Goal: Contribute content: Contribute content

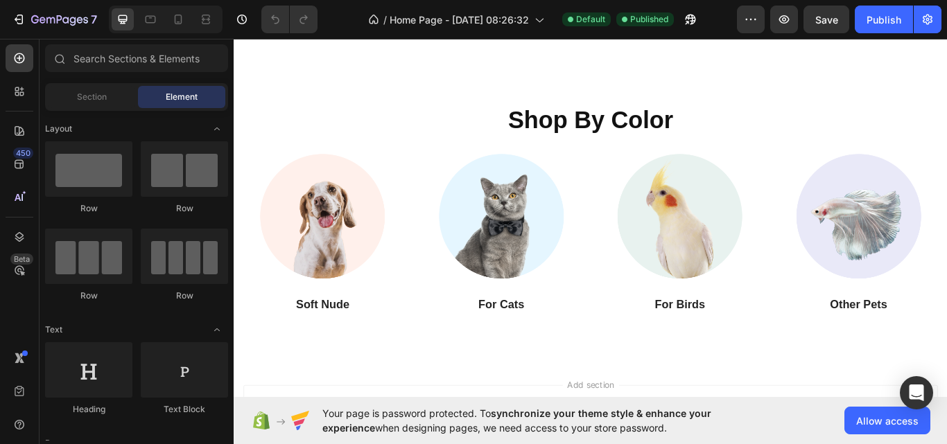
scroll to position [1618, 0]
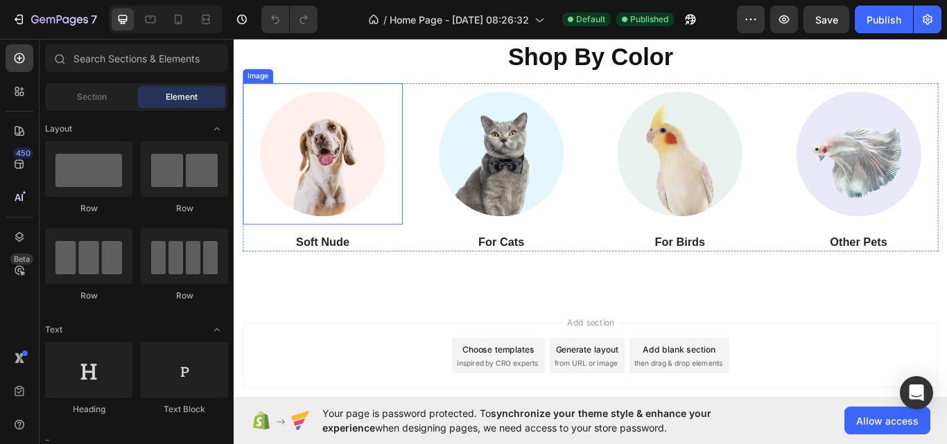
click at [356, 169] on img at bounding box center [336, 173] width 165 height 165
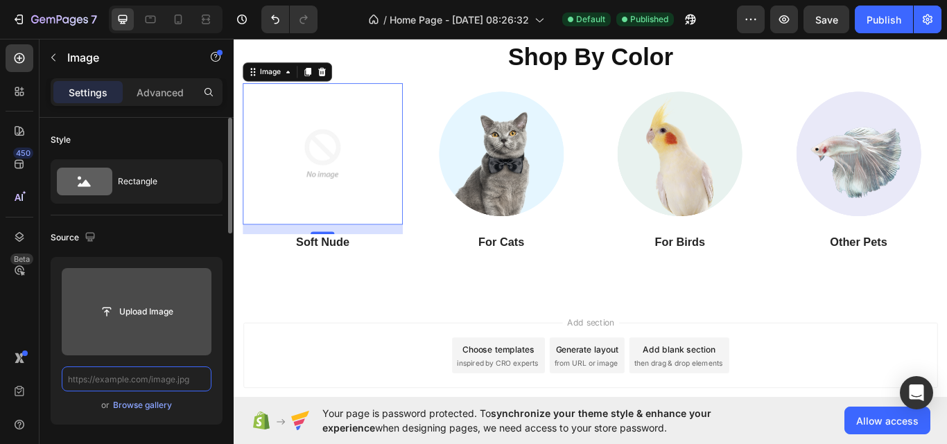
scroll to position [0, 0]
click at [146, 311] on input "file" at bounding box center [137, 312] width 96 height 24
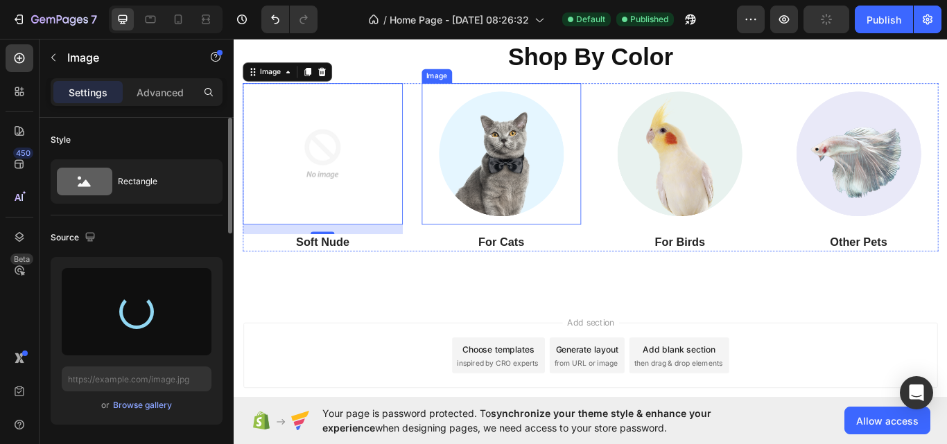
click at [538, 199] on img at bounding box center [545, 173] width 165 height 165
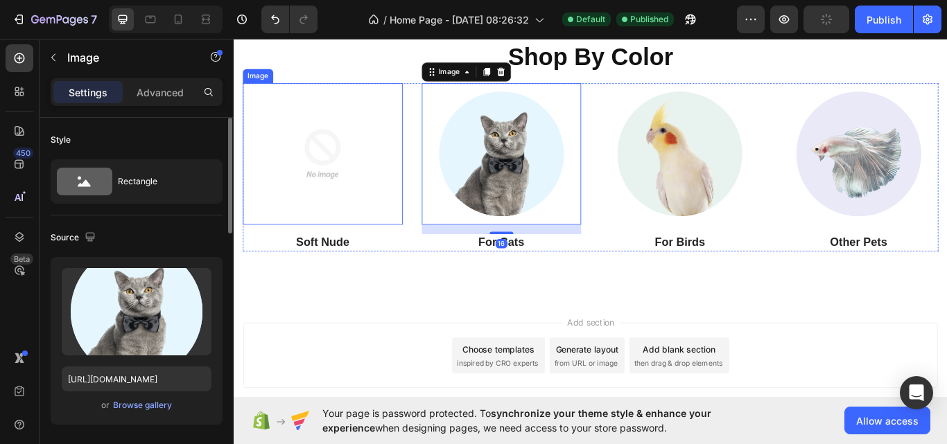
click at [333, 193] on img at bounding box center [336, 173] width 165 height 165
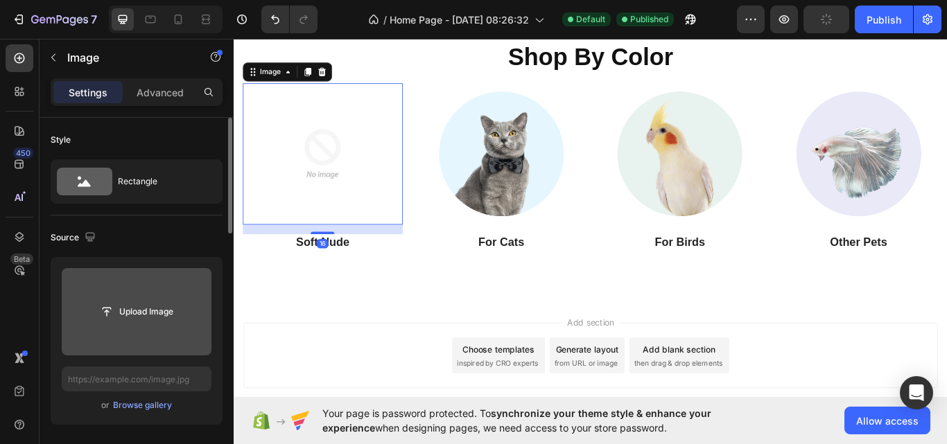
click at [139, 320] on input "file" at bounding box center [137, 312] width 96 height 24
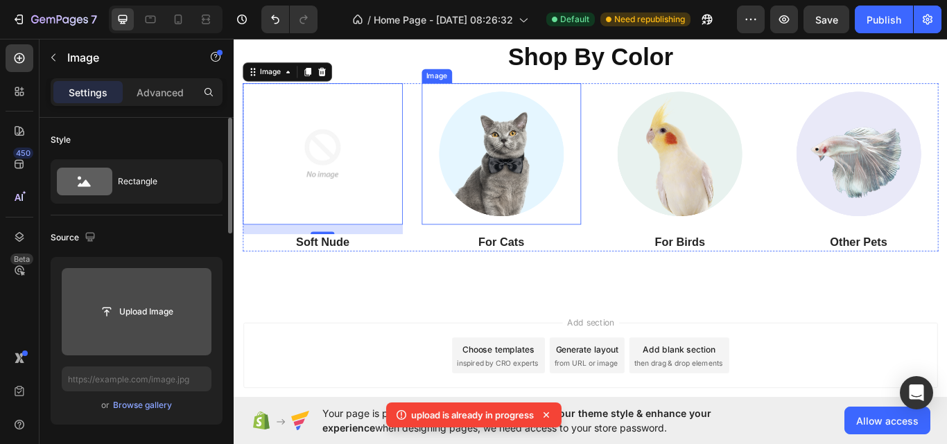
click at [516, 195] on img at bounding box center [545, 173] width 165 height 165
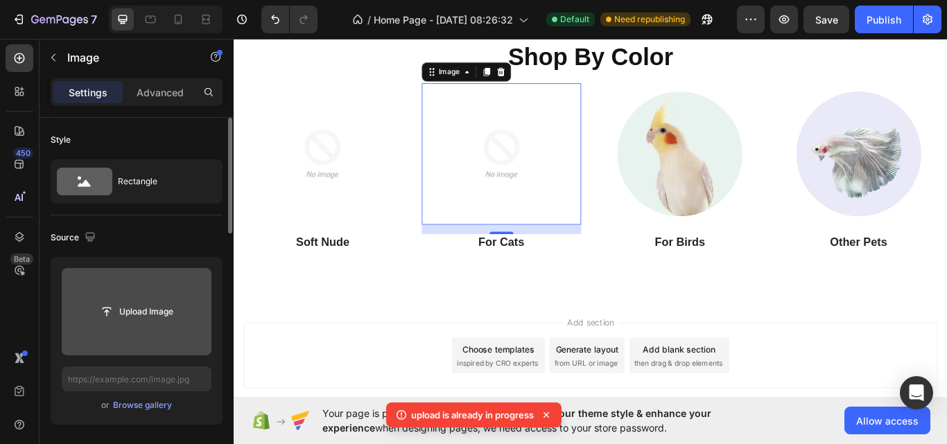
click at [125, 308] on input "file" at bounding box center [137, 312] width 96 height 24
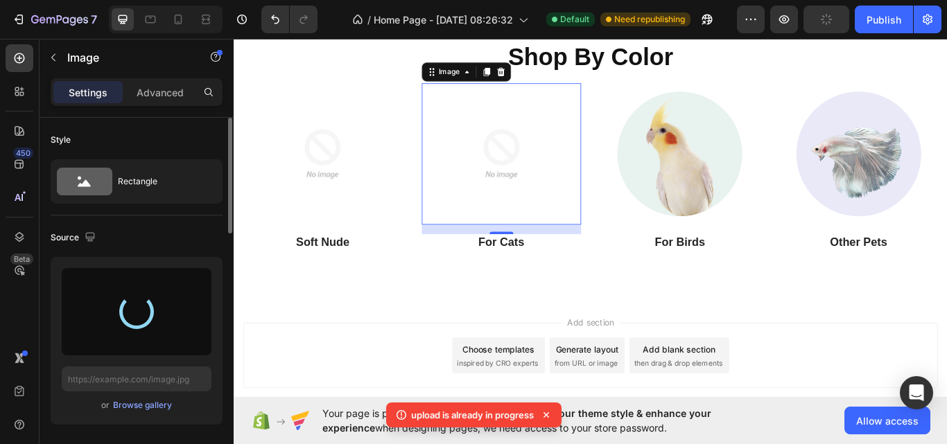
type input "[URL][DOMAIN_NAME]"
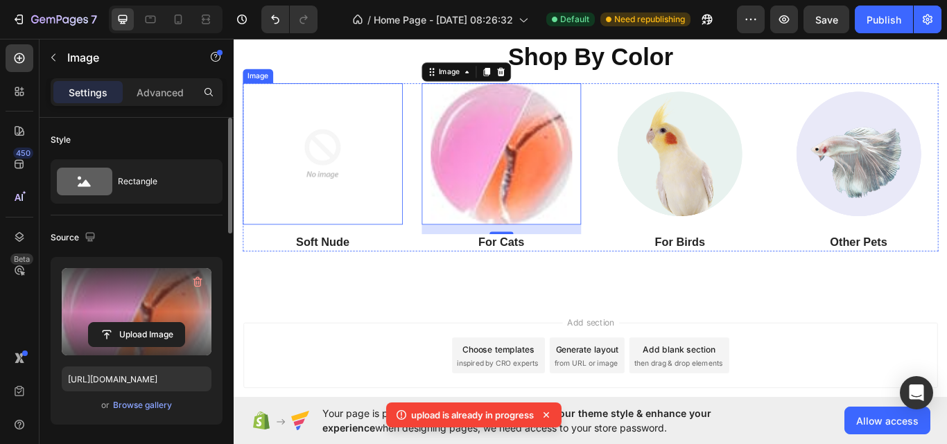
click at [368, 191] on img at bounding box center [336, 173] width 165 height 165
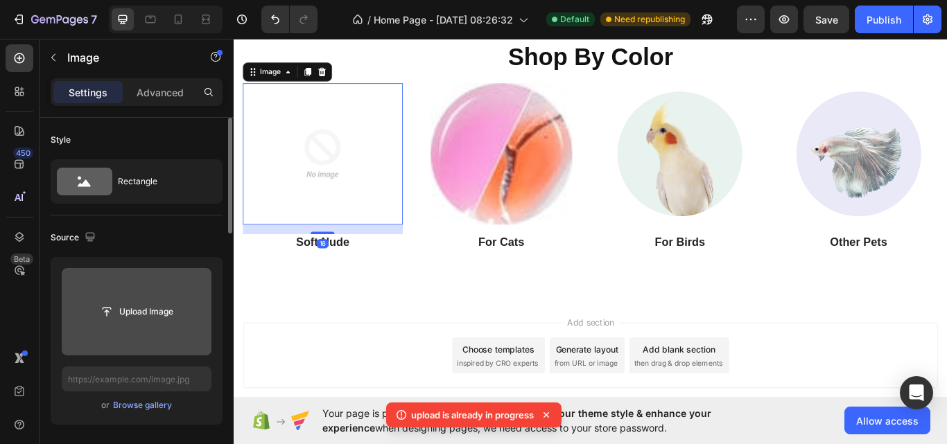
click at [157, 313] on input "file" at bounding box center [137, 312] width 96 height 24
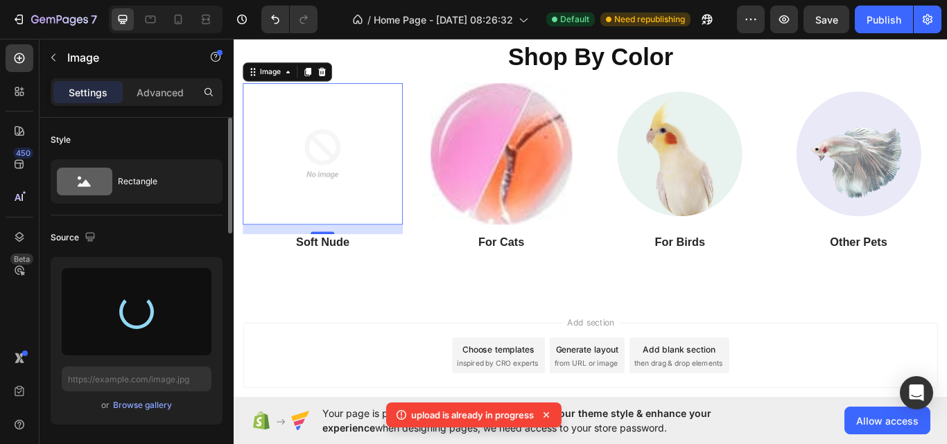
type input "[URL][DOMAIN_NAME]"
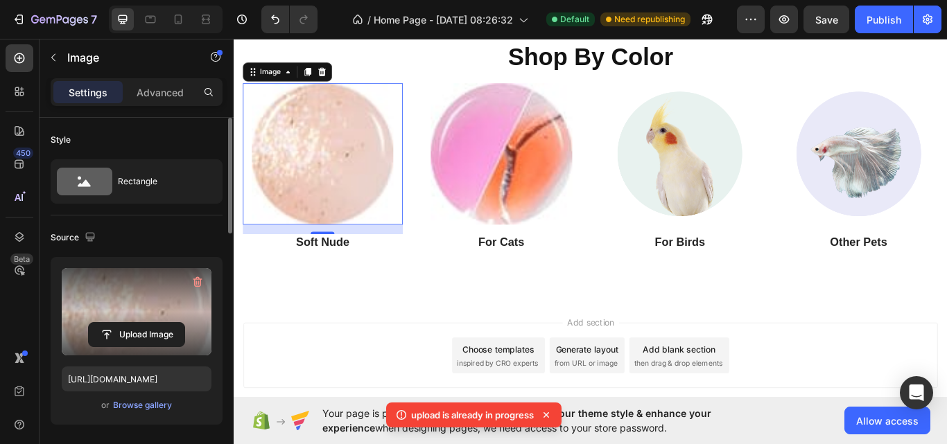
click at [543, 408] on icon at bounding box center [546, 415] width 14 height 14
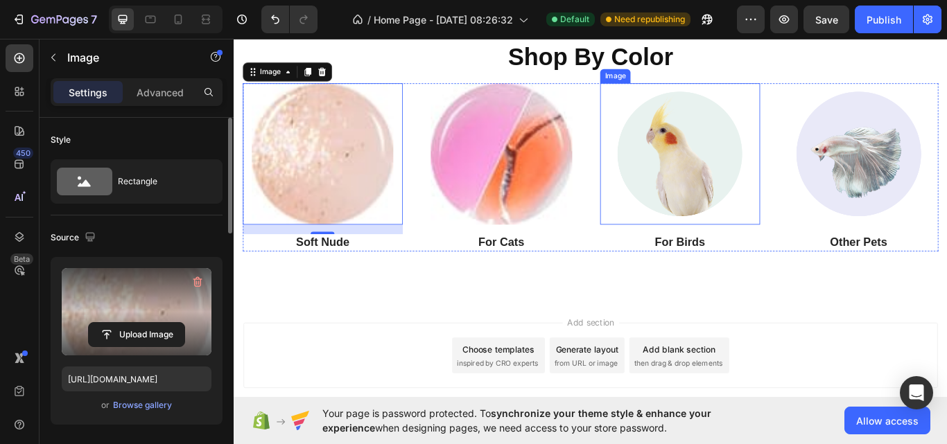
click at [732, 184] on img at bounding box center [753, 173] width 165 height 165
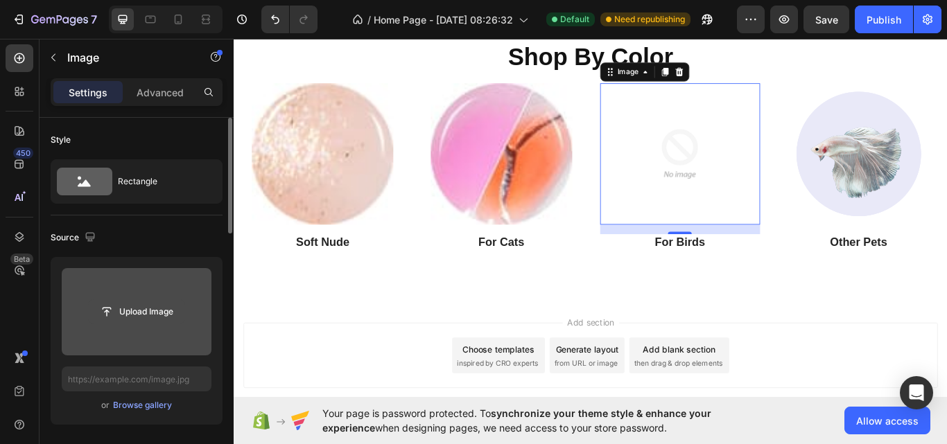
click at [125, 314] on input "file" at bounding box center [137, 312] width 96 height 24
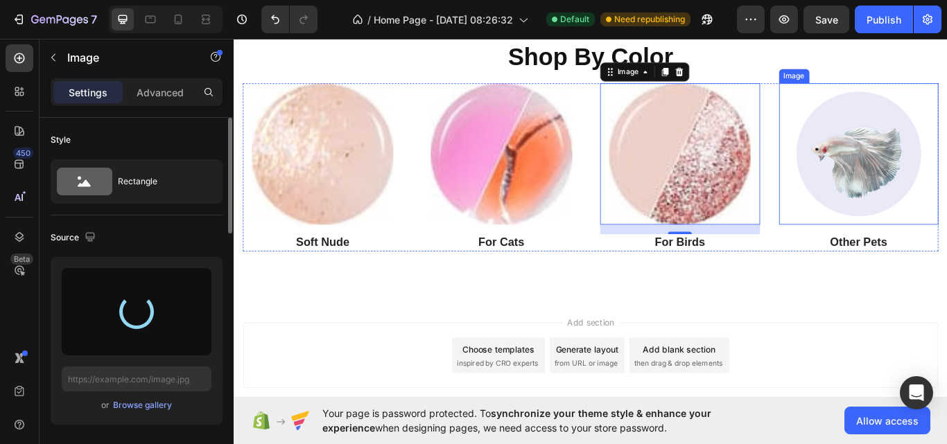
type input "[URL][DOMAIN_NAME]"
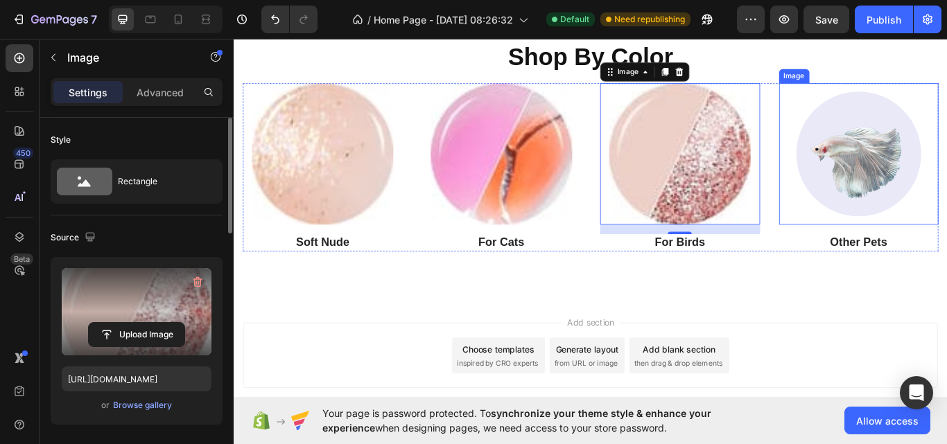
click at [946, 191] on img at bounding box center [961, 173] width 165 height 165
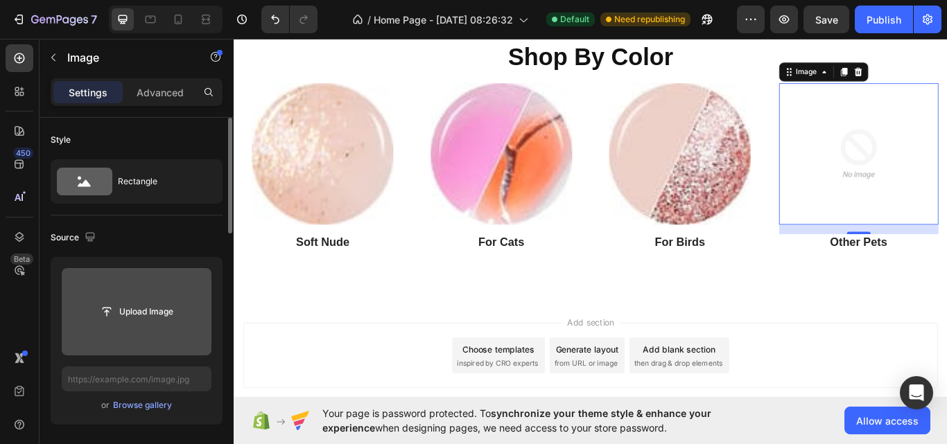
click at [152, 323] on div "Upload Image" at bounding box center [137, 311] width 150 height 87
click at [157, 317] on input "file" at bounding box center [137, 312] width 96 height 24
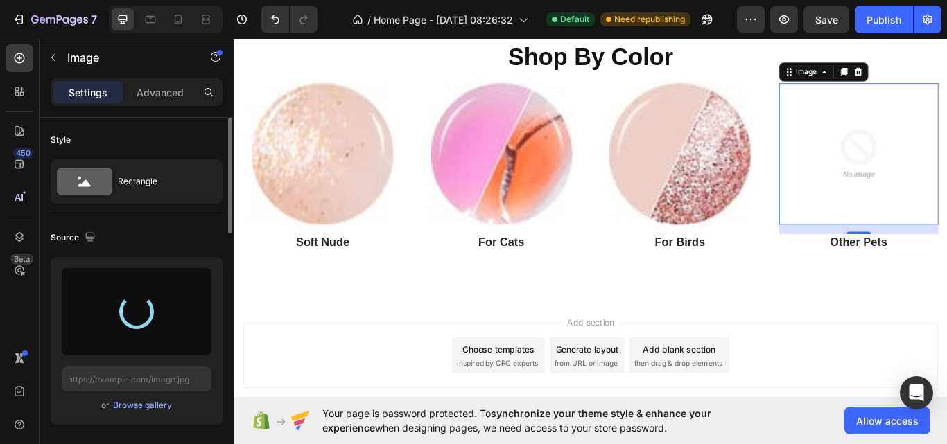
type input "[URL][DOMAIN_NAME]"
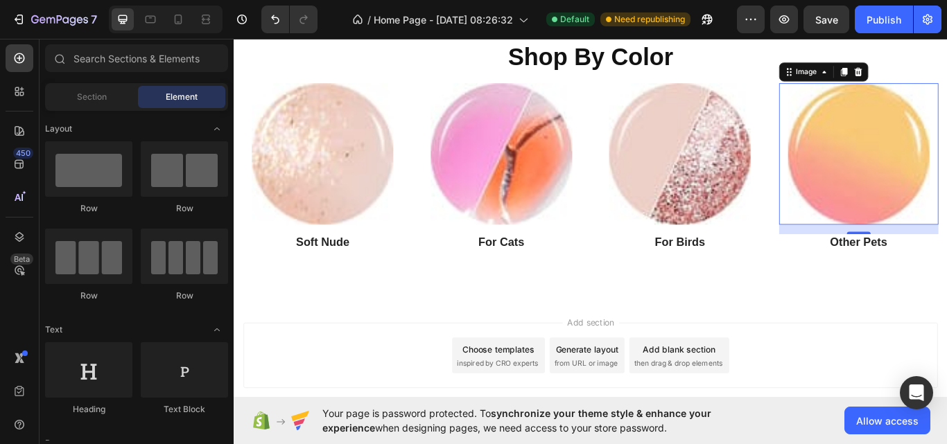
click at [410, 412] on div "Add section Choose templates inspired by CRO experts Generate layout from URL o…" at bounding box center [649, 409] width 809 height 76
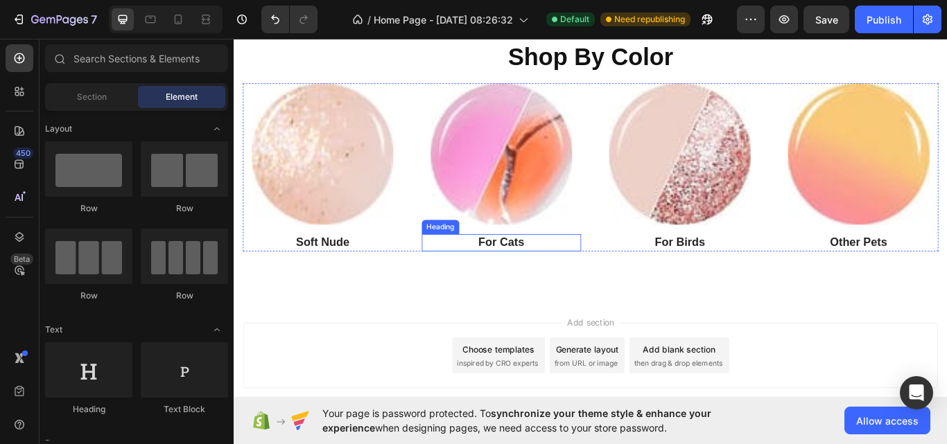
click at [544, 276] on p "For Cats" at bounding box center [546, 277] width 184 height 17
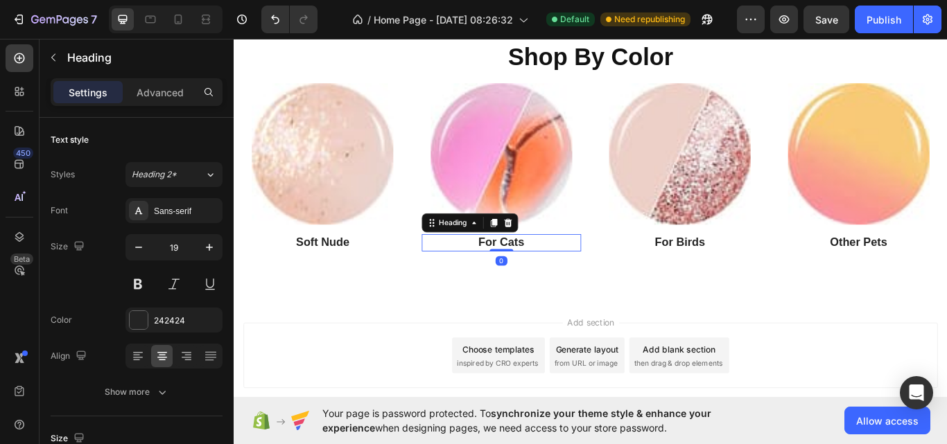
click at [558, 276] on p "For Cats" at bounding box center [546, 277] width 184 height 17
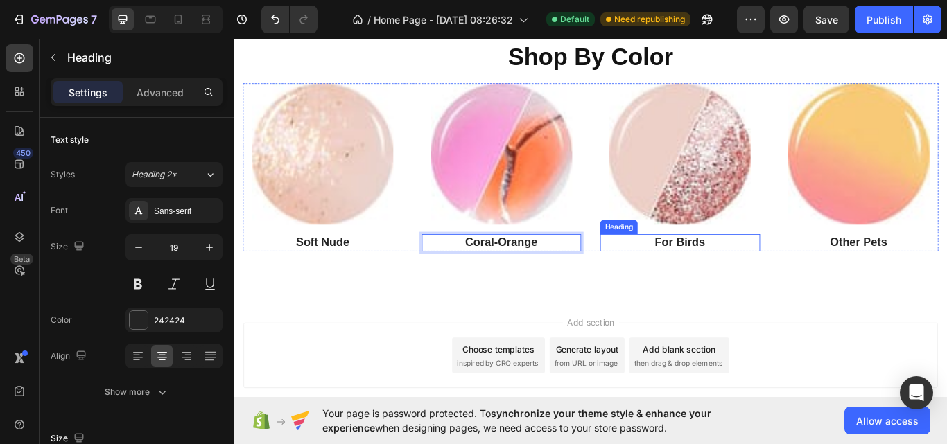
click at [740, 278] on p "For Birds" at bounding box center [754, 277] width 184 height 17
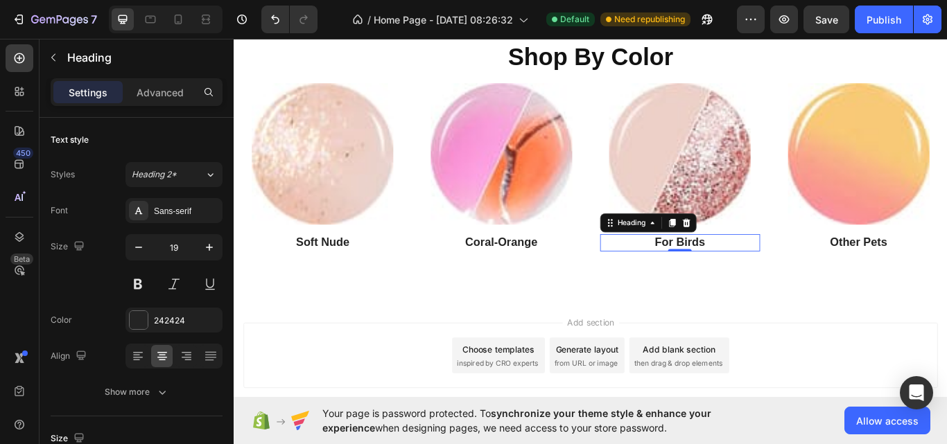
click at [759, 267] on h3 "For Birds" at bounding box center [753, 277] width 186 height 20
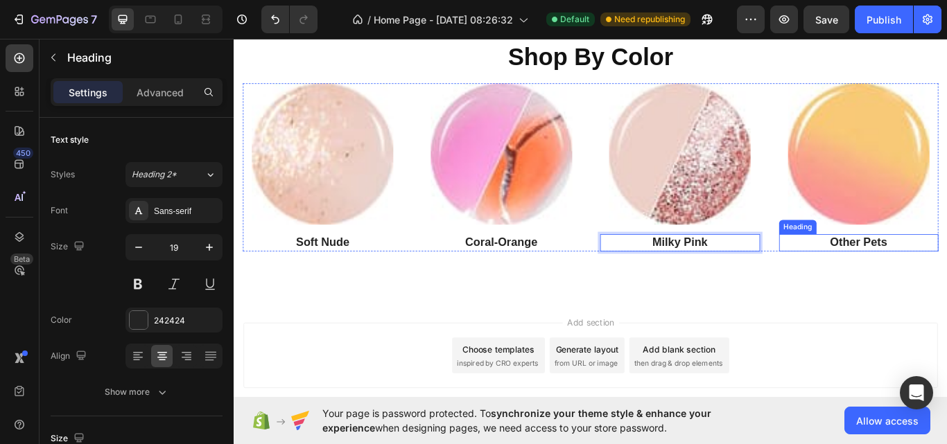
click at [946, 271] on p "Other Pets" at bounding box center [962, 277] width 184 height 17
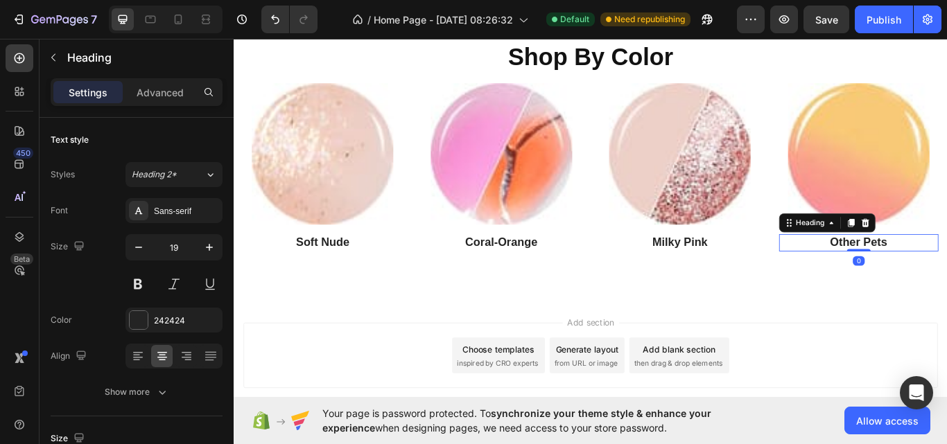
click at [946, 271] on p "Other Pets" at bounding box center [962, 277] width 184 height 17
click at [946, 272] on p "Pets" at bounding box center [962, 277] width 184 height 17
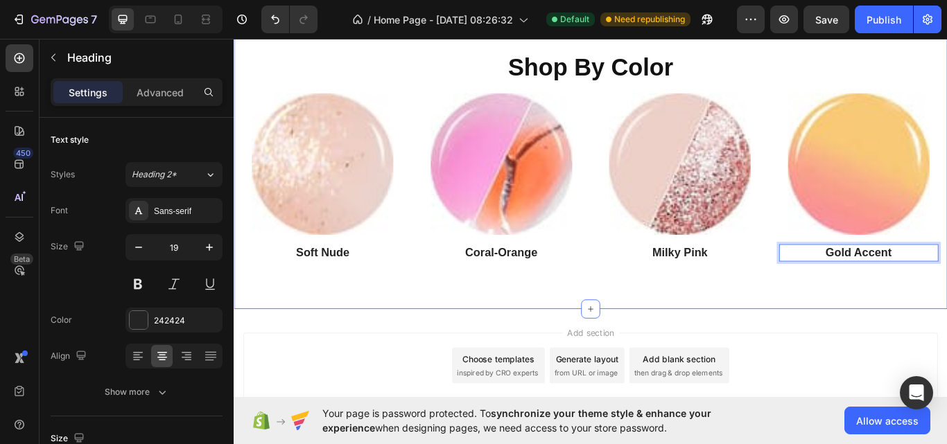
scroll to position [1612, 0]
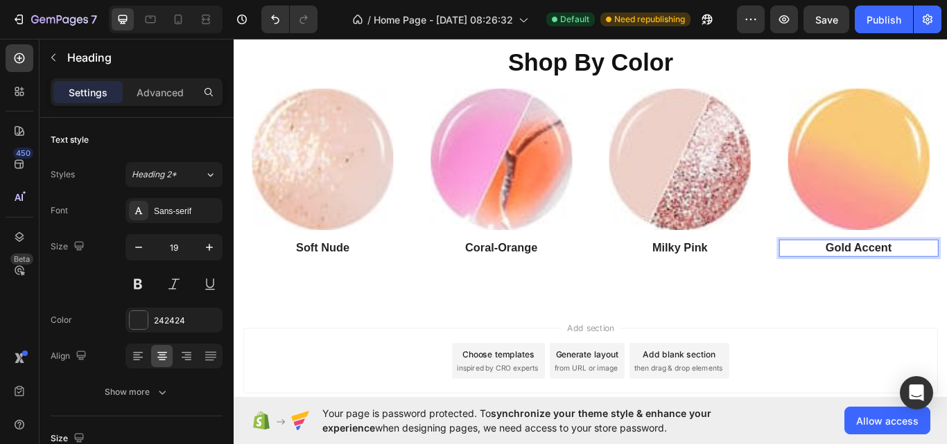
click at [82, 94] on p "Settings" at bounding box center [88, 92] width 39 height 15
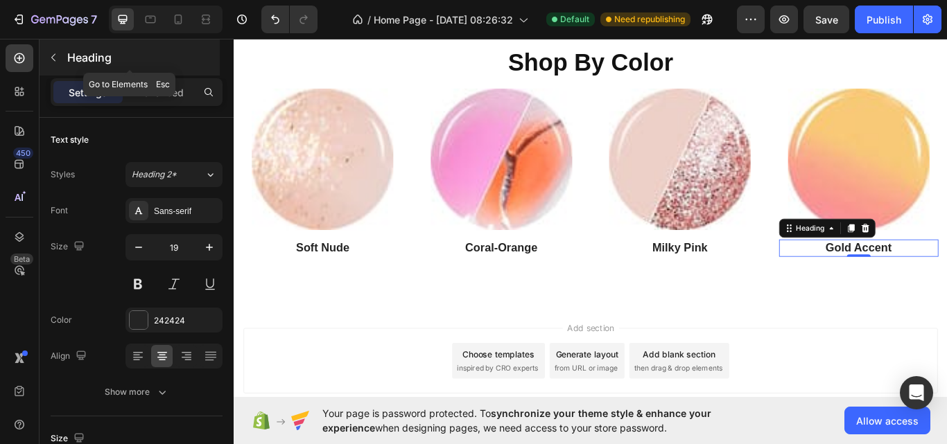
click at [55, 63] on button "button" at bounding box center [53, 57] width 22 height 22
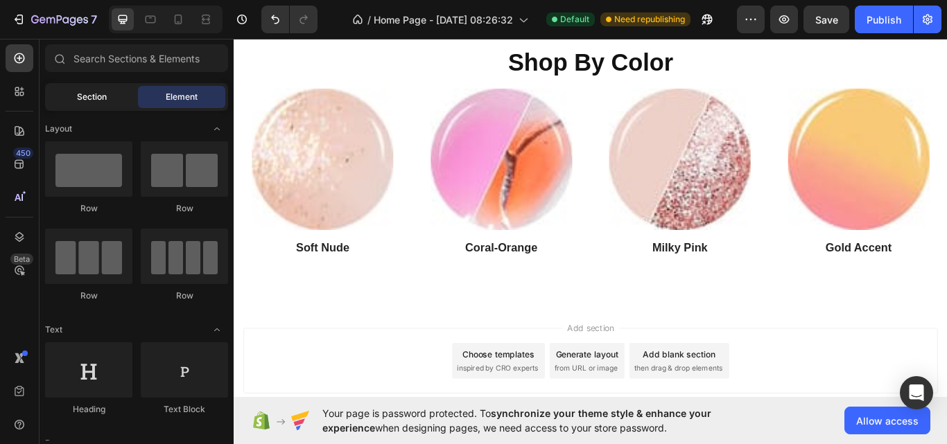
click at [76, 89] on div "Section" at bounding box center [91, 97] width 87 height 22
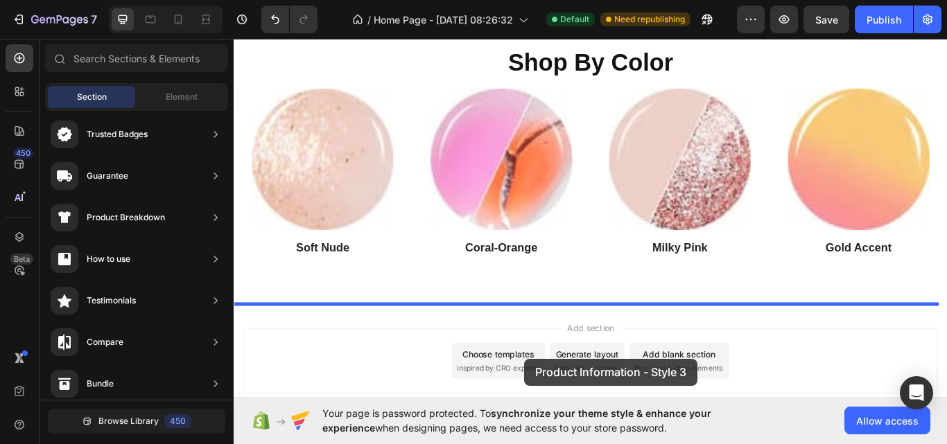
scroll to position [1700, 0]
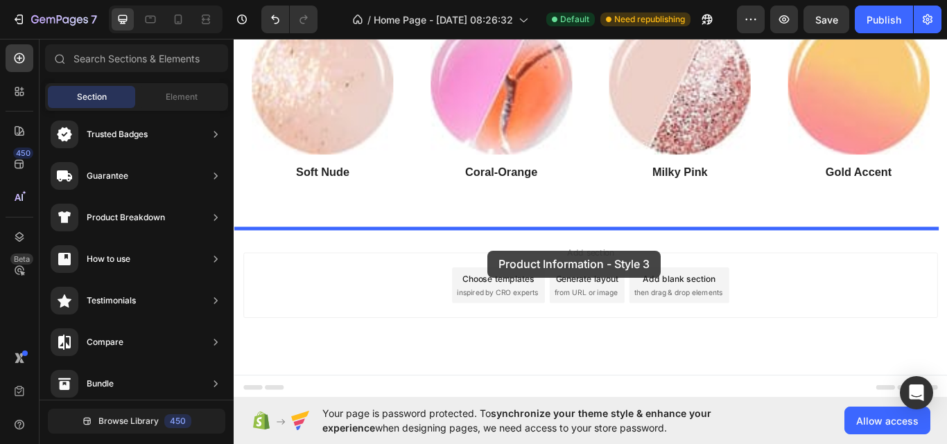
drag, startPoint x: 588, startPoint y: 256, endPoint x: 529, endPoint y: 285, distance: 64.8
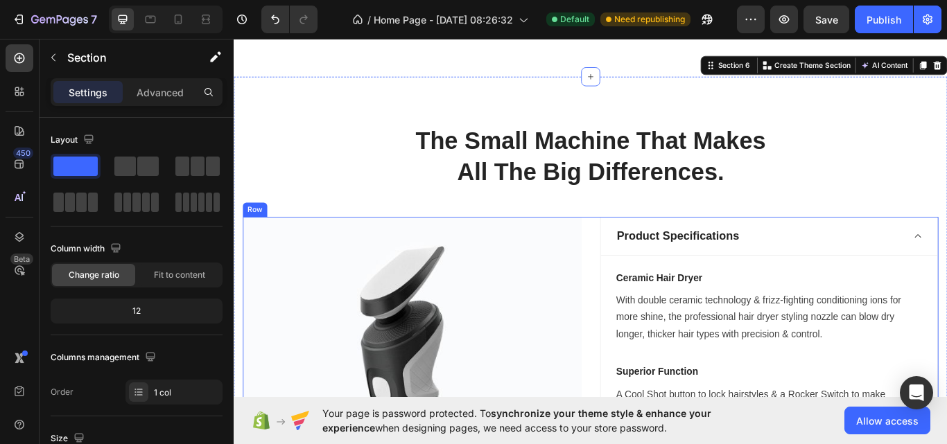
scroll to position [1914, 0]
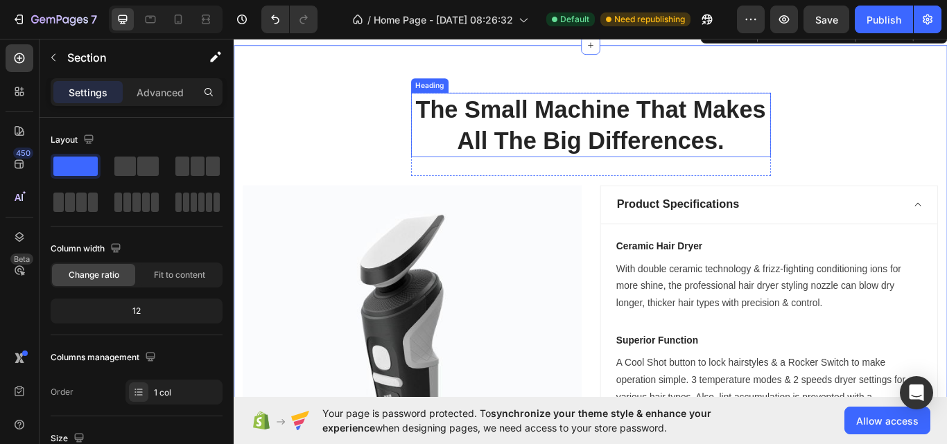
click at [533, 140] on p "The Small Machine That Makes All The Big Differences." at bounding box center [649, 140] width 416 height 72
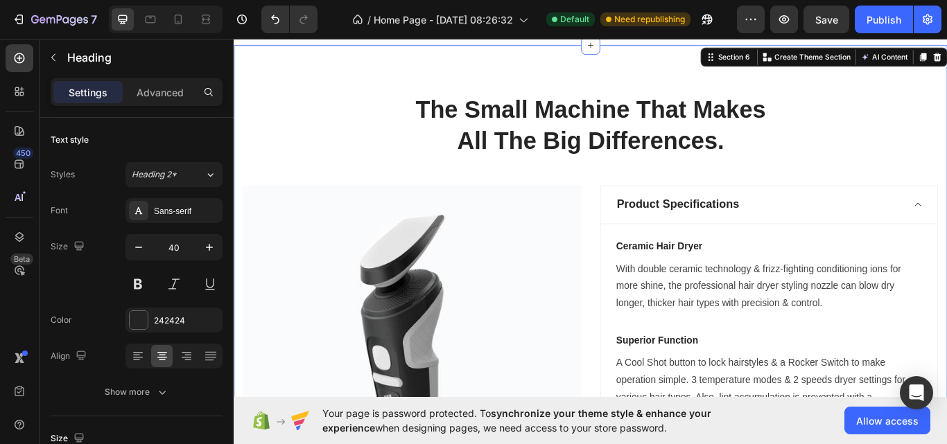
click at [407, 142] on div "The Small Machine That Makes All The Big Differences. Heading Row Image Product…" at bounding box center [649, 384] width 811 height 563
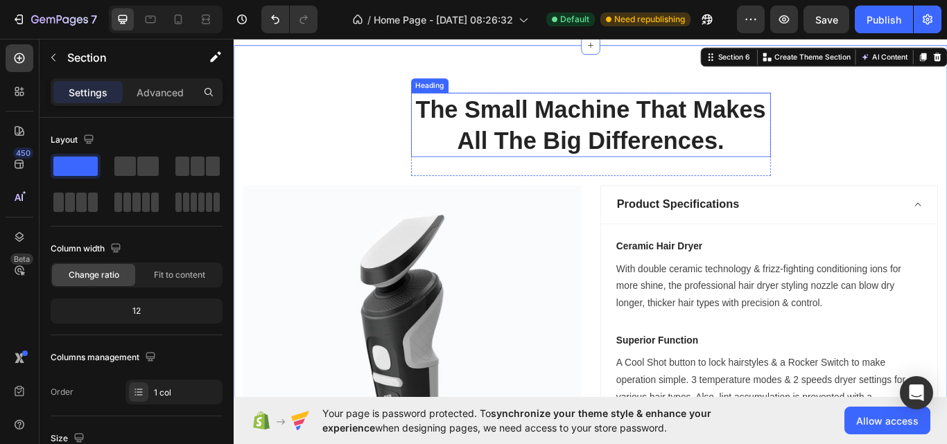
click at [526, 155] on p "The Small Machine That Makes All The Big Differences." at bounding box center [649, 140] width 416 height 72
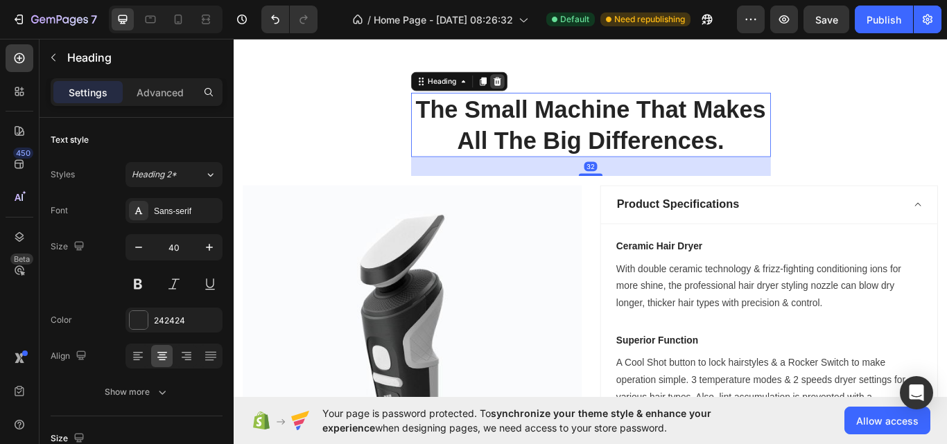
click at [536, 87] on icon at bounding box center [540, 90] width 9 height 10
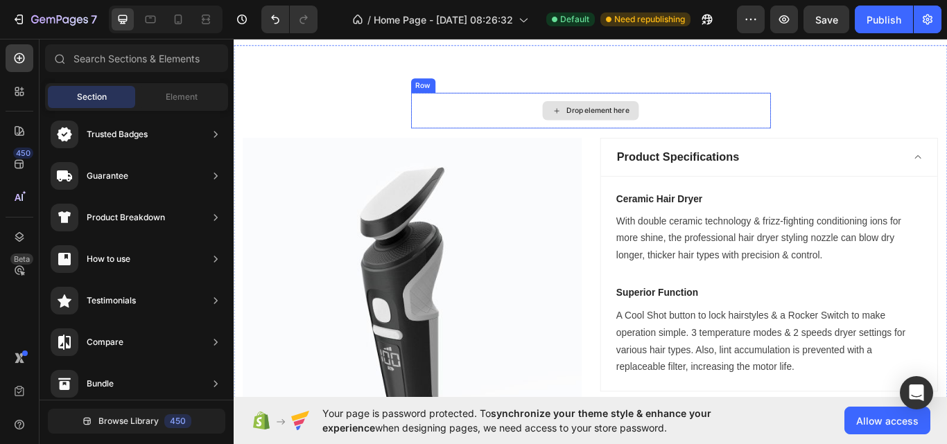
click at [556, 116] on div "Drop element here" at bounding box center [649, 124] width 419 height 42
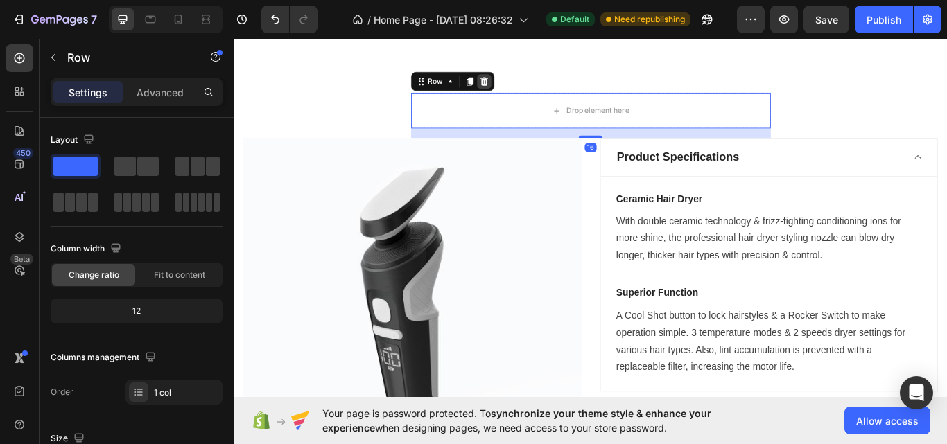
click at [521, 87] on icon at bounding box center [524, 90] width 9 height 10
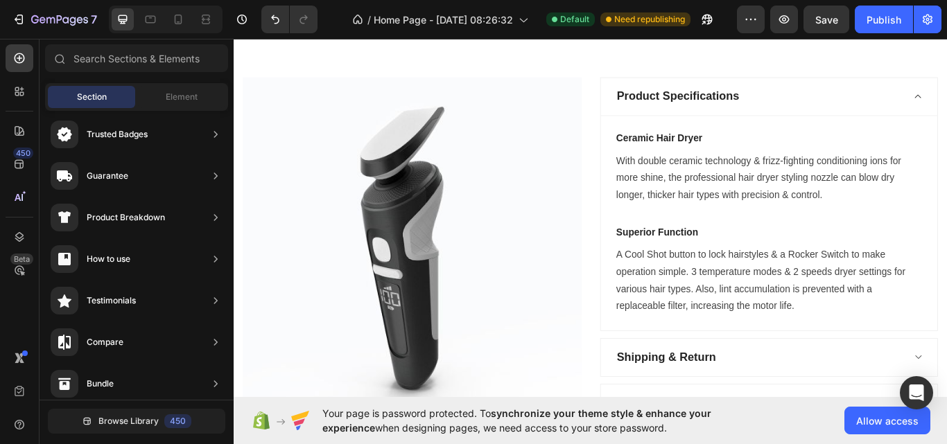
scroll to position [1920, 0]
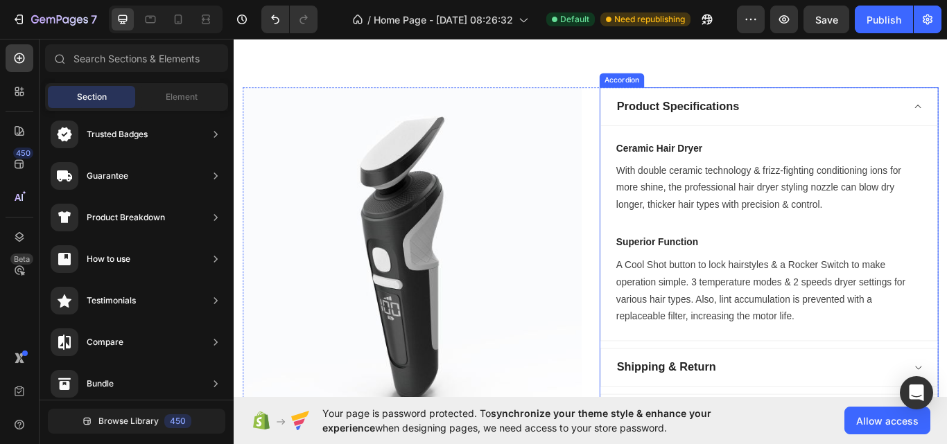
click at [900, 136] on div "Product Specifications" at bounding box center [857, 119] width 392 height 44
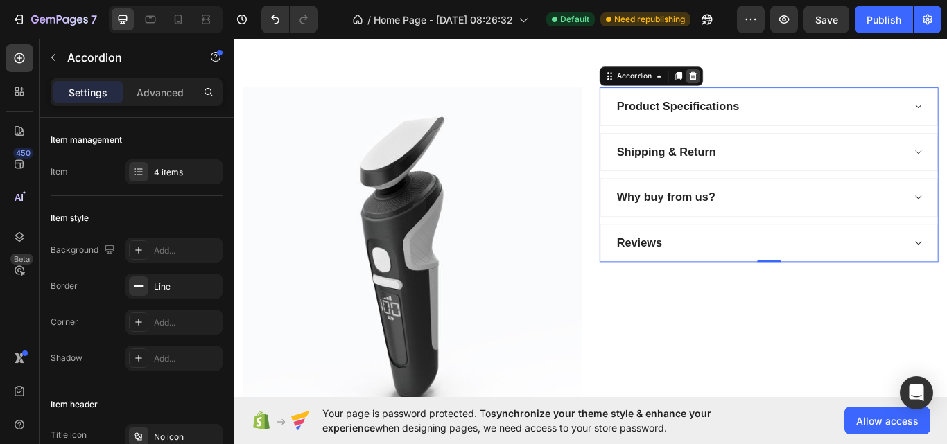
click at [764, 82] on icon at bounding box center [768, 83] width 9 height 10
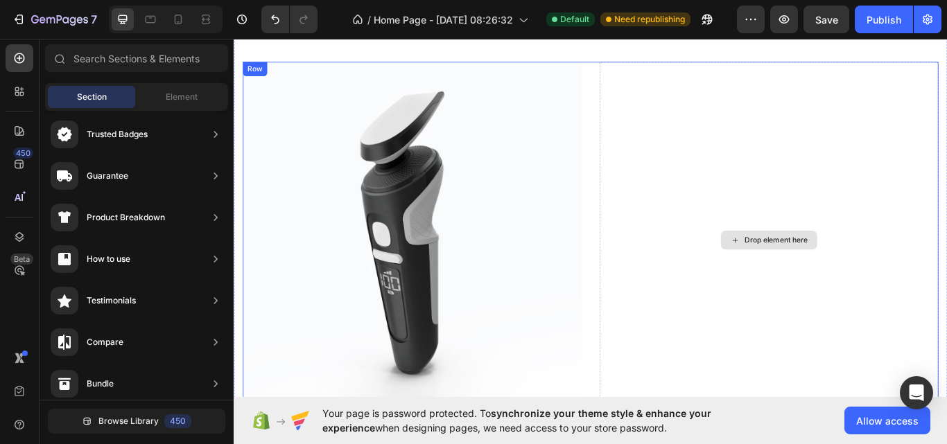
scroll to position [1942, 0]
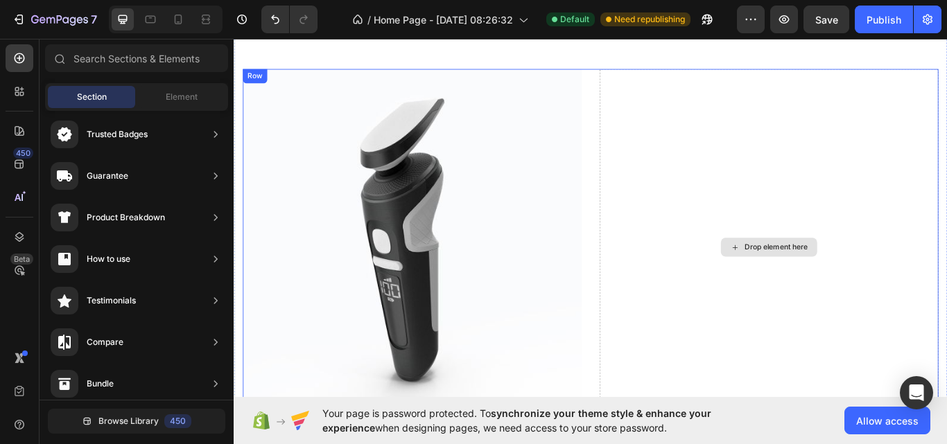
click at [790, 247] on div "Drop element here" at bounding box center [857, 283] width 395 height 416
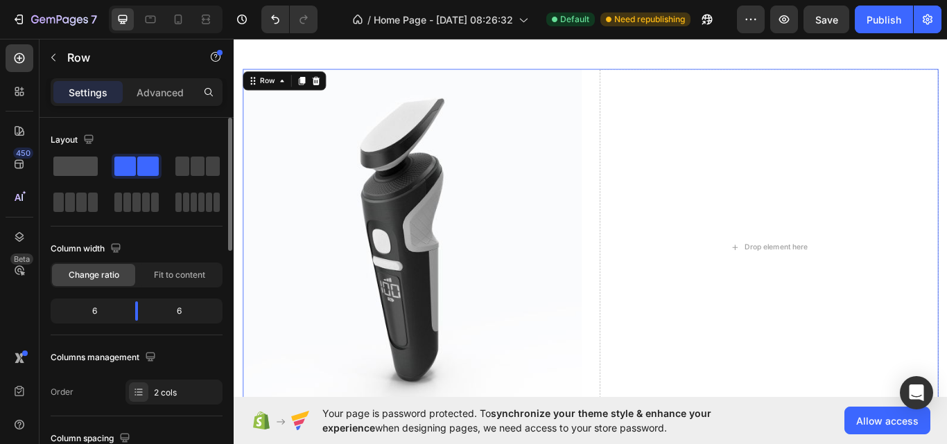
click at [76, 166] on span at bounding box center [75, 166] width 44 height 19
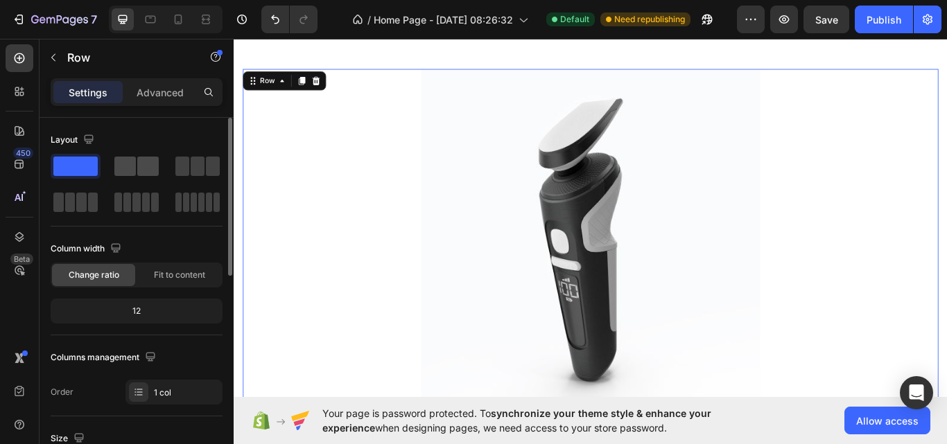
drag, startPoint x: 139, startPoint y: 161, endPoint x: 179, endPoint y: 173, distance: 41.2
click at [139, 161] on span at bounding box center [147, 166] width 21 height 19
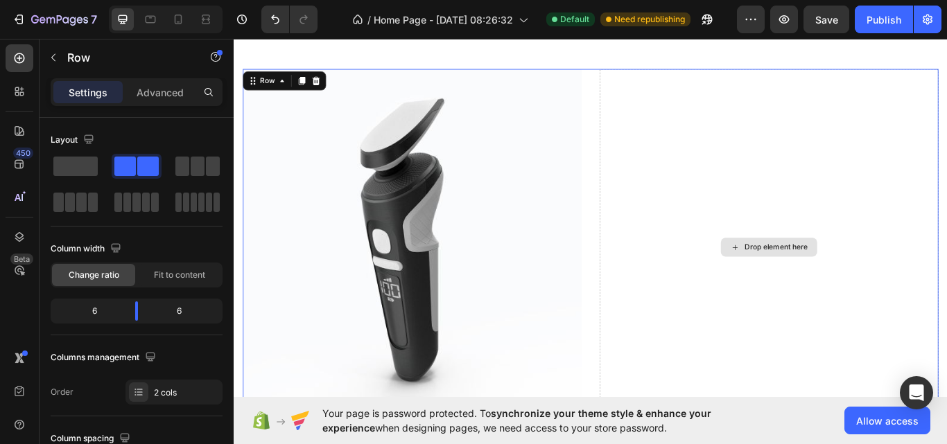
click at [689, 218] on div "Drop element here" at bounding box center [857, 283] width 395 height 416
click at [160, 91] on p "Advanced" at bounding box center [160, 92] width 47 height 15
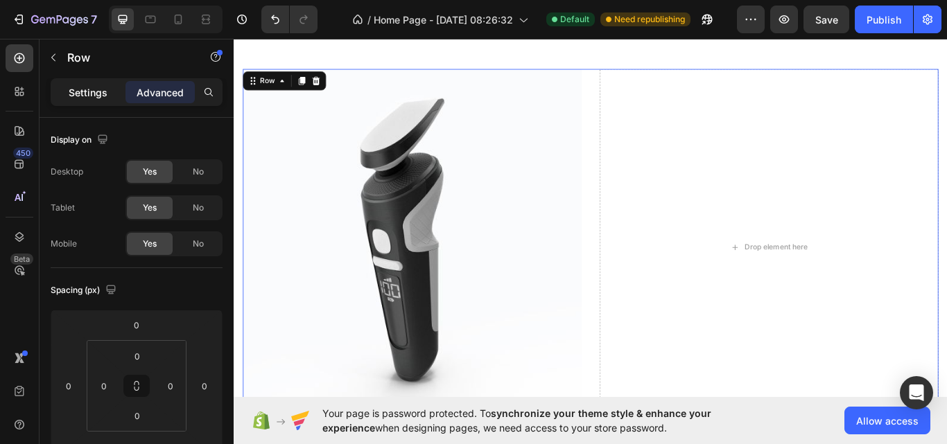
click at [76, 89] on p "Settings" at bounding box center [88, 92] width 39 height 15
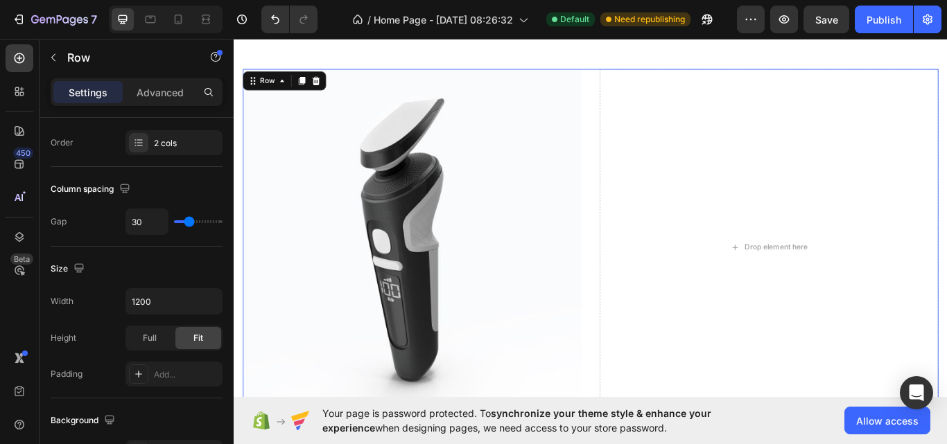
scroll to position [0, 0]
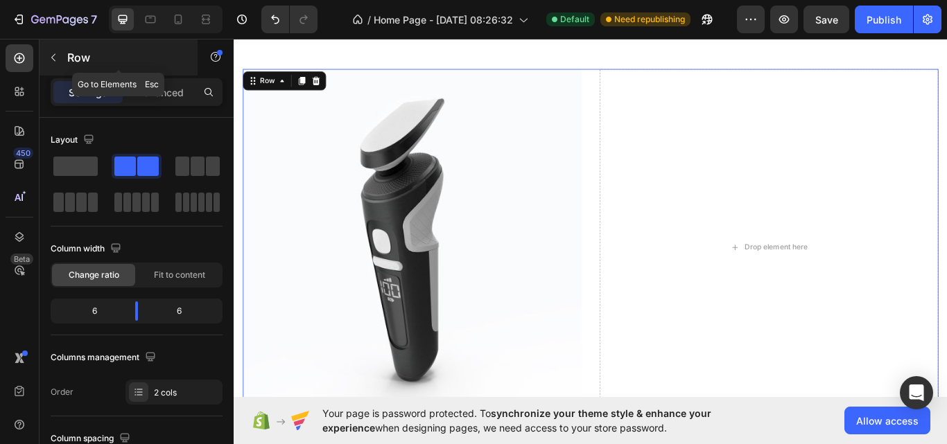
click at [55, 64] on button "button" at bounding box center [53, 57] width 22 height 22
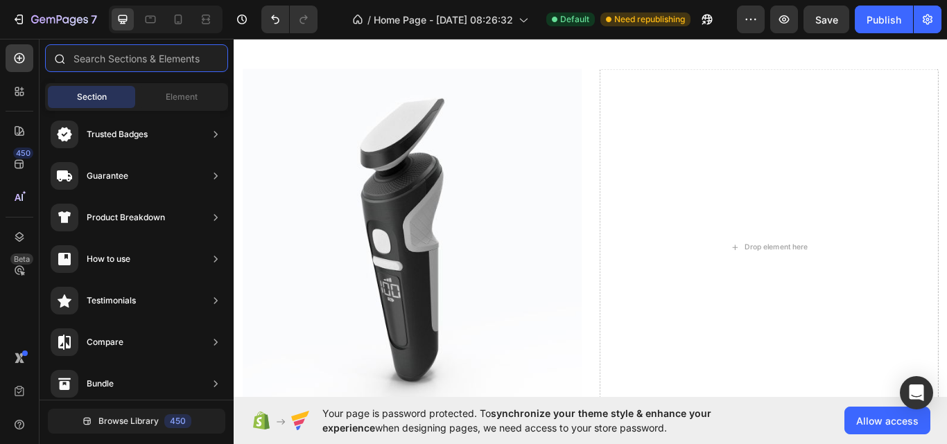
click at [85, 65] on input "text" at bounding box center [136, 58] width 183 height 28
click at [168, 100] on span "Element" at bounding box center [182, 97] width 32 height 12
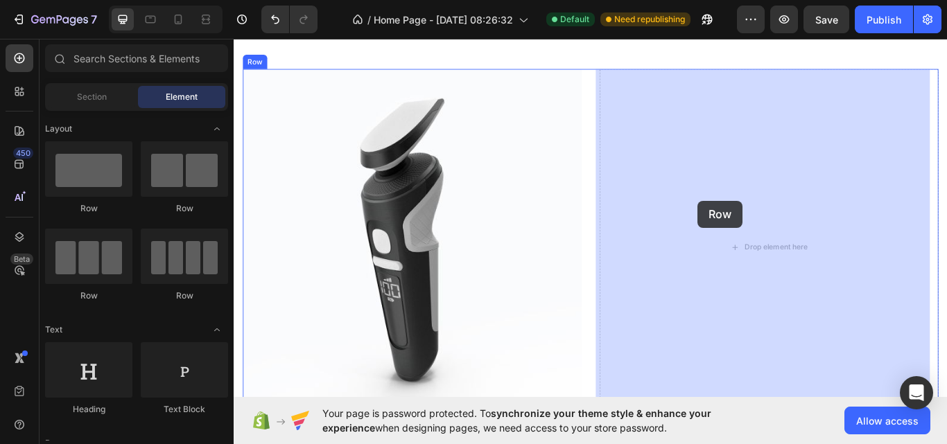
drag, startPoint x: 402, startPoint y: 197, endPoint x: 775, endPoint y: 228, distance: 374.7
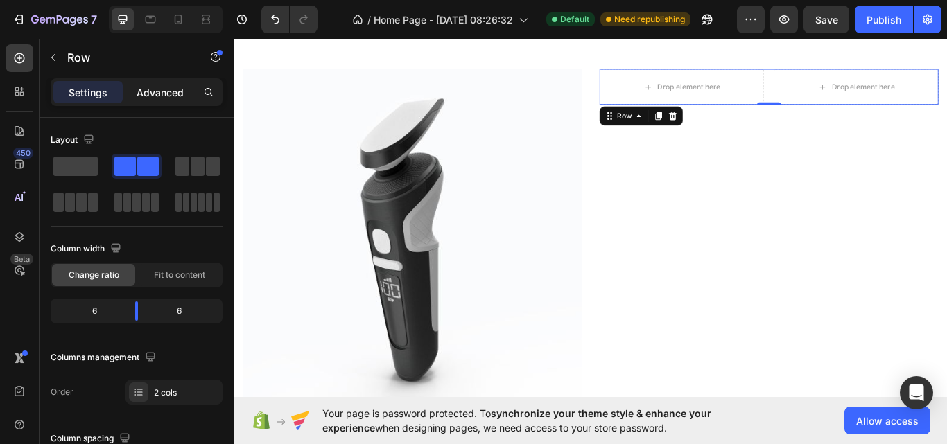
click at [145, 98] on p "Advanced" at bounding box center [160, 92] width 47 height 15
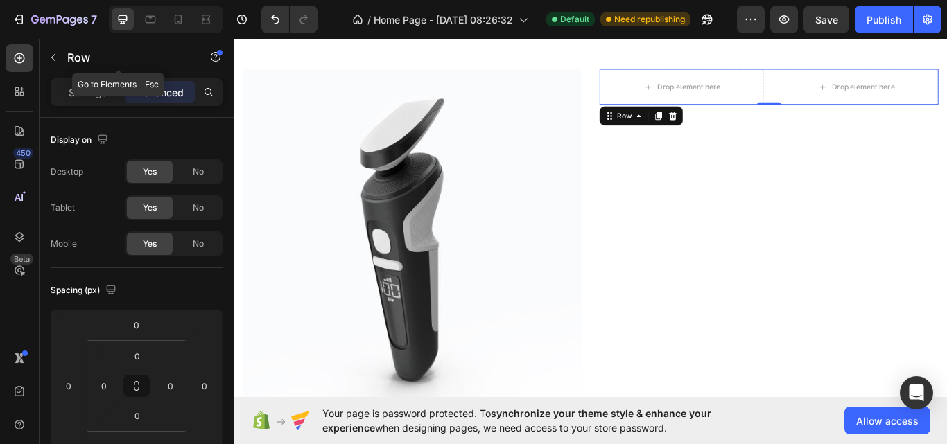
click at [62, 58] on button "button" at bounding box center [53, 57] width 22 height 22
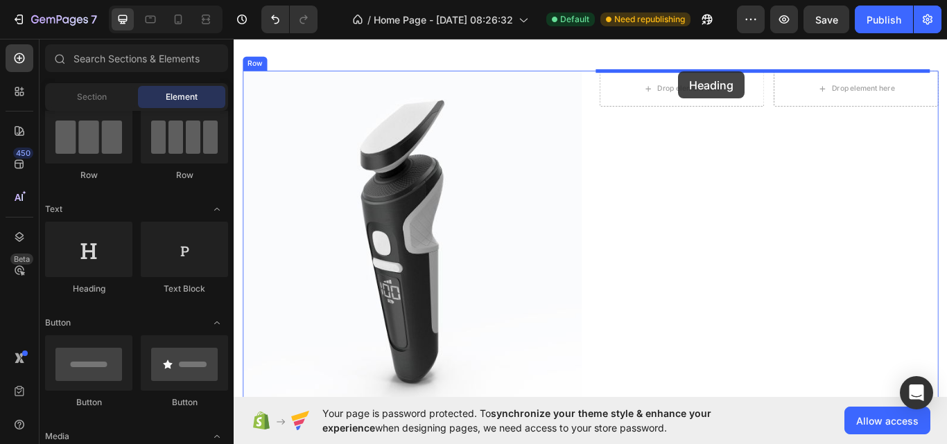
scroll to position [1834, 0]
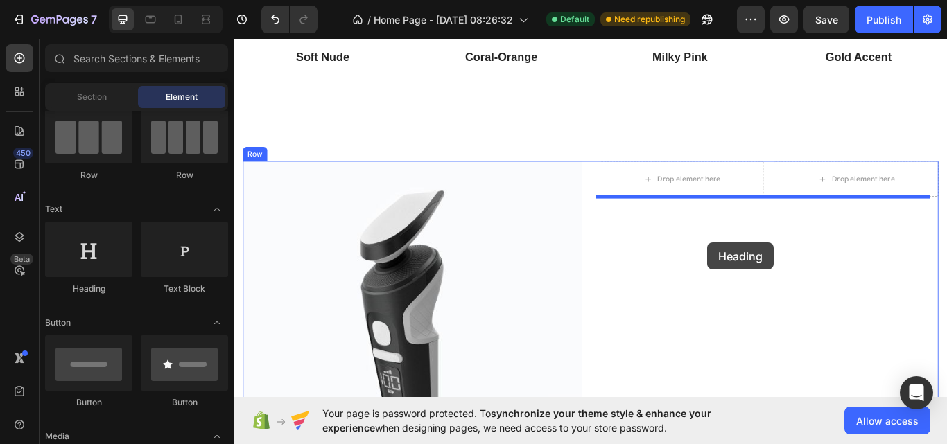
drag, startPoint x: 315, startPoint y: 311, endPoint x: 785, endPoint y: 277, distance: 471.0
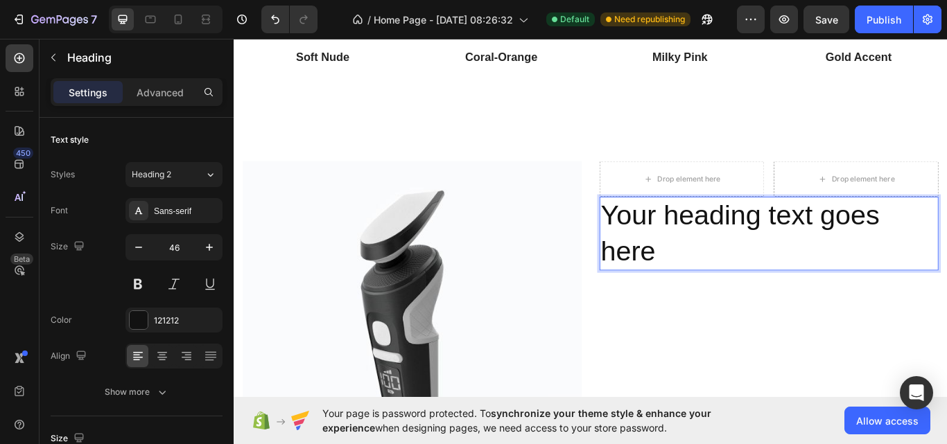
click at [778, 268] on h2 "Your heading text goes here" at bounding box center [857, 267] width 395 height 86
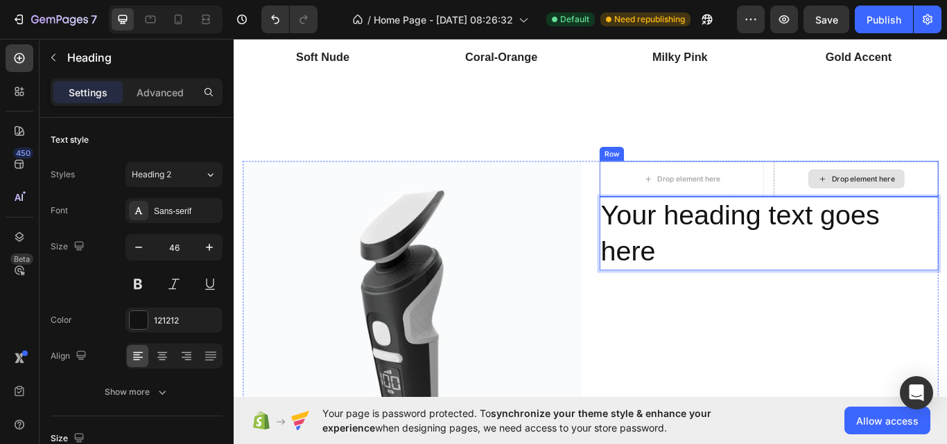
click at [863, 198] on div "Drop element here" at bounding box center [959, 203] width 192 height 42
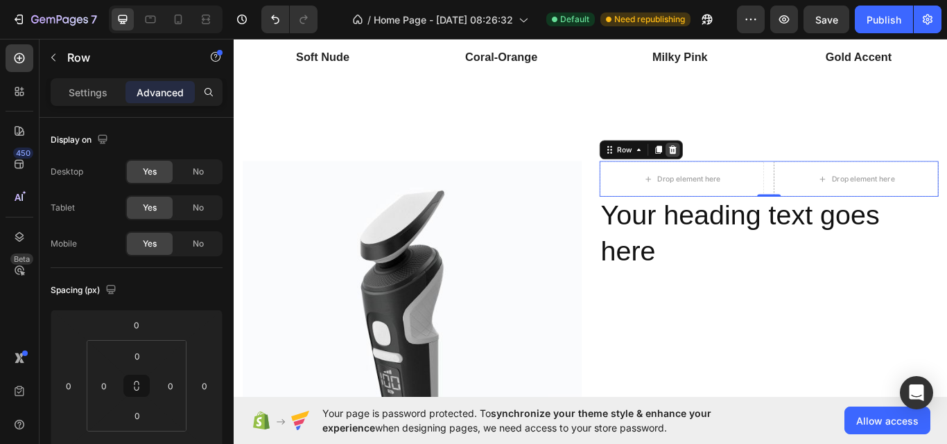
click at [741, 165] on icon at bounding box center [745, 169] width 9 height 10
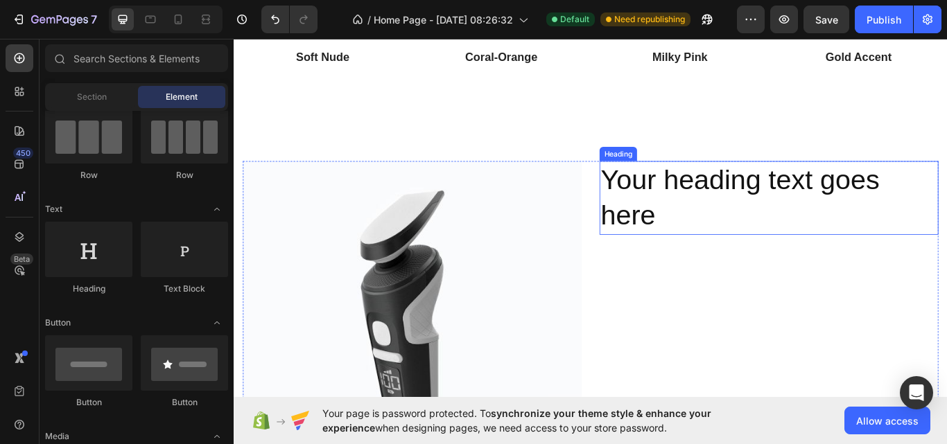
click at [773, 241] on p "Your heading text goes here" at bounding box center [857, 225] width 392 height 83
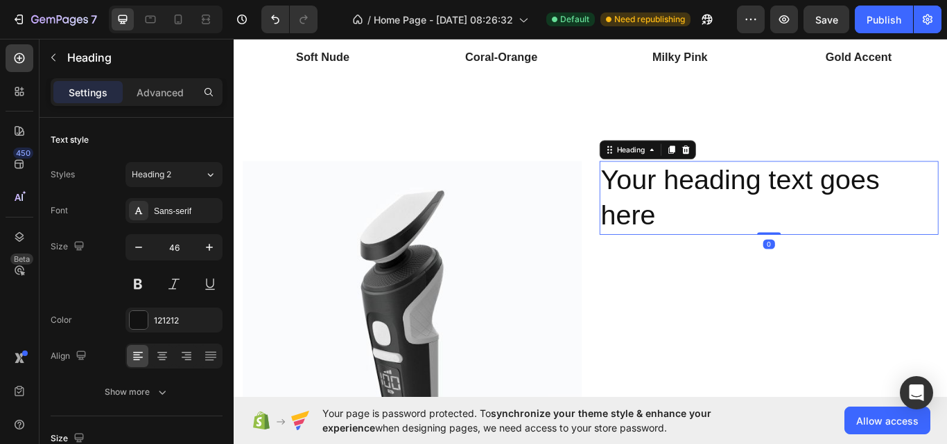
click at [773, 241] on p "Your heading text goes here" at bounding box center [857, 225] width 392 height 83
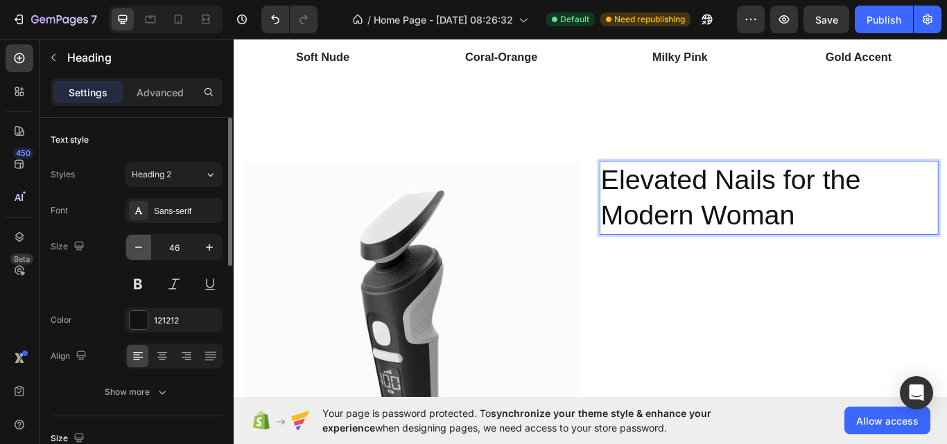
click at [132, 252] on icon "button" at bounding box center [139, 247] width 14 height 14
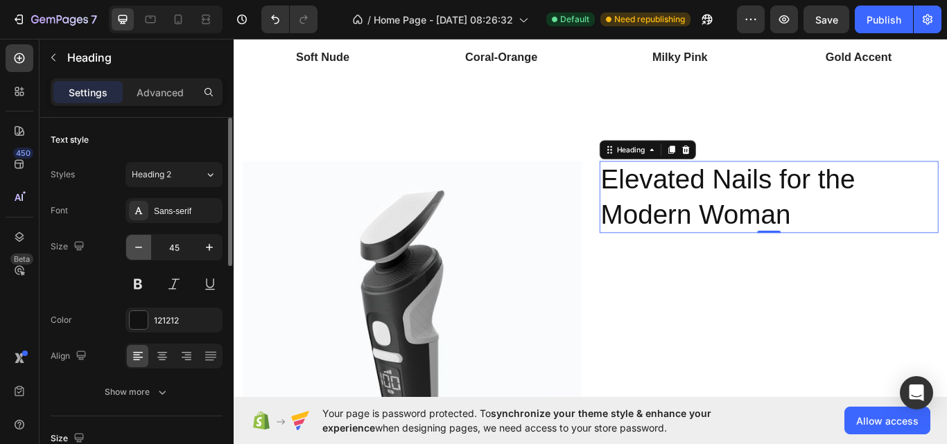
click at [132, 252] on icon "button" at bounding box center [139, 247] width 14 height 14
type input "43"
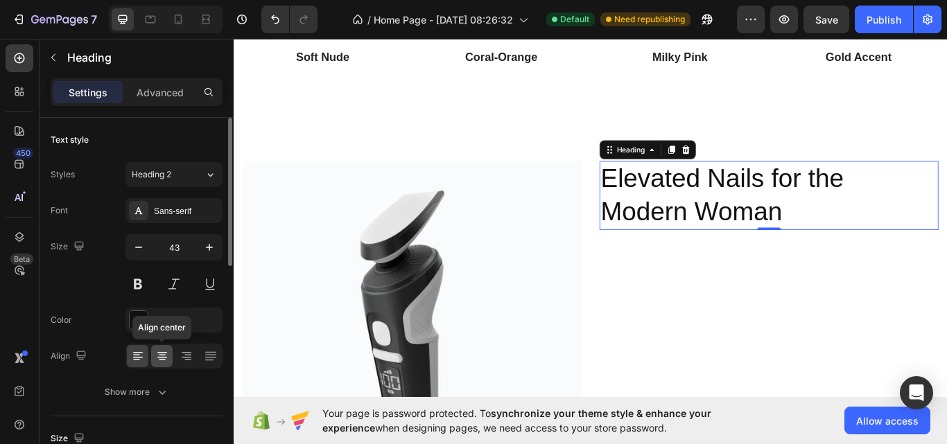
click at [157, 346] on div at bounding box center [161, 356] width 21 height 22
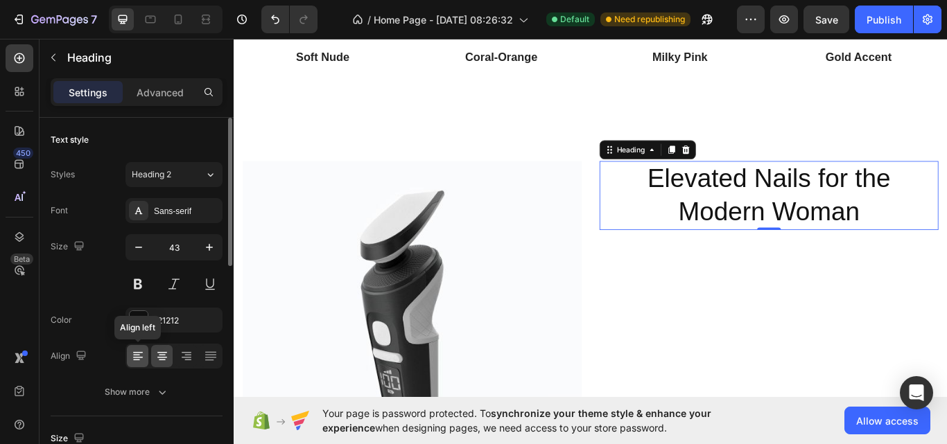
click at [139, 349] on icon at bounding box center [138, 356] width 14 height 14
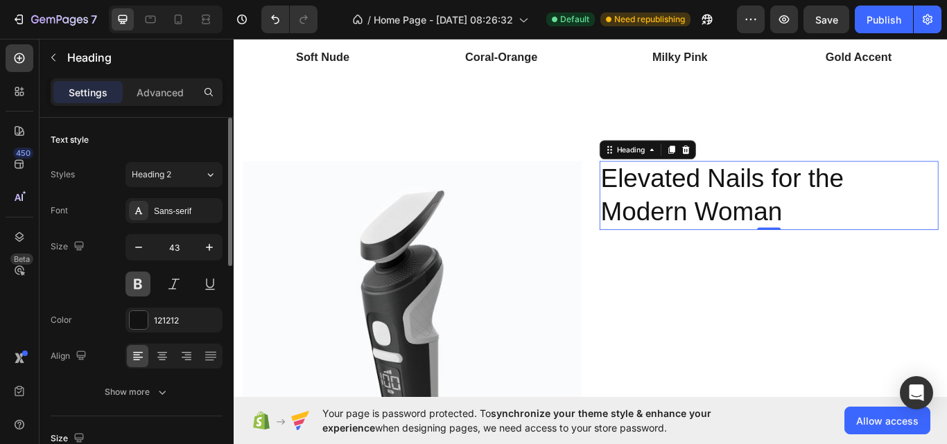
click at [137, 288] on button at bounding box center [137, 284] width 25 height 25
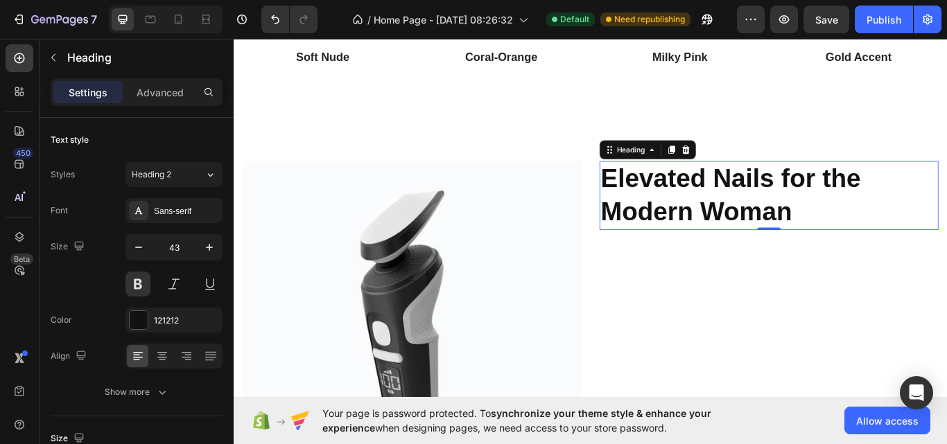
click at [125, 272] on button at bounding box center [137, 284] width 25 height 25
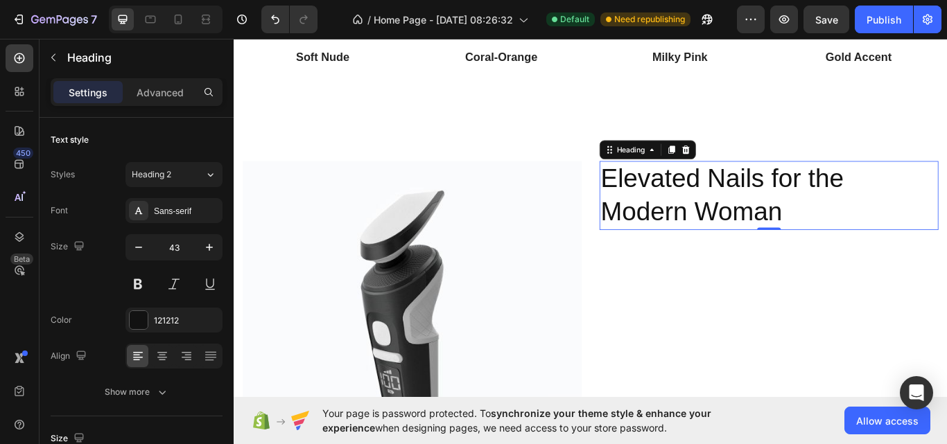
click at [125, 272] on button at bounding box center [137, 284] width 25 height 25
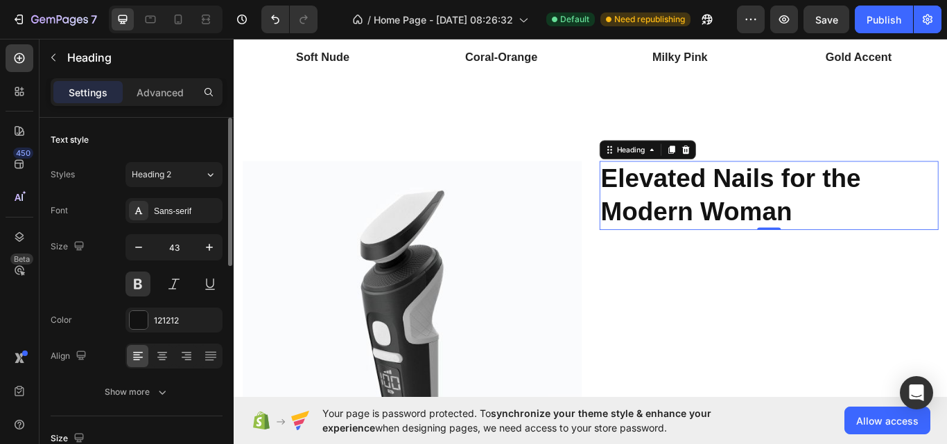
click at [125, 286] on div "Size 43" at bounding box center [137, 265] width 172 height 62
click at [141, 285] on button at bounding box center [137, 284] width 25 height 25
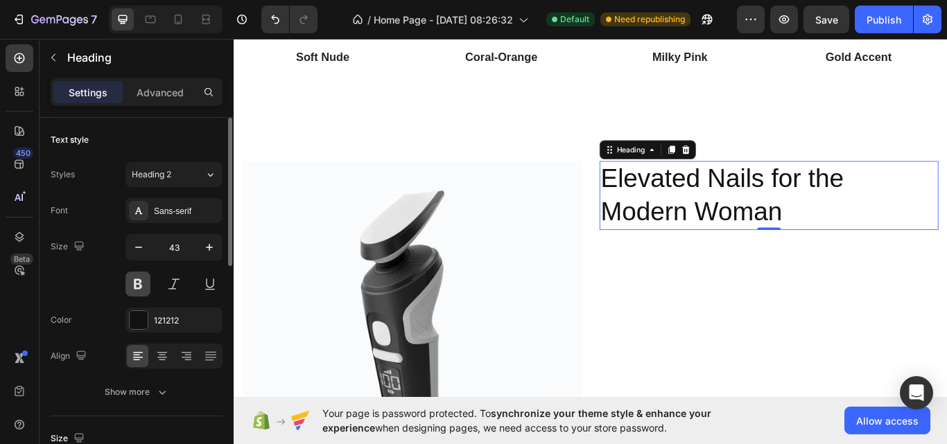
click at [141, 285] on button at bounding box center [137, 284] width 25 height 25
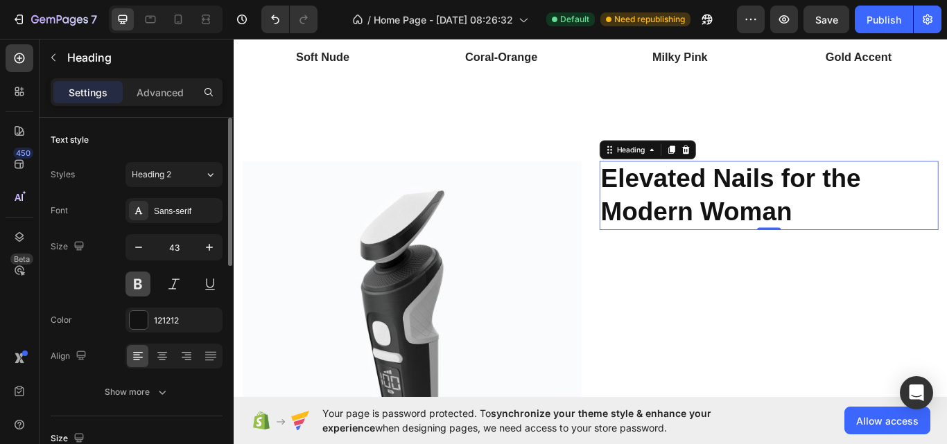
click at [141, 285] on button at bounding box center [137, 284] width 25 height 25
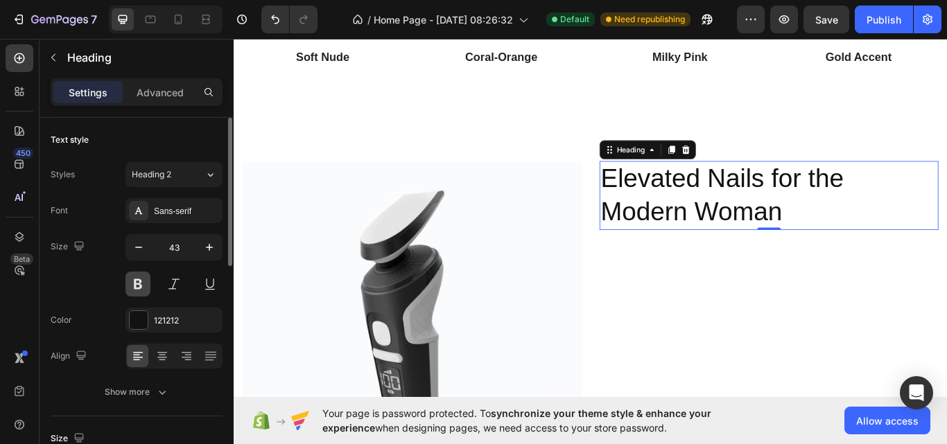
click at [141, 285] on button at bounding box center [137, 284] width 25 height 25
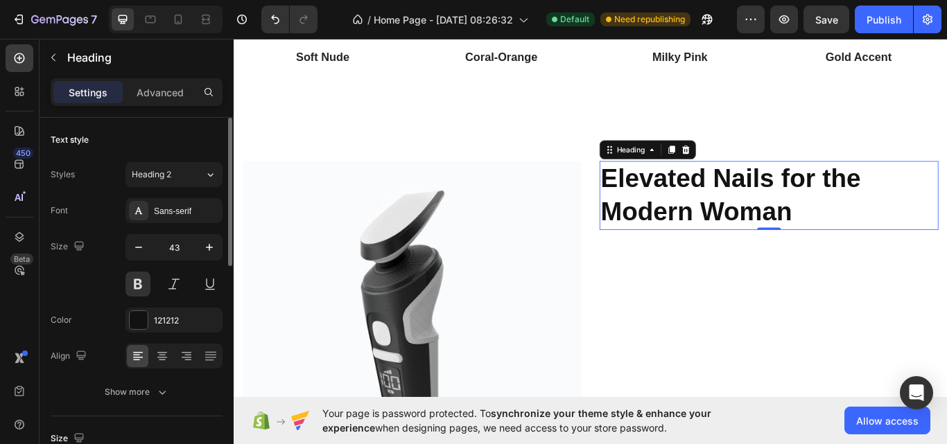
click at [92, 293] on div "Size 43" at bounding box center [137, 265] width 172 height 62
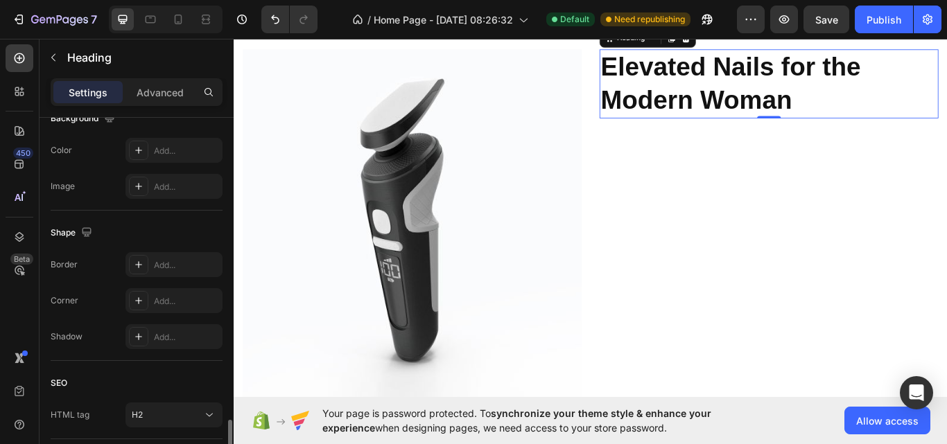
scroll to position [534, 0]
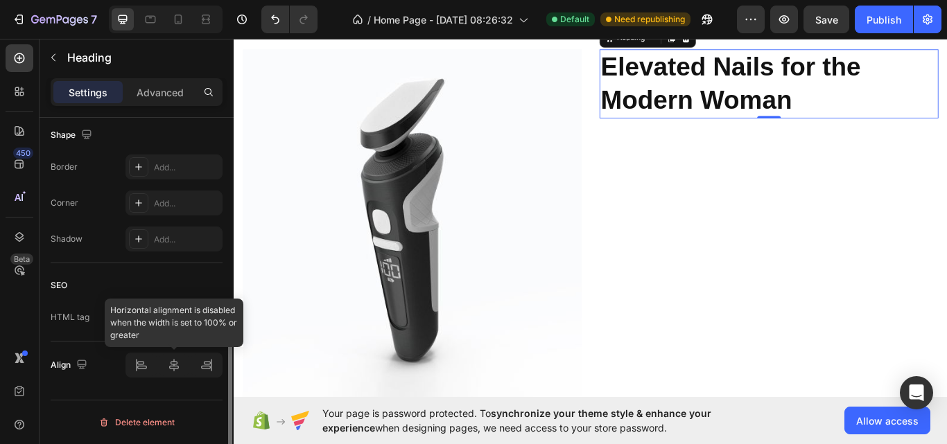
click at [170, 371] on div at bounding box center [173, 365] width 97 height 25
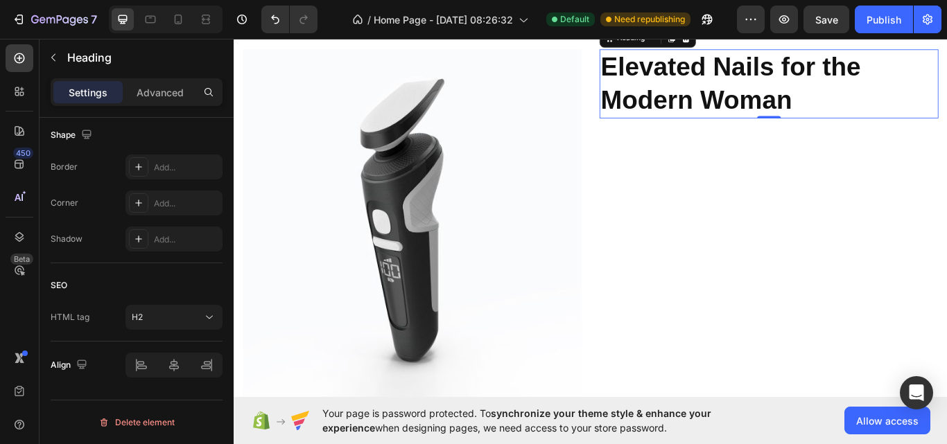
scroll to position [0, 0]
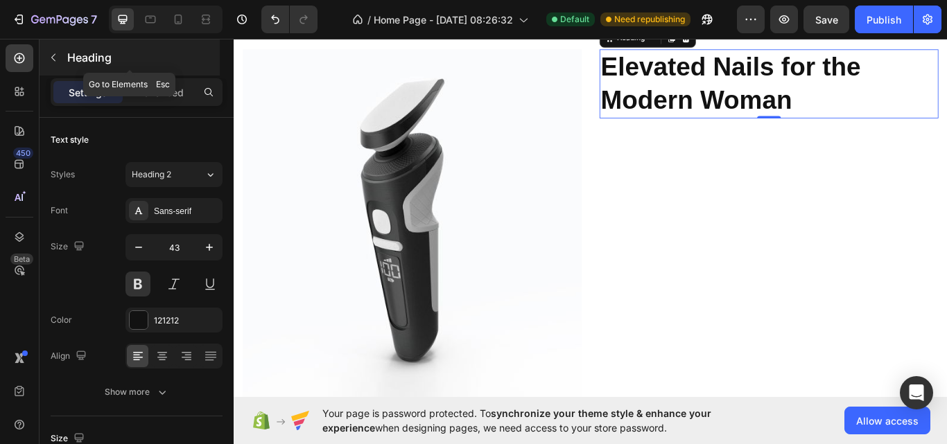
click at [53, 56] on icon "button" at bounding box center [53, 58] width 4 height 8
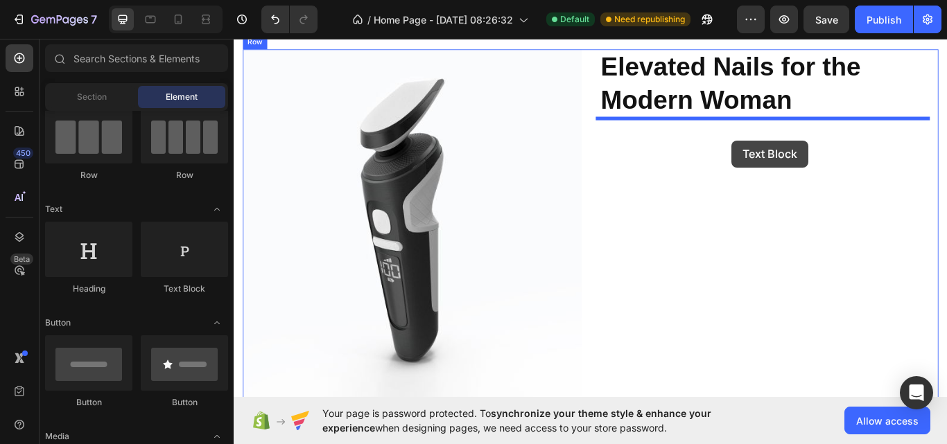
drag, startPoint x: 423, startPoint y: 285, endPoint x: 814, endPoint y: 158, distance: 410.2
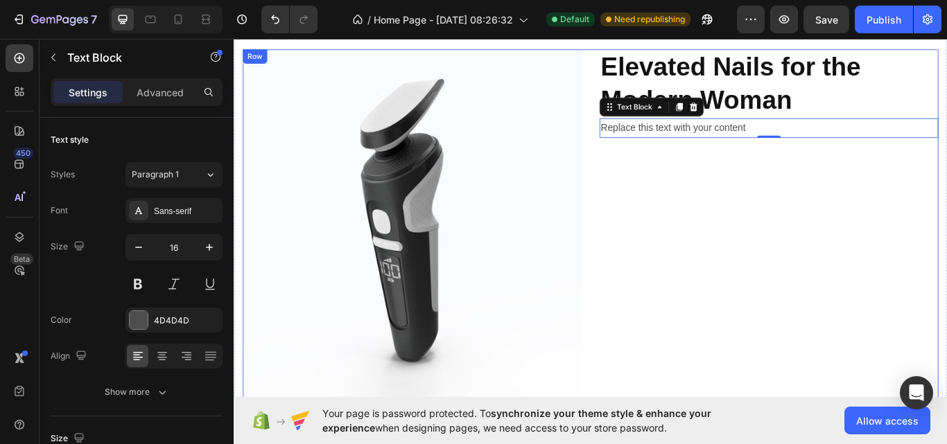
scroll to position [1962, 0]
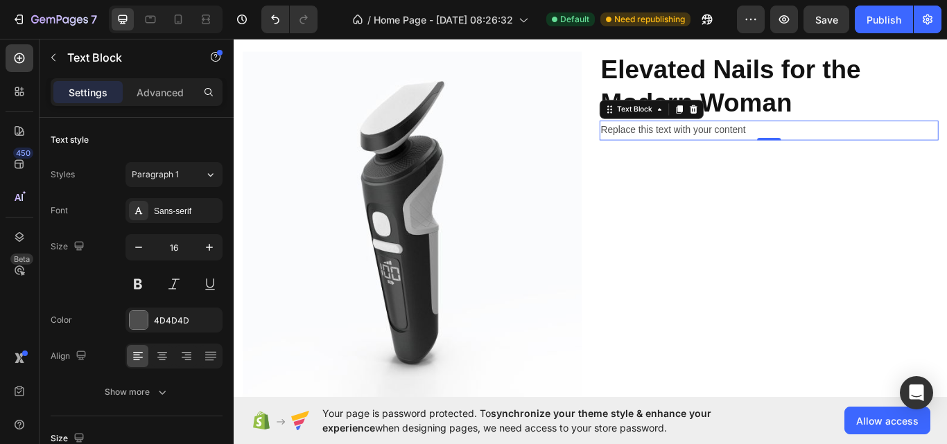
click at [845, 141] on div "Replace this text with your content" at bounding box center [857, 146] width 395 height 23
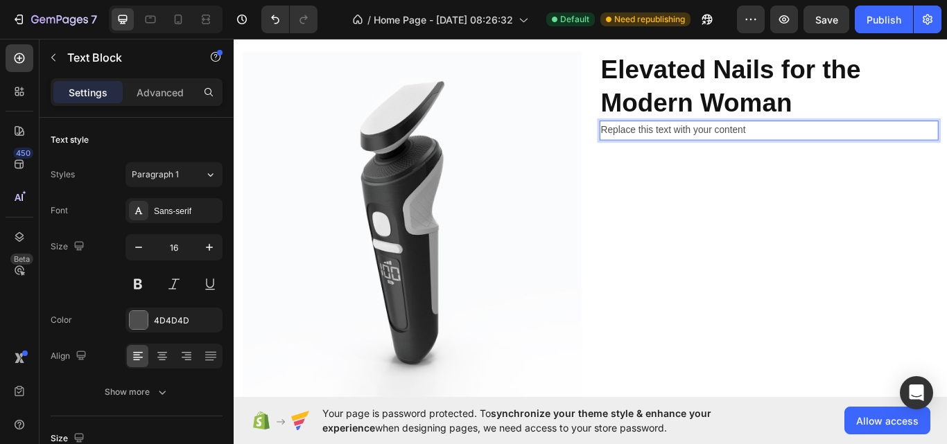
click at [845, 141] on p "Replace this text with your content" at bounding box center [857, 147] width 392 height 20
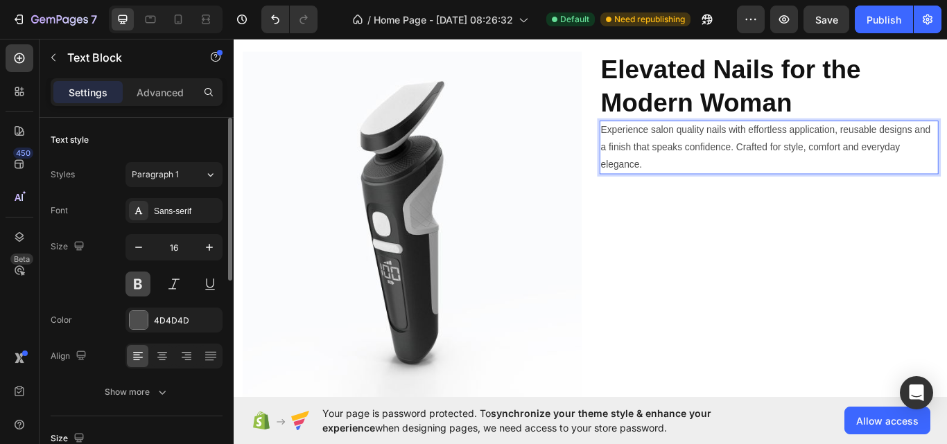
click at [141, 278] on button at bounding box center [137, 284] width 25 height 25
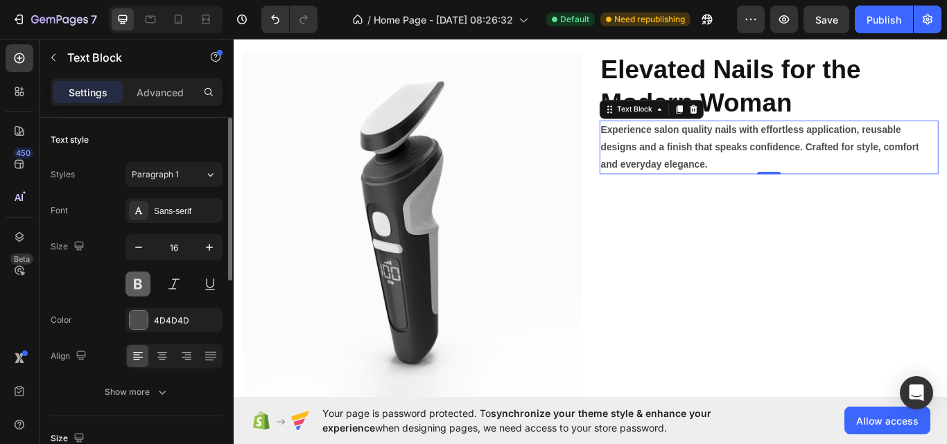
click at [141, 278] on button at bounding box center [137, 284] width 25 height 25
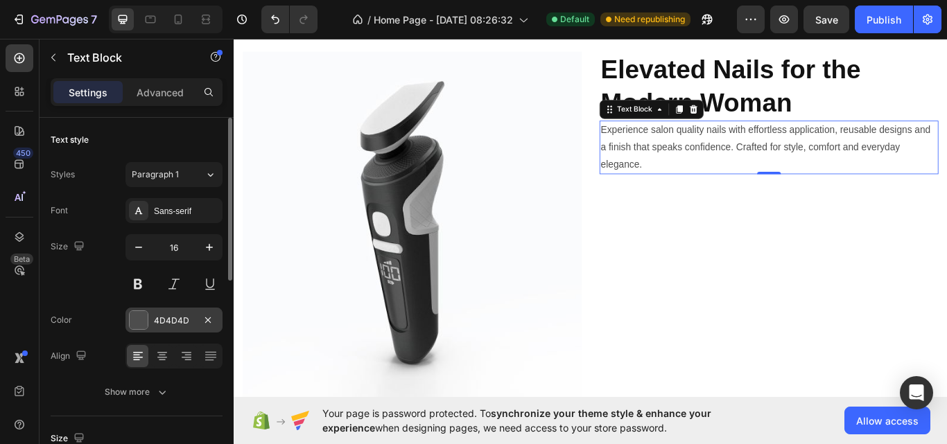
click at [139, 319] on div at bounding box center [139, 320] width 18 height 18
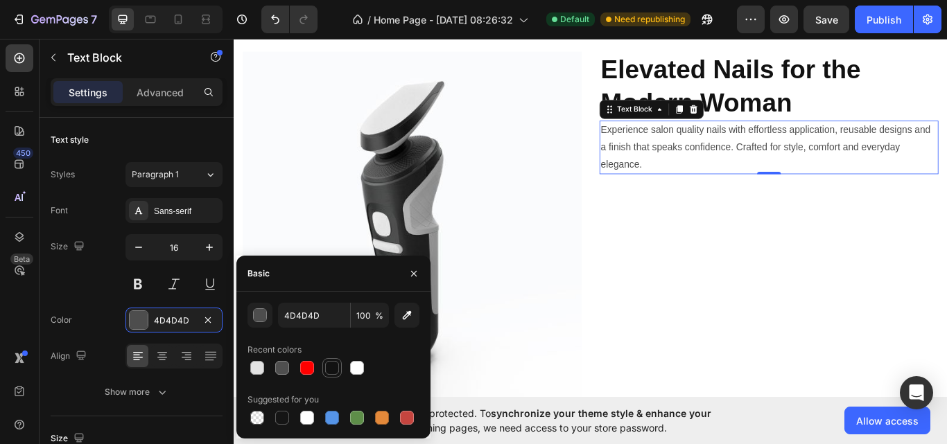
click at [332, 370] on div at bounding box center [332, 368] width 14 height 14
type input "121212"
click at [77, 291] on div "Size 16" at bounding box center [137, 265] width 172 height 62
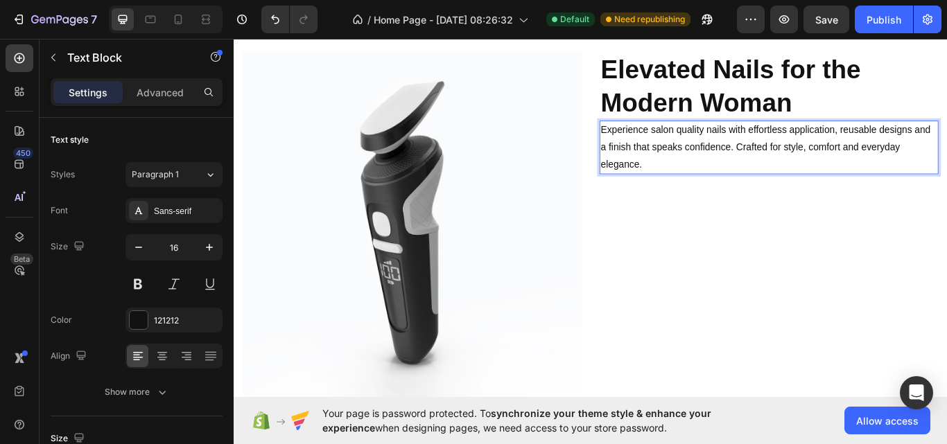
click at [946, 142] on p "Experience salon quality nails with effortless application, reusable designs an…" at bounding box center [857, 167] width 392 height 60
click at [946, 168] on p "and a finish that speaks confidence. Crafted for style, comfort and everyday el…" at bounding box center [857, 177] width 392 height 40
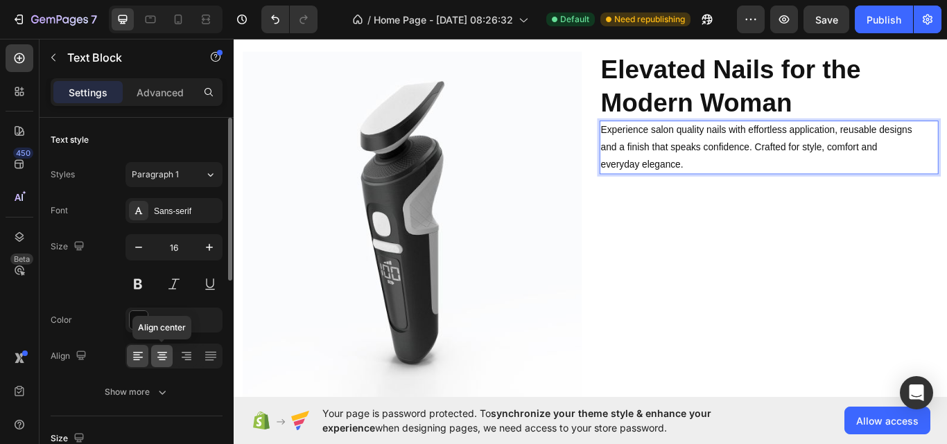
click at [165, 355] on icon at bounding box center [162, 355] width 7 height 1
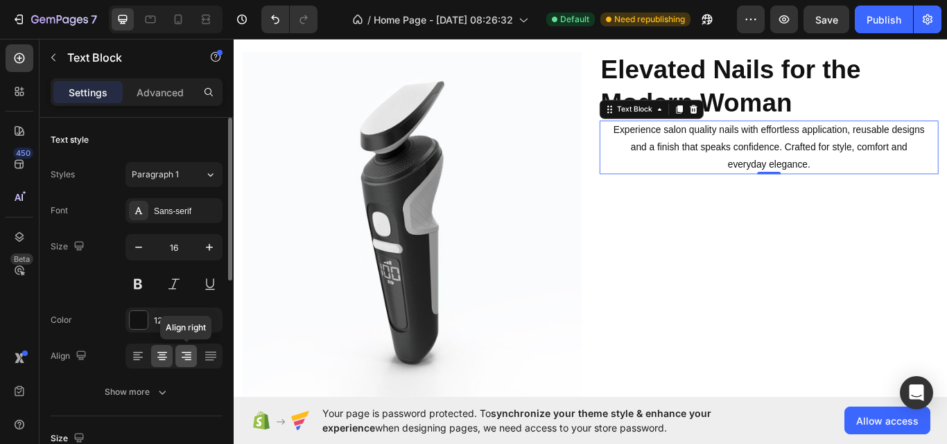
click at [191, 352] on icon at bounding box center [186, 356] width 14 height 14
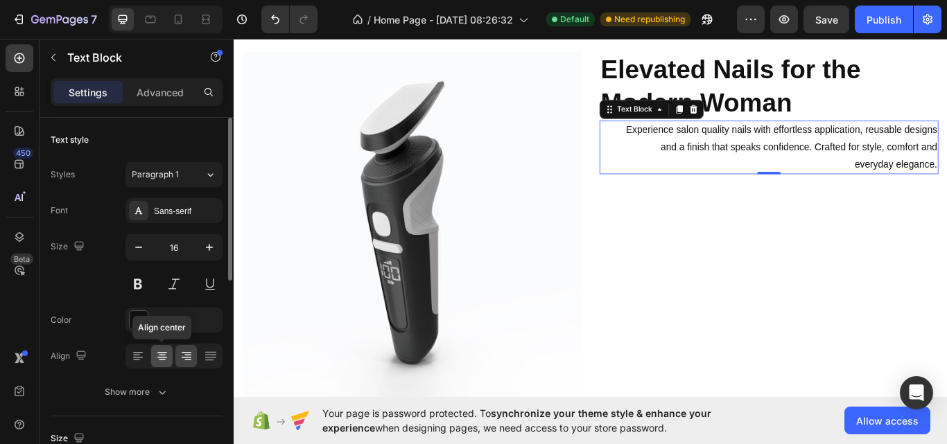
click at [161, 355] on icon at bounding box center [162, 355] width 7 height 1
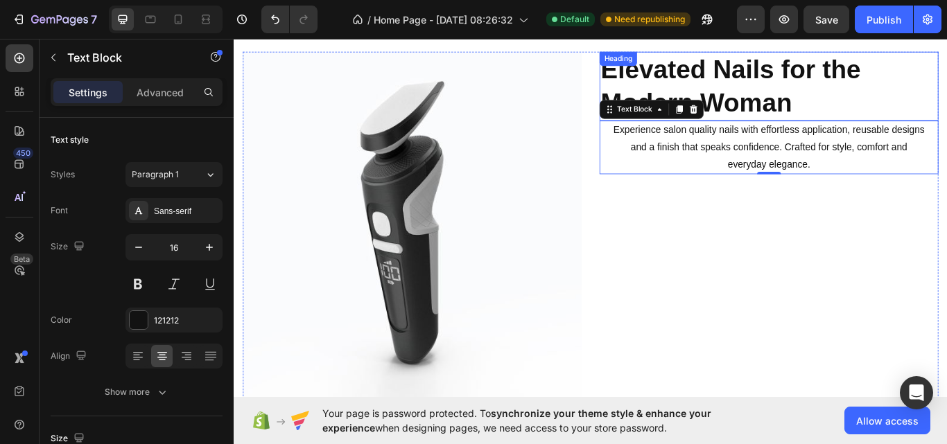
click at [863, 117] on p "Elevated Nails for the Modern Woman" at bounding box center [857, 95] width 392 height 78
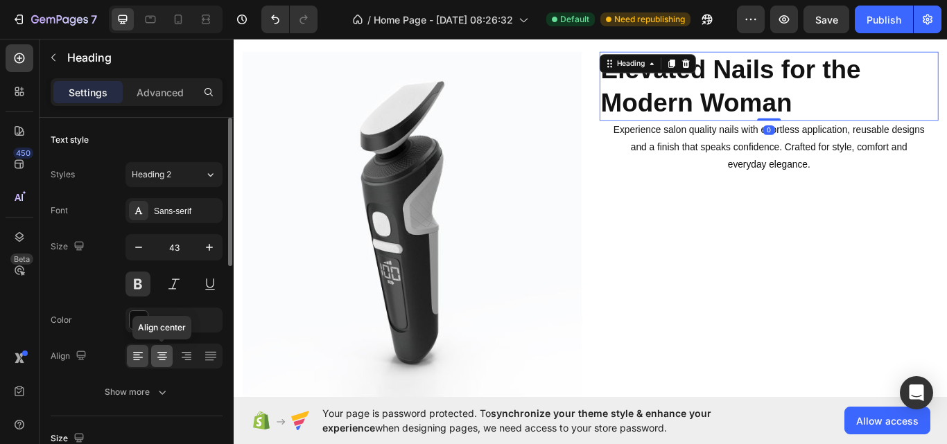
click at [159, 360] on icon at bounding box center [162, 360] width 7 height 1
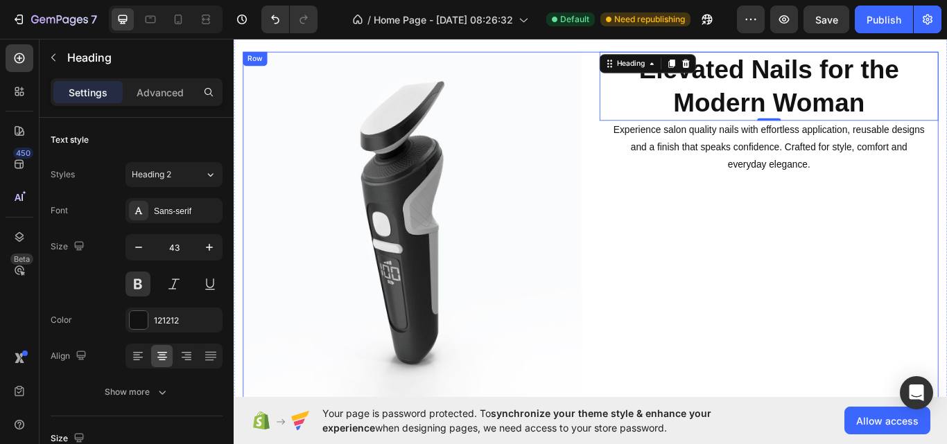
click at [743, 349] on div "Elevated Nails for the Modern Woman Heading 0 Experience salon quality nails wi…" at bounding box center [857, 263] width 395 height 416
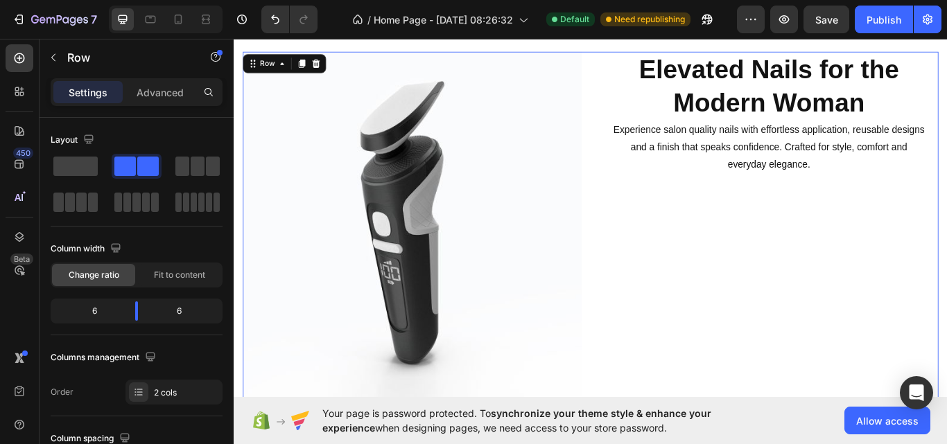
click at [540, 306] on img at bounding box center [441, 263] width 395 height 416
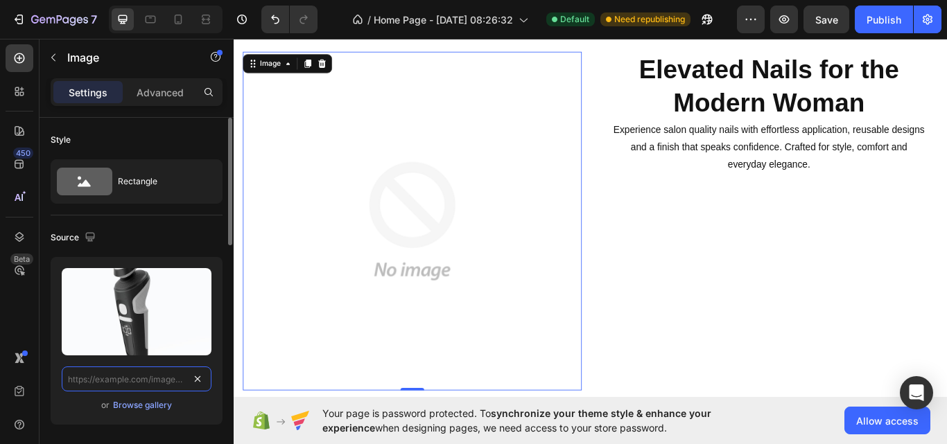
scroll to position [0, 0]
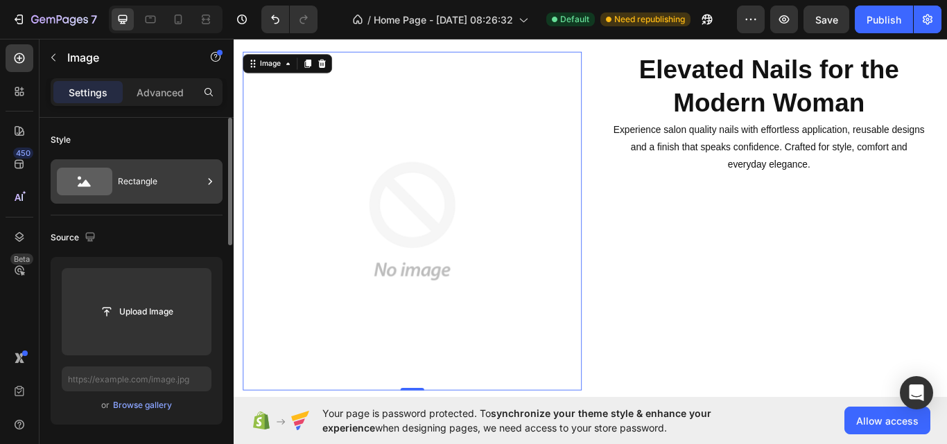
click at [147, 180] on div "Rectangle" at bounding box center [160, 182] width 85 height 32
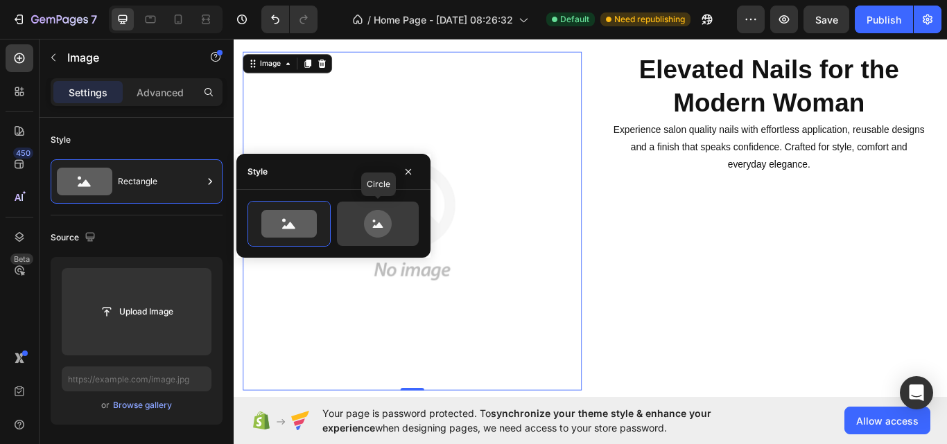
click at [367, 231] on icon at bounding box center [378, 224] width 28 height 28
type input "80"
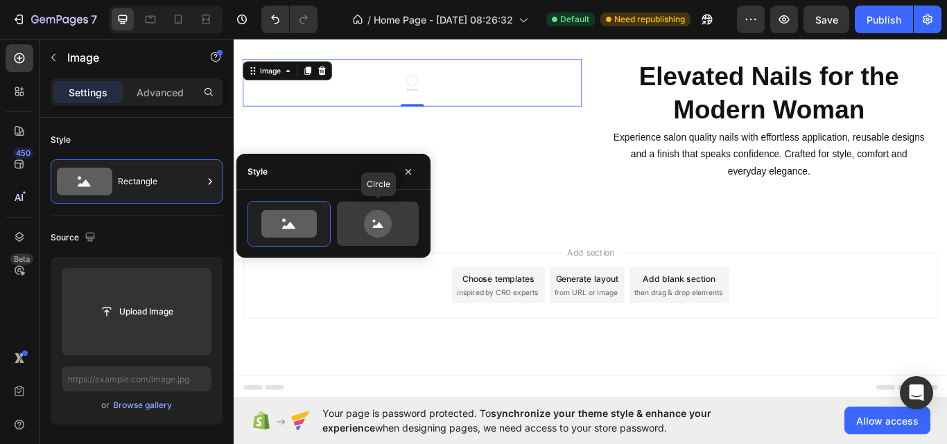
scroll to position [1953, 0]
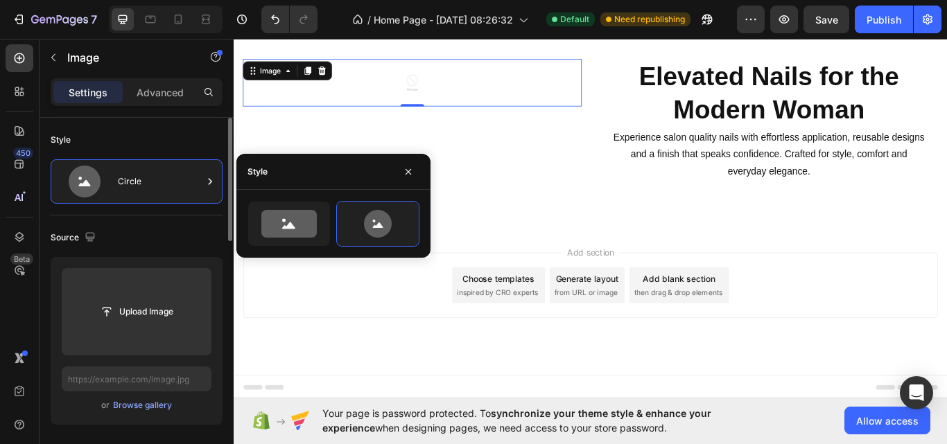
click at [123, 239] on div "Source" at bounding box center [137, 238] width 172 height 22
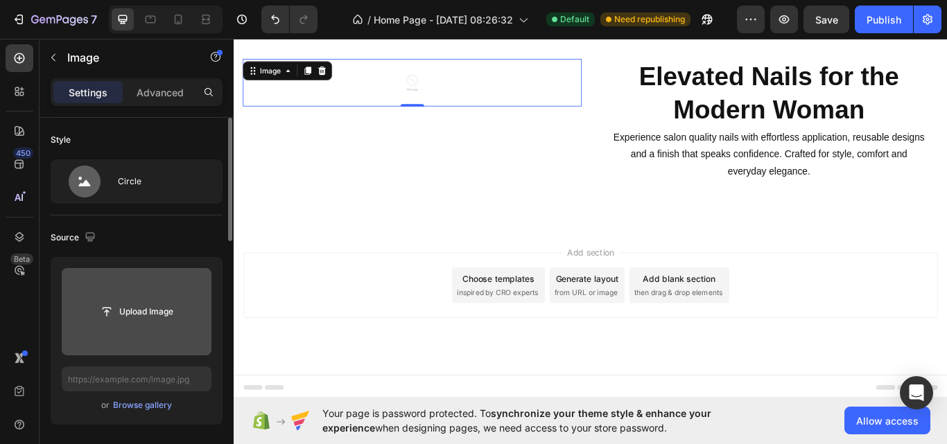
click at [147, 310] on input "file" at bounding box center [137, 312] width 96 height 24
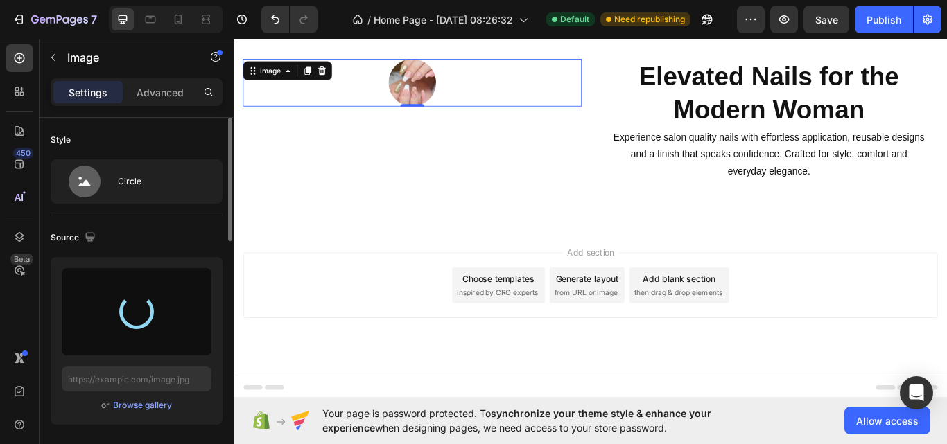
type input "[URL][DOMAIN_NAME]"
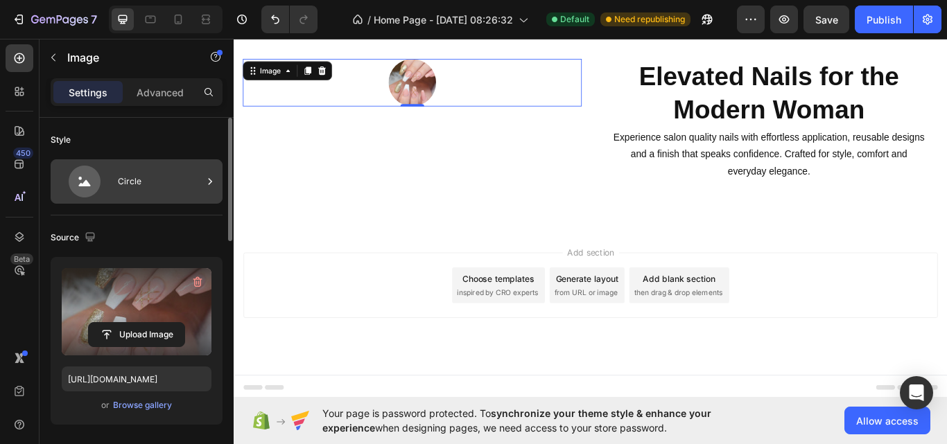
click at [134, 180] on div "Circle" at bounding box center [160, 182] width 85 height 32
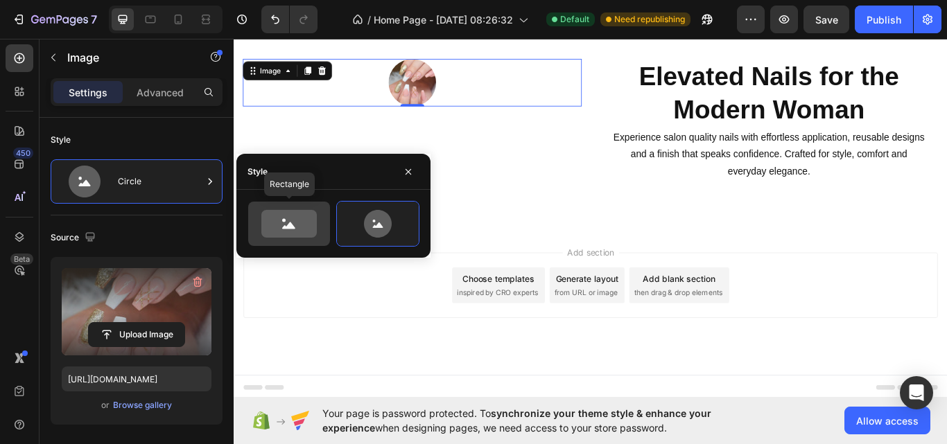
click at [276, 233] on icon at bounding box center [288, 224] width 55 height 28
type input "100"
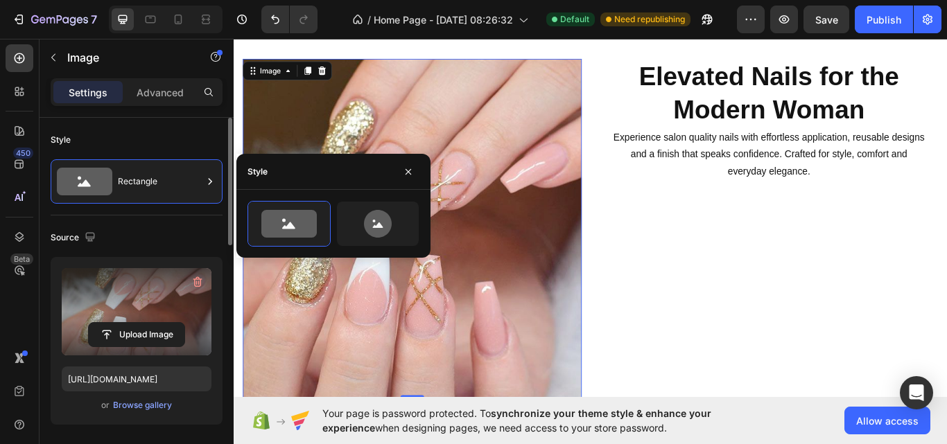
click at [155, 232] on div "Source" at bounding box center [137, 238] width 172 height 22
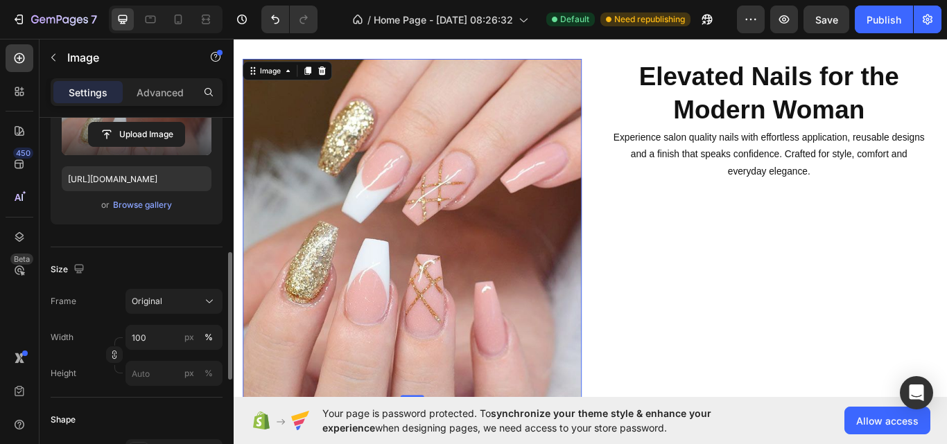
scroll to position [270, 0]
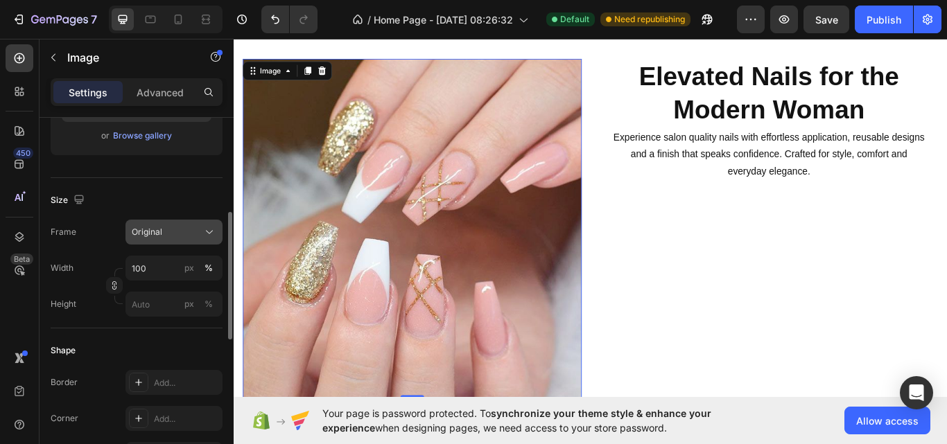
click at [210, 223] on button "Original" at bounding box center [173, 232] width 97 height 25
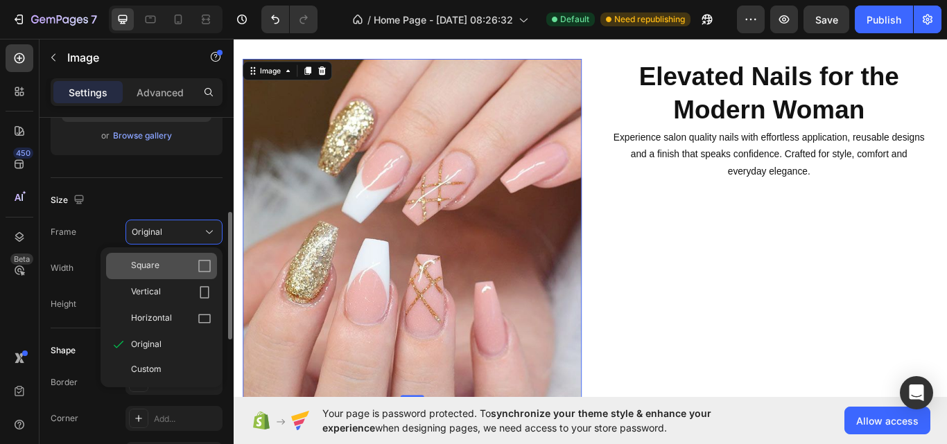
click at [196, 261] on div "Square" at bounding box center [171, 266] width 80 height 14
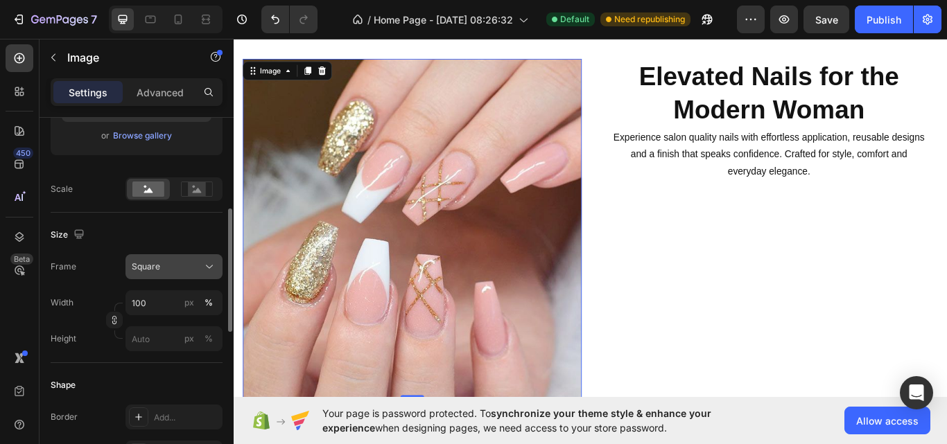
click at [206, 265] on icon at bounding box center [209, 266] width 7 height 3
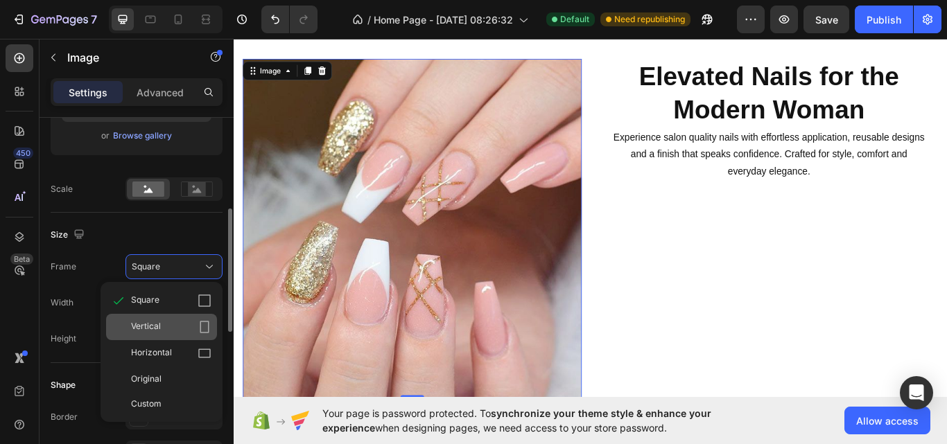
click at [197, 324] on icon at bounding box center [204, 327] width 14 height 14
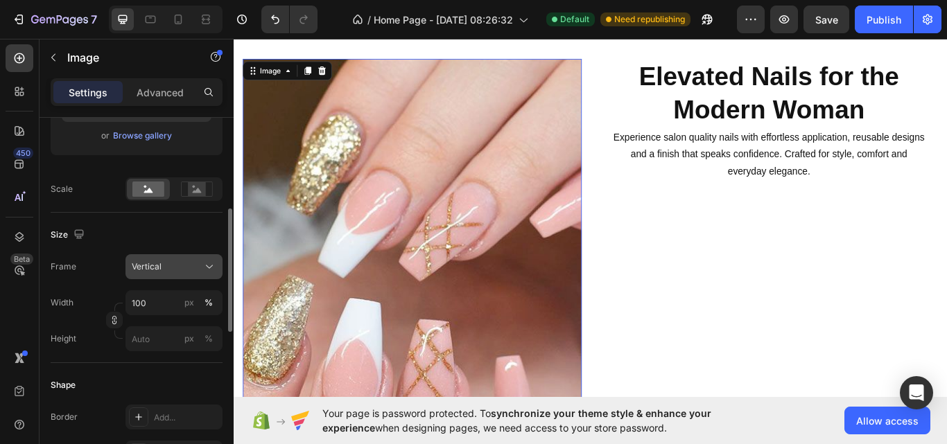
click at [215, 261] on icon at bounding box center [209, 267] width 14 height 14
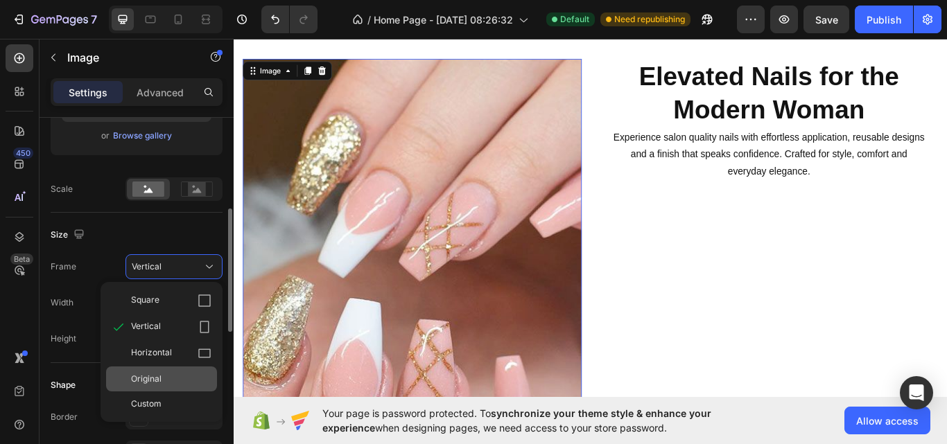
click at [198, 375] on div "Original" at bounding box center [171, 379] width 80 height 12
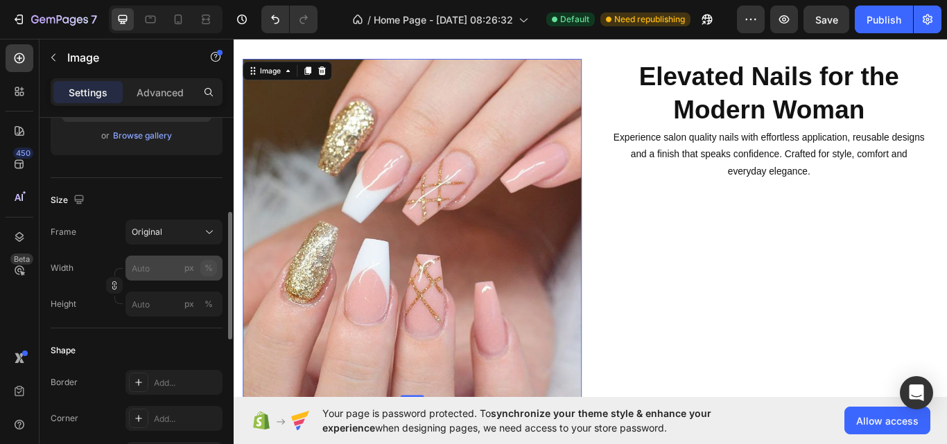
click at [202, 265] on button "%" at bounding box center [208, 268] width 17 height 17
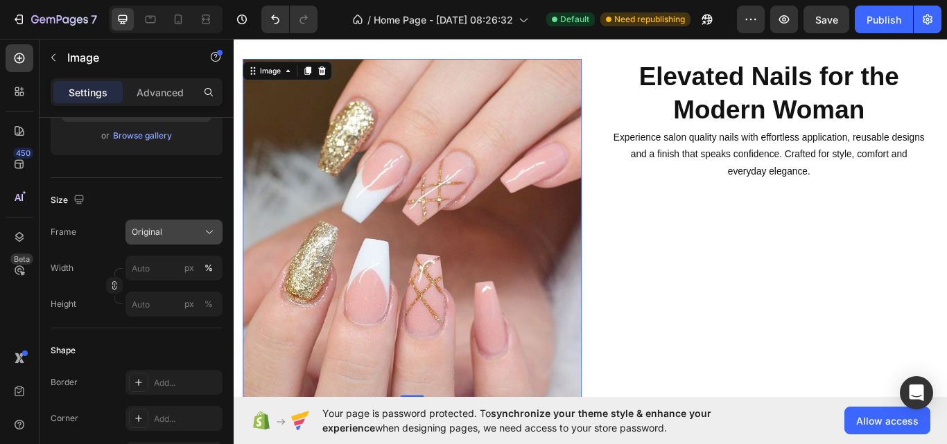
click at [209, 238] on icon at bounding box center [209, 232] width 14 height 14
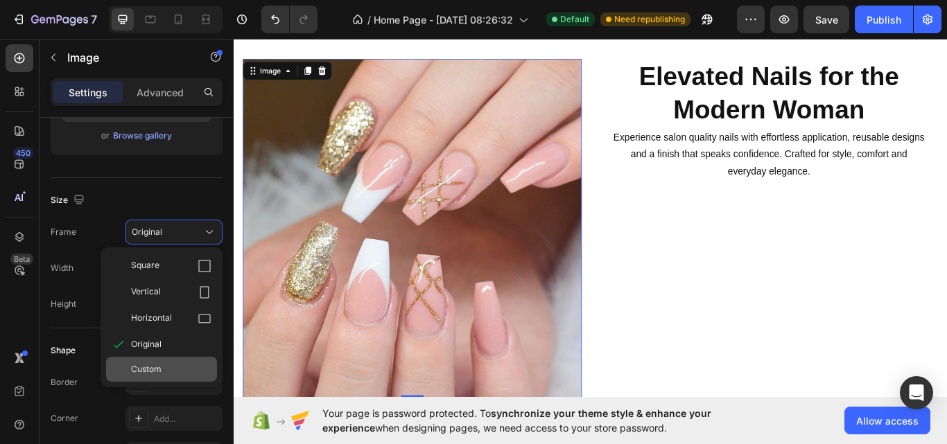
click at [177, 365] on div "Custom" at bounding box center [171, 369] width 80 height 12
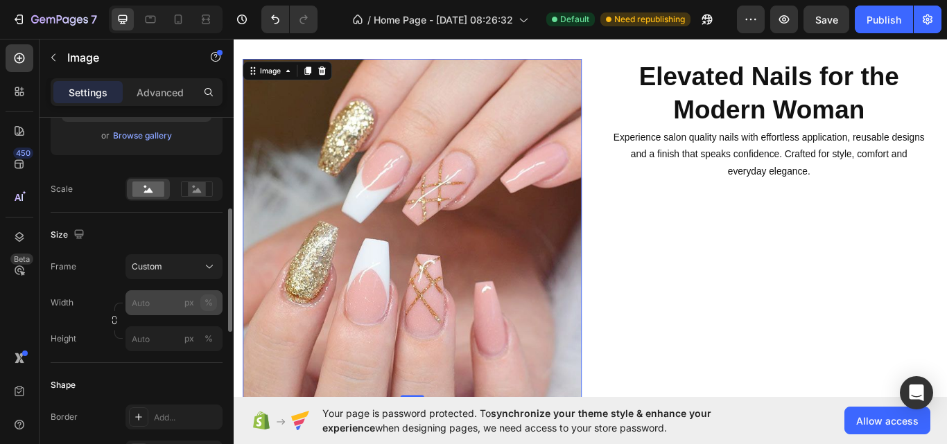
click at [206, 304] on div "%" at bounding box center [208, 303] width 8 height 12
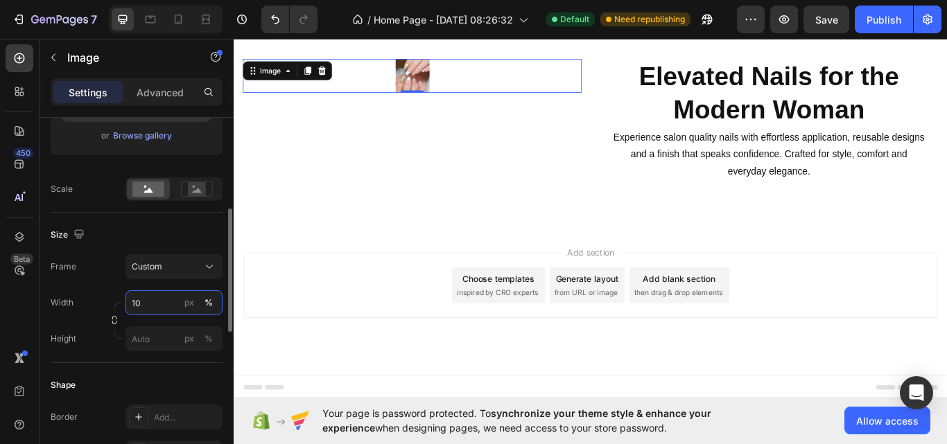
type input "1"
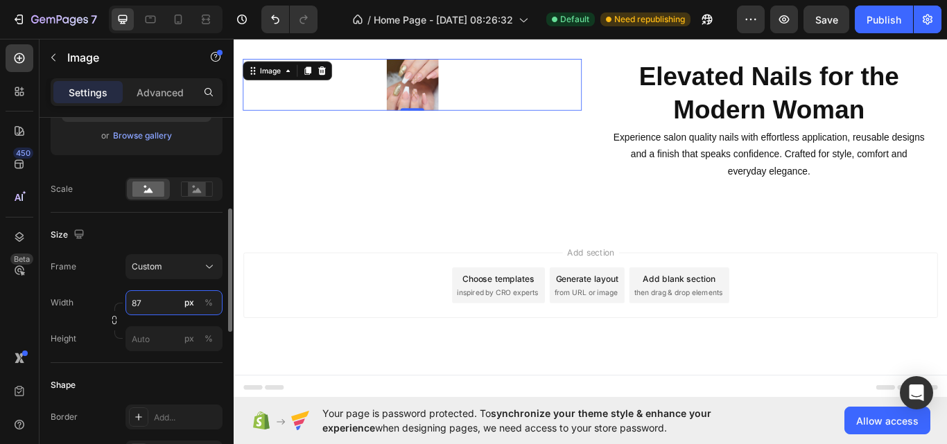
type input "8"
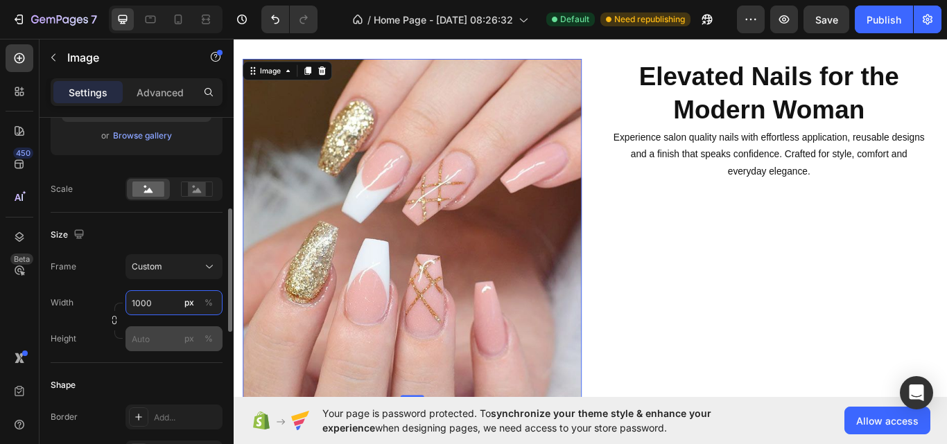
type input "1000"
click at [159, 338] on input "px %" at bounding box center [173, 338] width 97 height 25
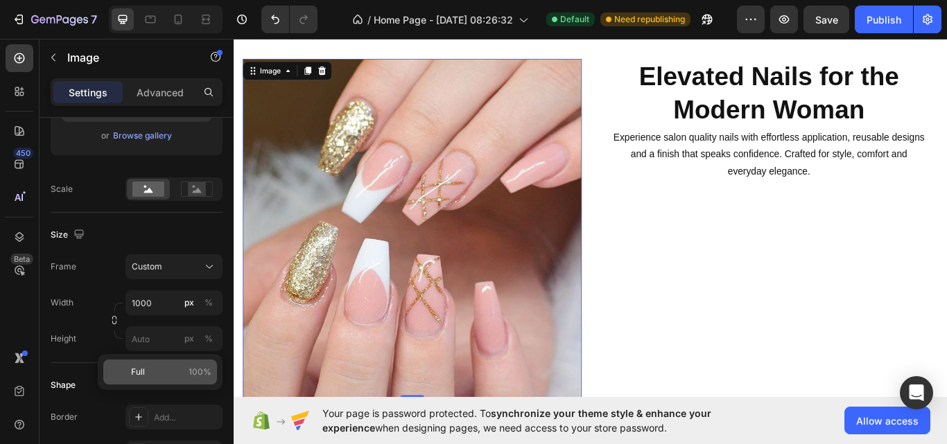
click at [153, 371] on p "Full 100%" at bounding box center [171, 372] width 80 height 12
type input "100"
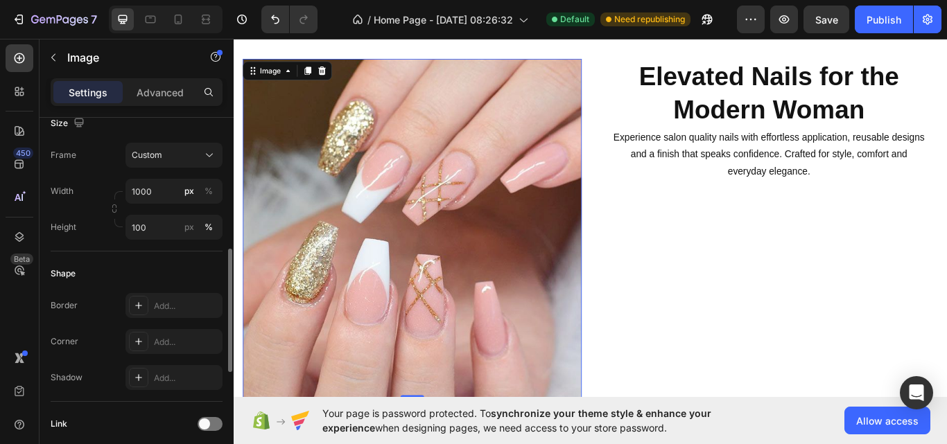
scroll to position [383, 0]
click at [170, 297] on div "Add..." at bounding box center [173, 303] width 97 height 25
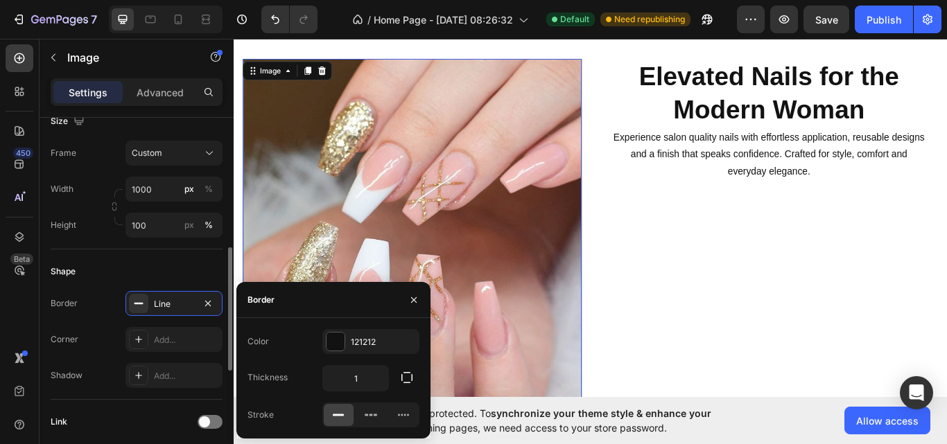
click at [166, 257] on div "Shape Border Line Corner Add... Shadow Add..." at bounding box center [137, 324] width 172 height 150
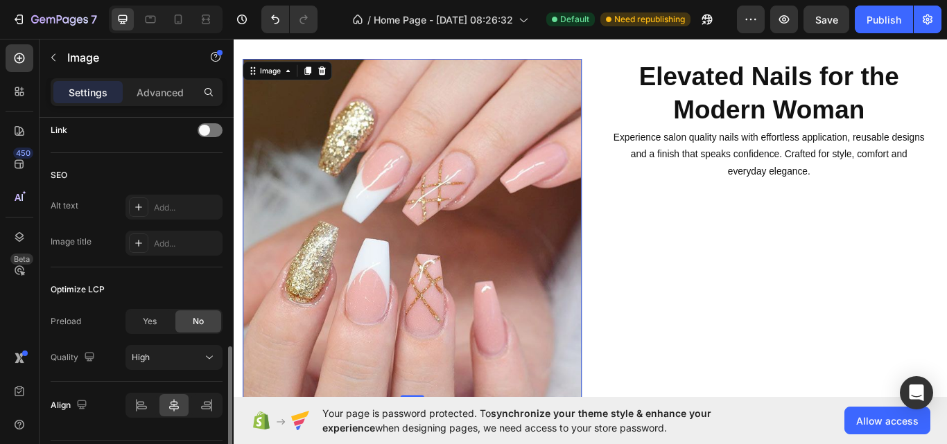
scroll to position [715, 0]
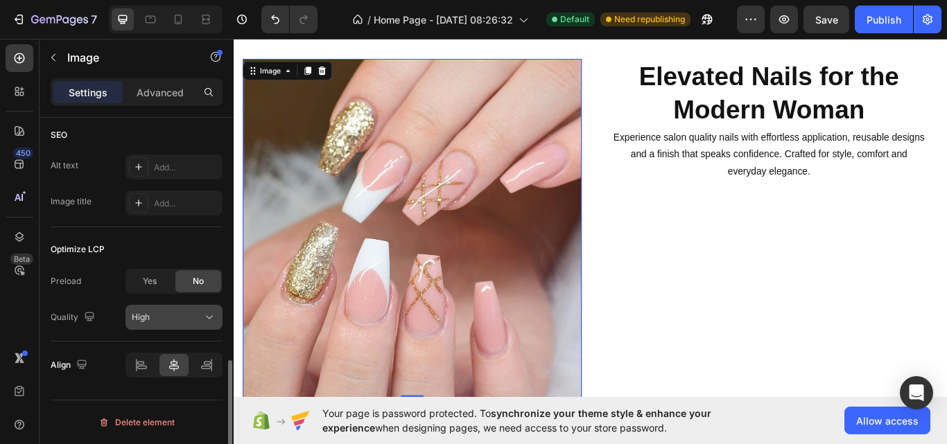
click at [206, 313] on icon at bounding box center [209, 317] width 14 height 14
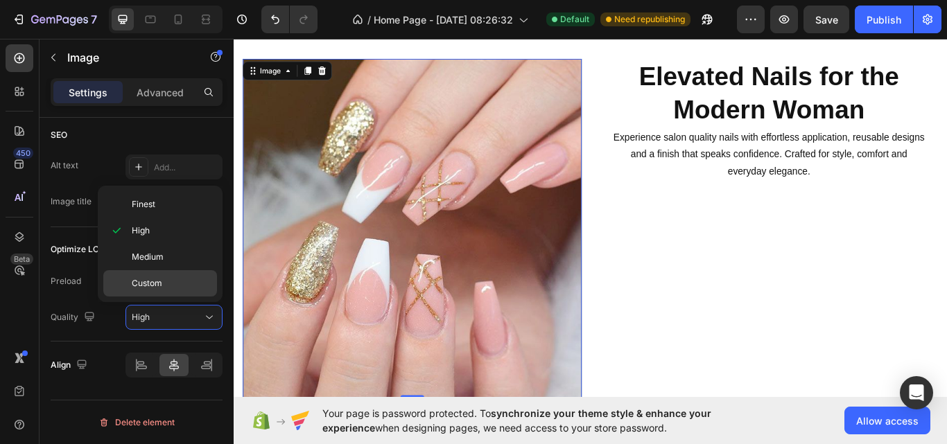
click at [191, 273] on div "Custom" at bounding box center [160, 283] width 114 height 26
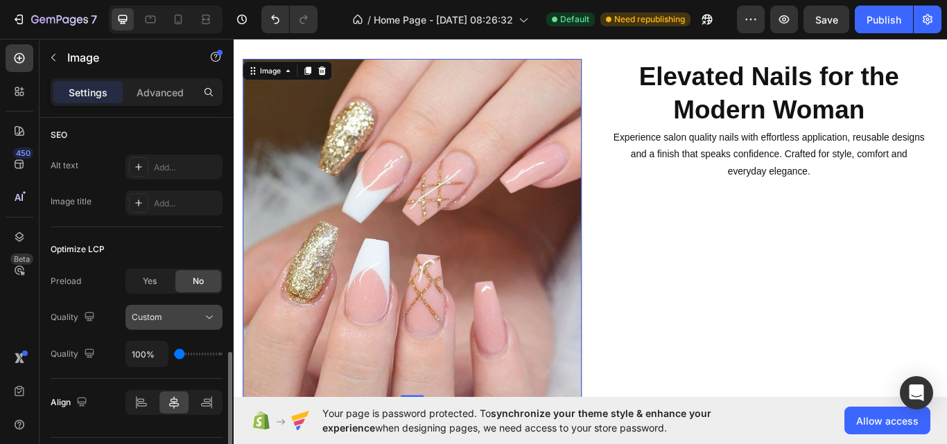
click at [210, 313] on icon at bounding box center [209, 317] width 14 height 14
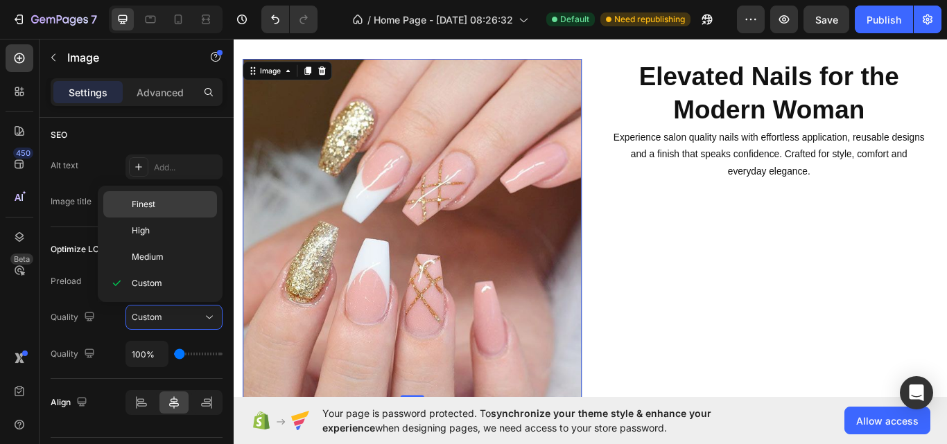
click at [187, 218] on div "Finest" at bounding box center [160, 231] width 114 height 26
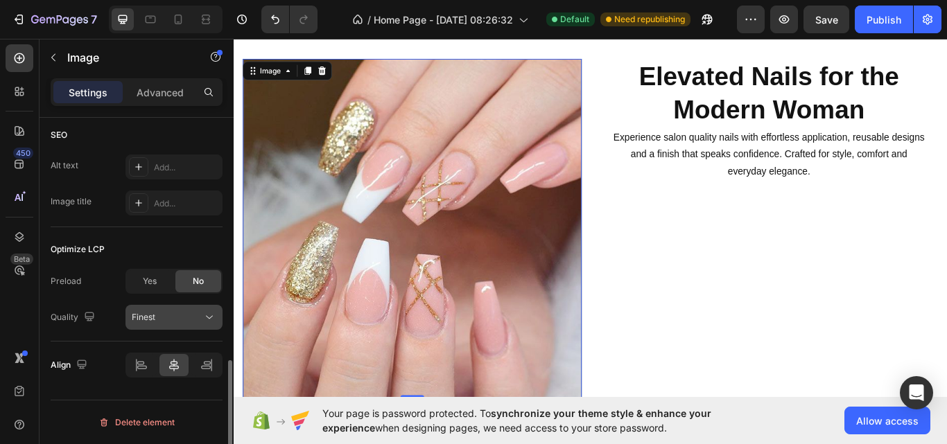
click at [204, 316] on icon at bounding box center [209, 317] width 14 height 14
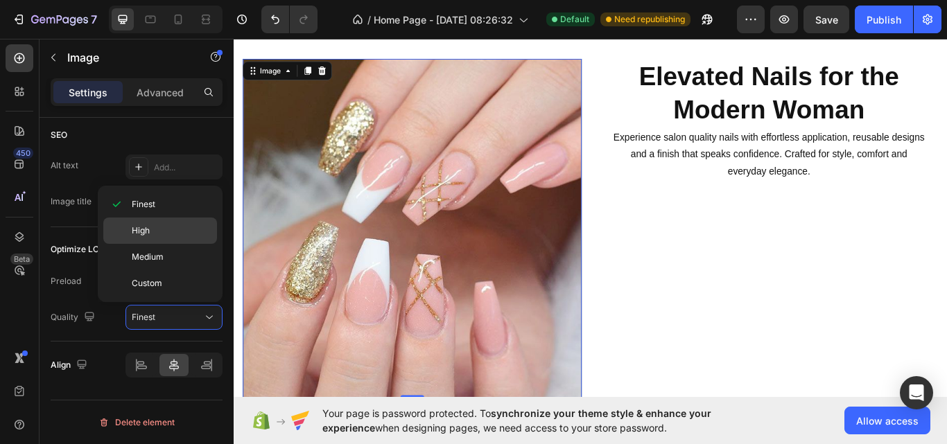
click at [176, 225] on p "High" at bounding box center [171, 231] width 79 height 12
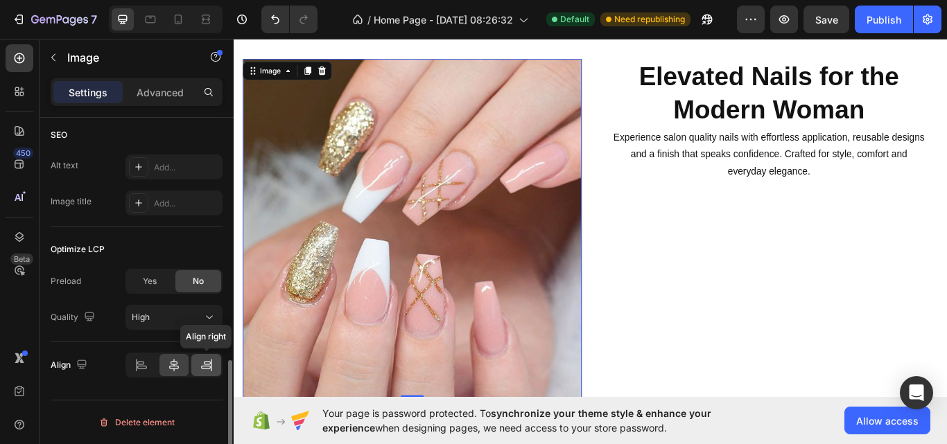
click at [209, 372] on div at bounding box center [206, 365] width 30 height 22
click at [134, 368] on div at bounding box center [142, 365] width 30 height 22
click at [177, 364] on icon at bounding box center [174, 365] width 10 height 12
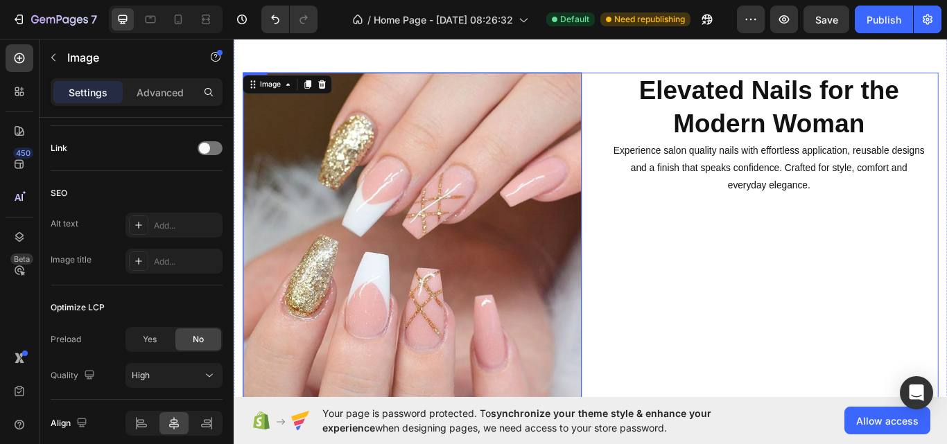
scroll to position [1937, 0]
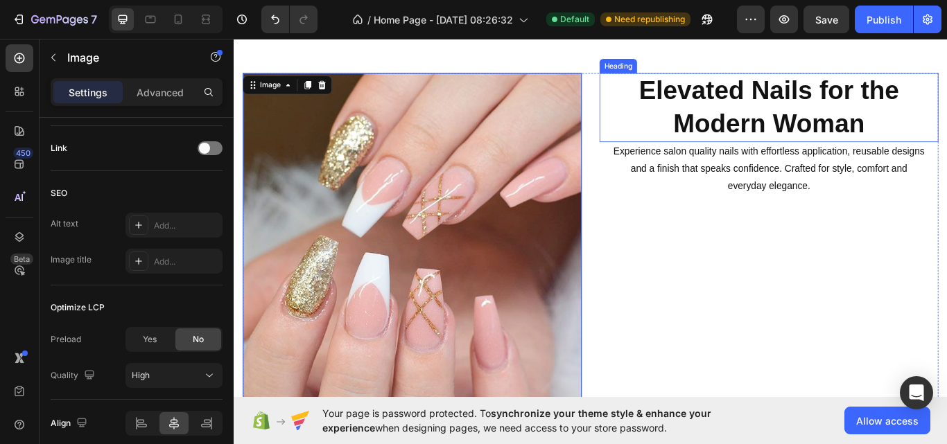
click at [778, 121] on p "Elevated Nails for the Modern Woman" at bounding box center [857, 120] width 392 height 78
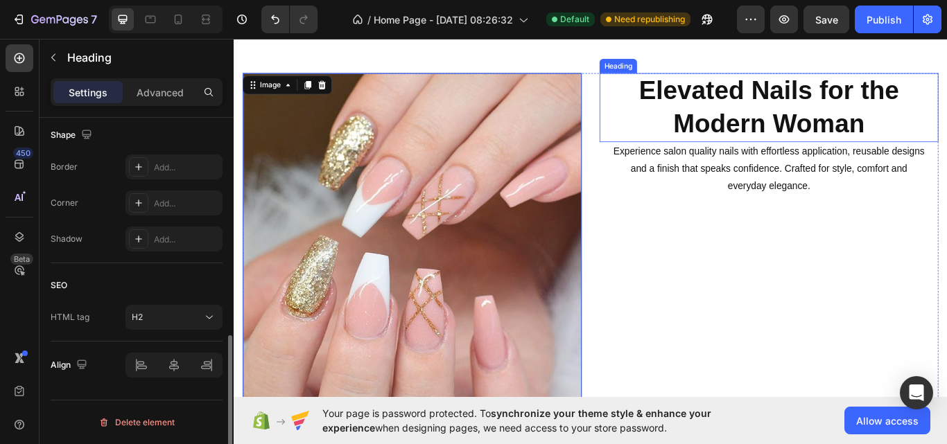
scroll to position [0, 0]
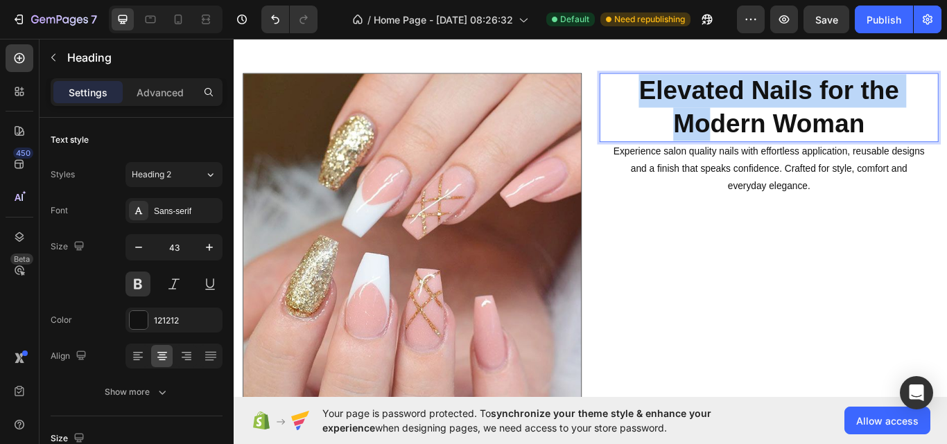
drag, startPoint x: 778, startPoint y: 121, endPoint x: 698, endPoint y: 112, distance: 80.9
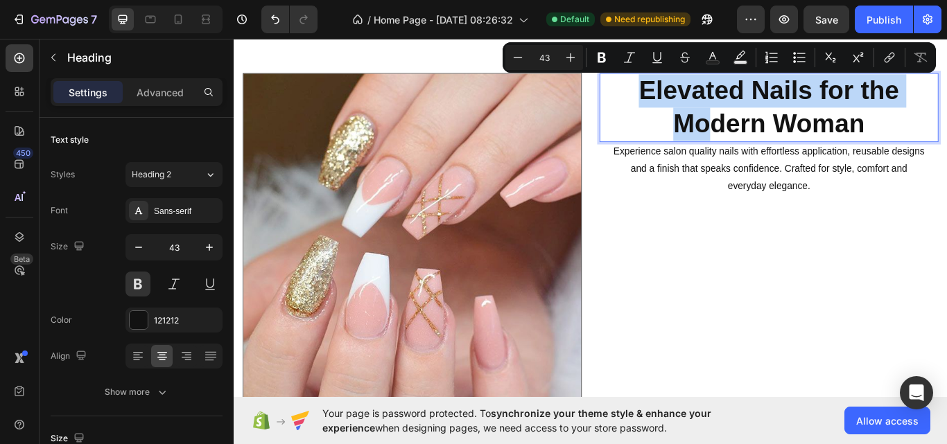
click at [692, 130] on p "Elevated Nails for the Modern Woman" at bounding box center [857, 120] width 392 height 78
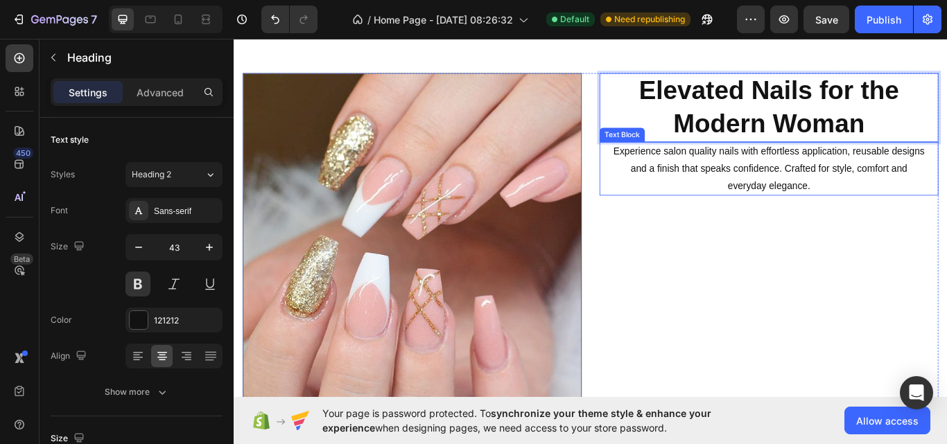
drag, startPoint x: 692, startPoint y: 130, endPoint x: 701, endPoint y: 213, distance: 84.3
click at [701, 213] on div "Elevated Nails for the Modern Woman Heading 0 Experience salon quality nails wi…" at bounding box center [857, 277] width 395 height 395
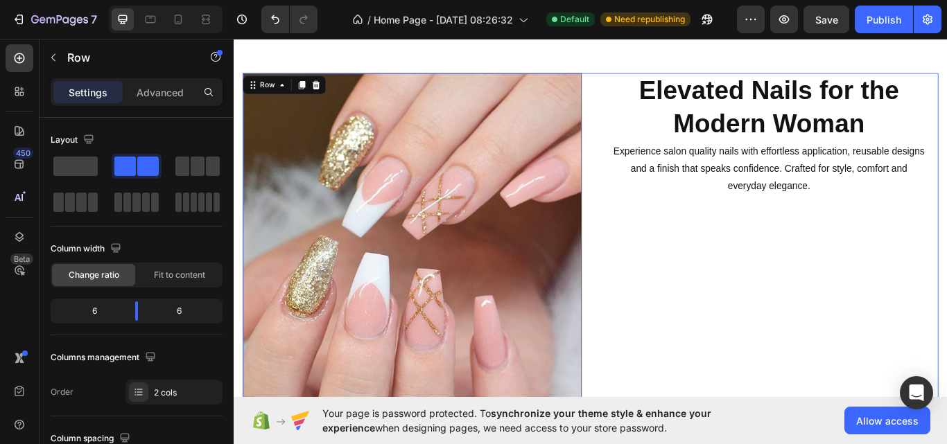
click at [711, 255] on div "Elevated Nails for the Modern Woman Heading Experience salon quality nails with…" at bounding box center [857, 277] width 395 height 395
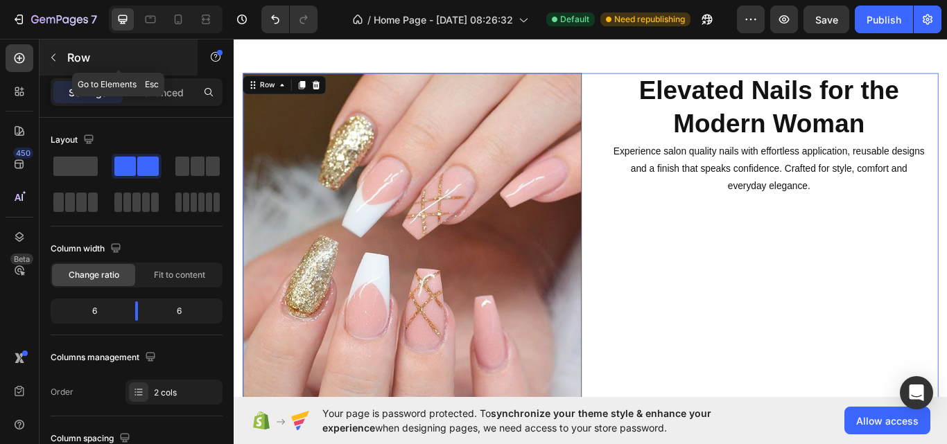
click at [55, 57] on icon "button" at bounding box center [53, 57] width 11 height 11
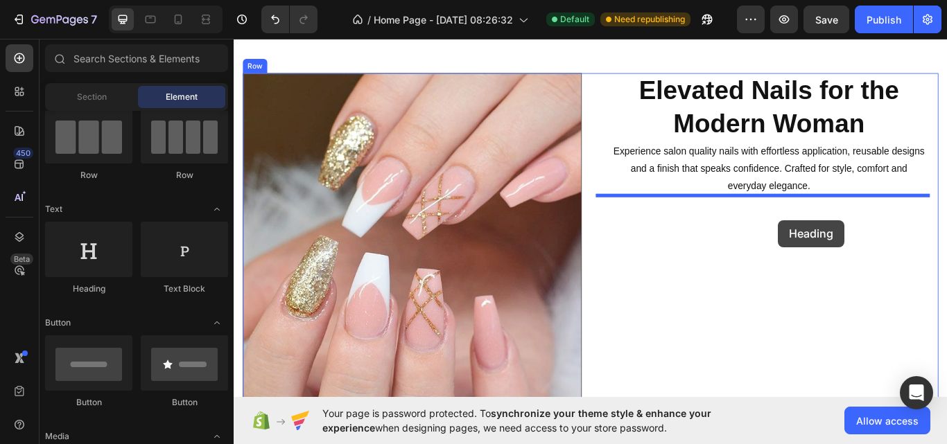
drag, startPoint x: 317, startPoint y: 304, endPoint x: 864, endPoint y: 248, distance: 549.6
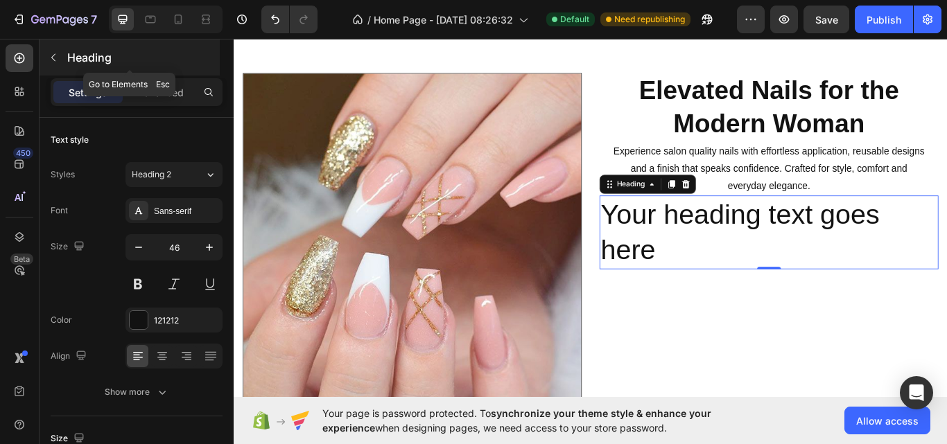
click at [44, 56] on button "button" at bounding box center [53, 57] width 22 height 22
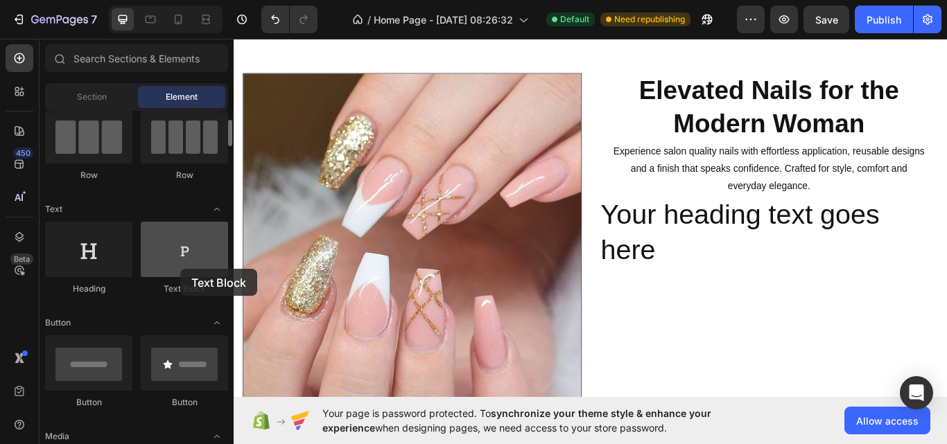
click at [180, 269] on div at bounding box center [184, 249] width 87 height 55
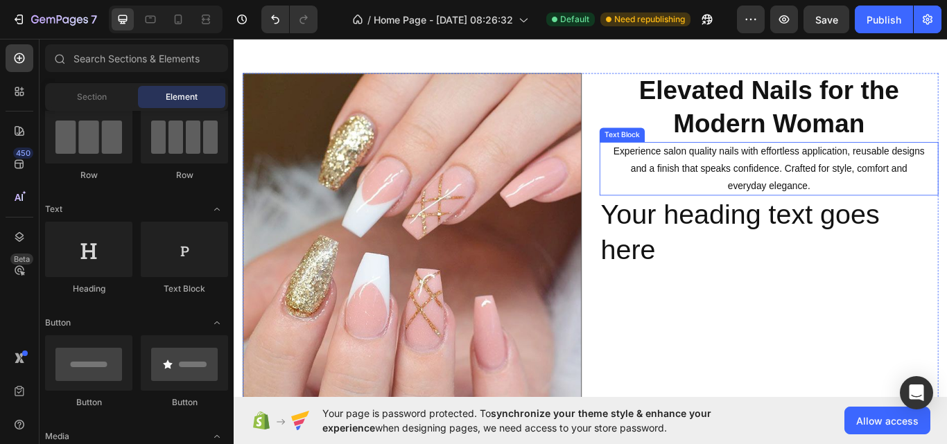
click at [685, 199] on p "and a finish that speaks confidence. Crafted for style, comfort and" at bounding box center [857, 192] width 392 height 20
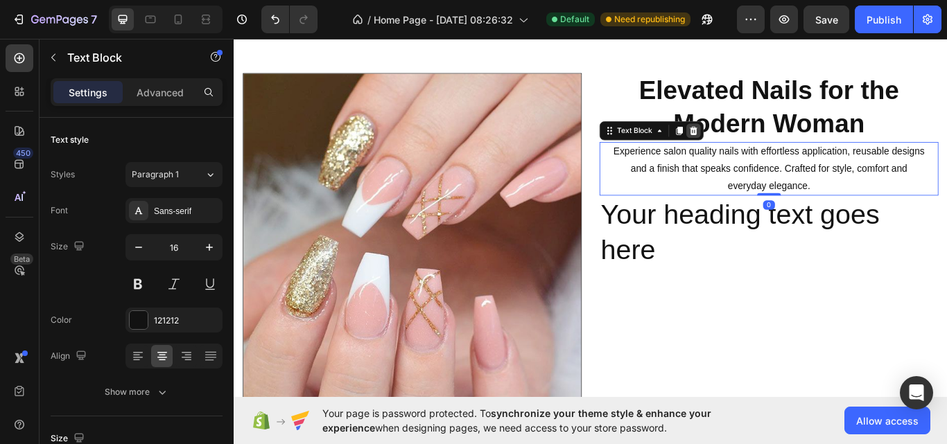
click at [764, 145] on icon at bounding box center [769, 146] width 11 height 11
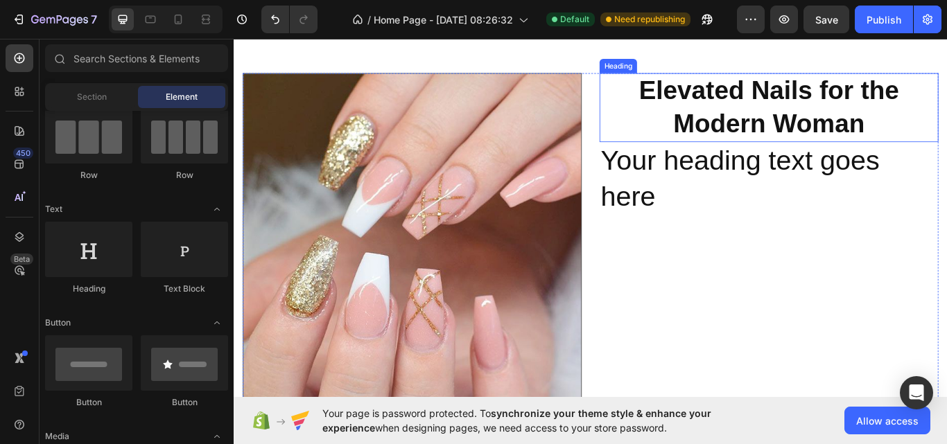
click at [721, 127] on p "Elevated Nails for the Modern Woman" at bounding box center [857, 120] width 392 height 78
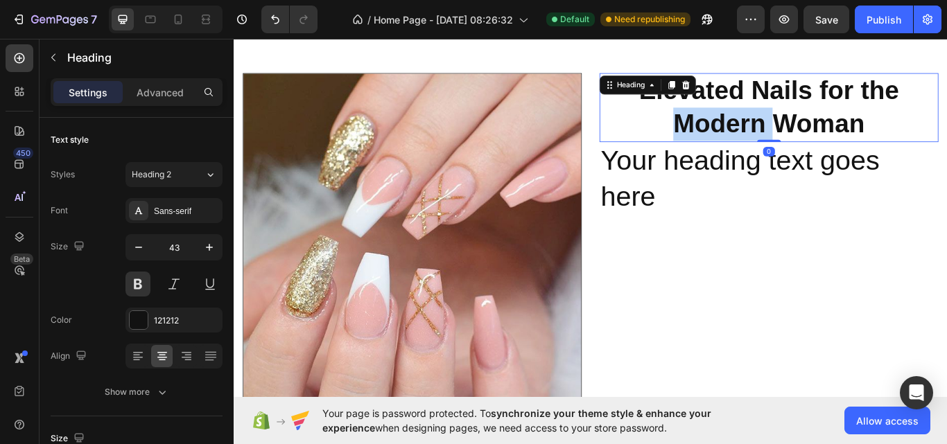
click at [785, 130] on p "Elevated Nails for the Modern Woman" at bounding box center [857, 120] width 392 height 78
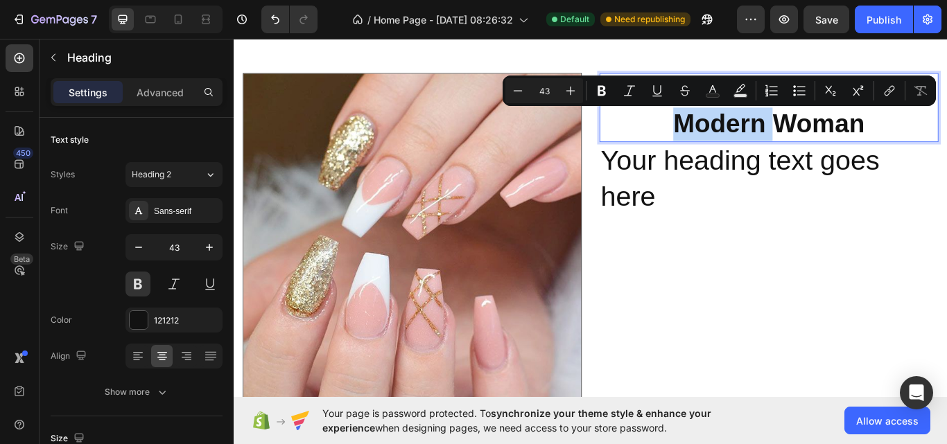
click at [785, 130] on p "Elevated Nails for the Modern Woman" at bounding box center [857, 120] width 392 height 78
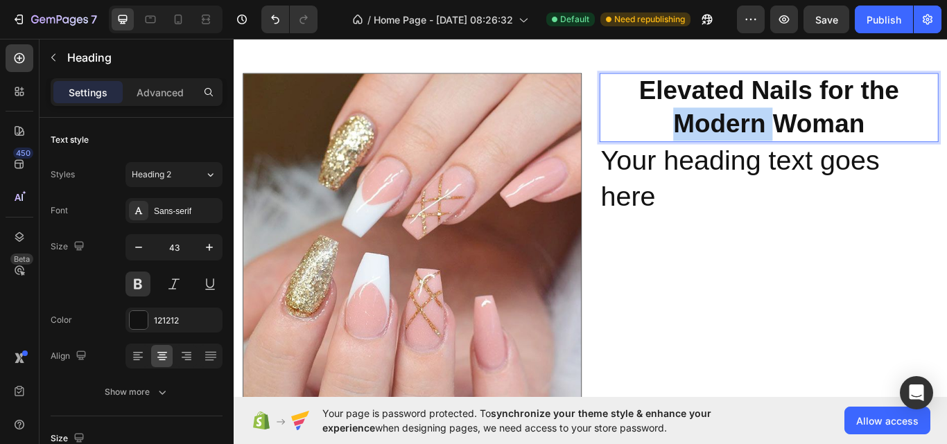
click at [785, 130] on p "Elevated Nails for the Modern Woman" at bounding box center [857, 120] width 392 height 78
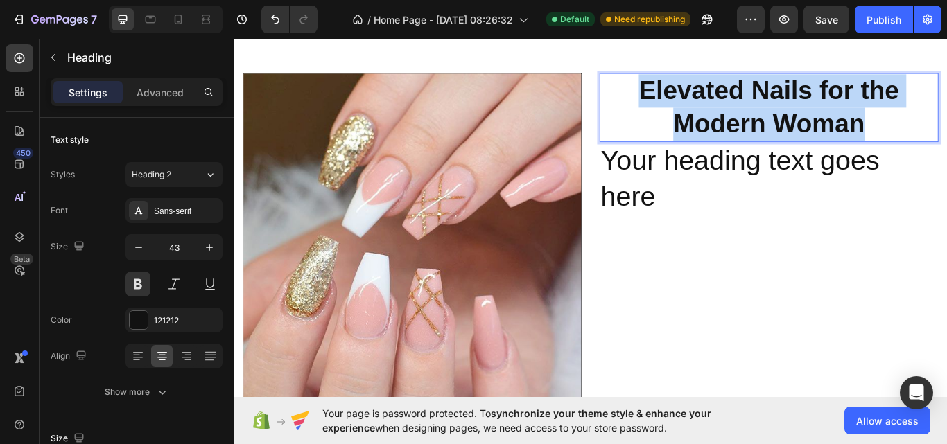
click at [785, 130] on p "Elevated Nails for the Modern Woman" at bounding box center [857, 120] width 392 height 78
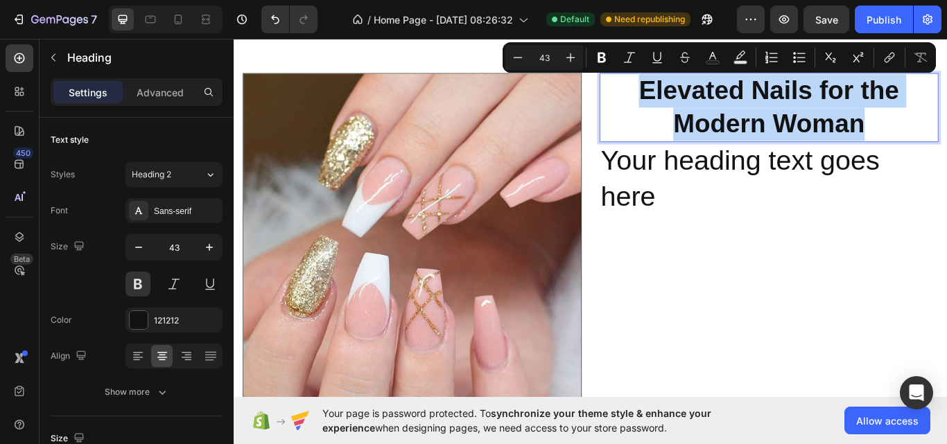
copy p "Elevated Nails for the Modern Woman"
click at [814, 198] on h2 "Your heading text goes here" at bounding box center [857, 203] width 395 height 86
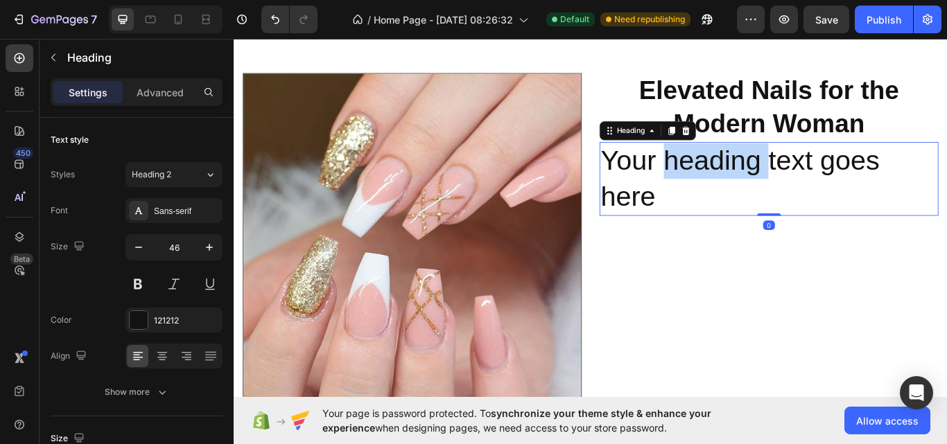
click at [814, 198] on h2 "Your heading text goes here" at bounding box center [857, 203] width 395 height 86
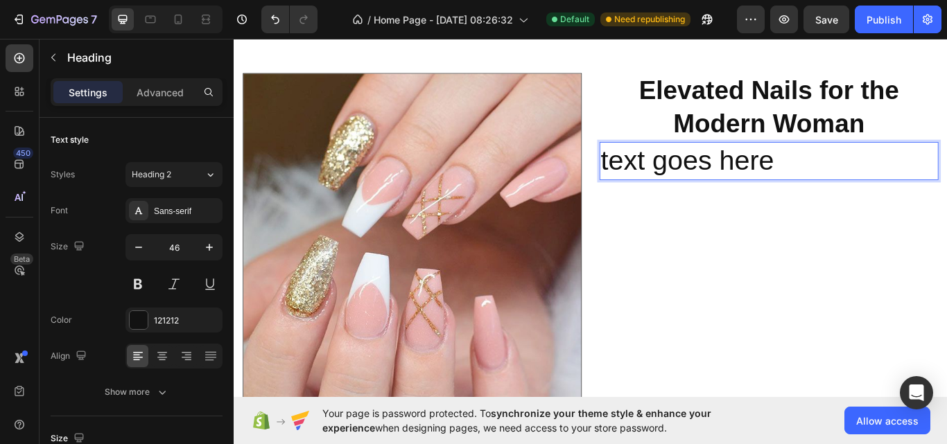
click at [867, 179] on p "text goes here" at bounding box center [857, 182] width 392 height 42
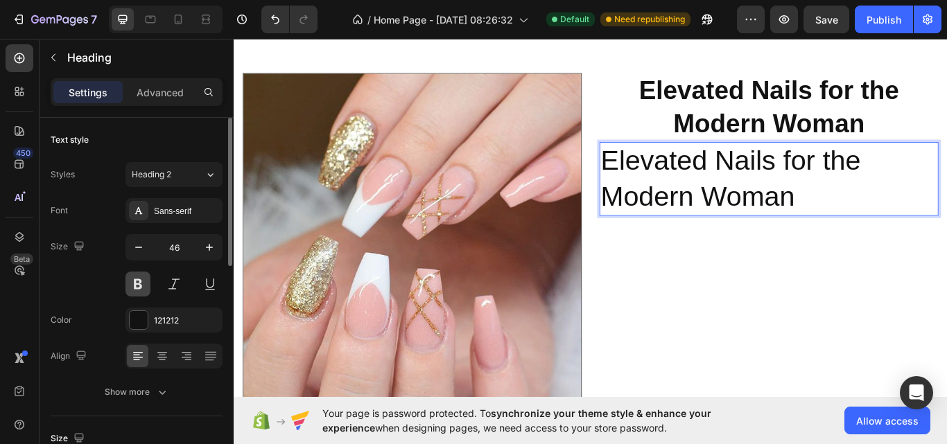
click at [130, 288] on button at bounding box center [137, 284] width 25 height 25
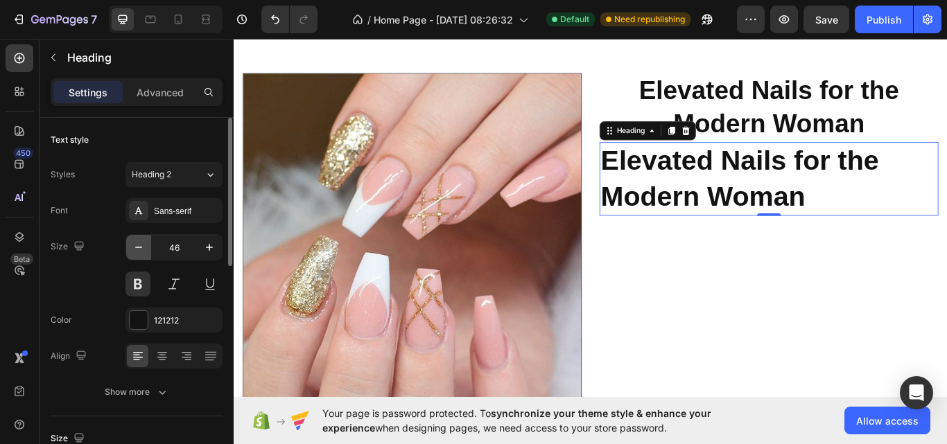
click at [138, 245] on icon "button" at bounding box center [139, 247] width 14 height 14
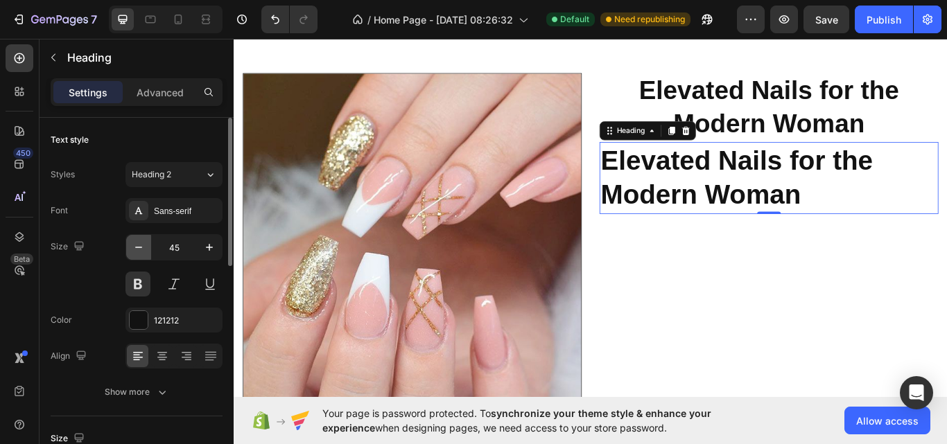
click at [138, 245] on icon "button" at bounding box center [139, 247] width 14 height 14
type input "44"
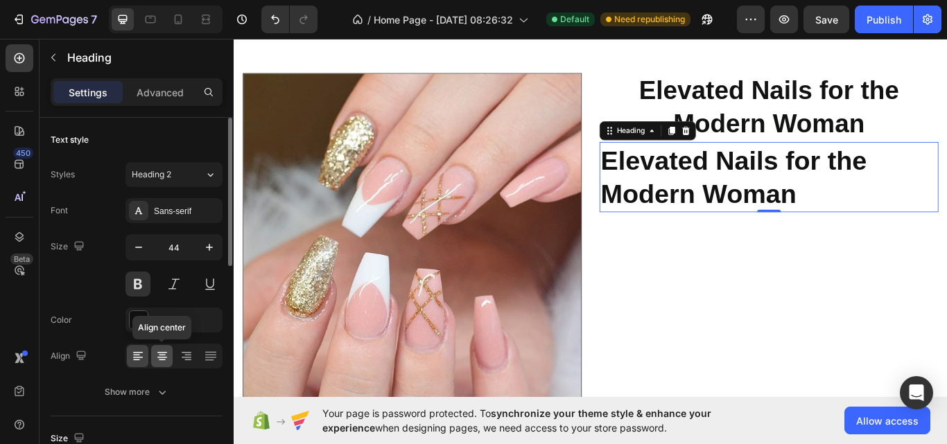
click at [169, 348] on div at bounding box center [161, 356] width 21 height 22
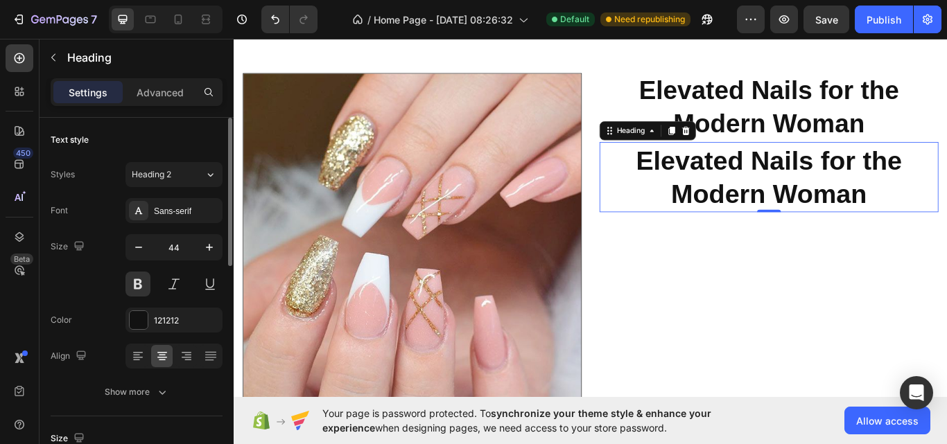
click at [105, 291] on div "Size 44" at bounding box center [137, 265] width 172 height 62
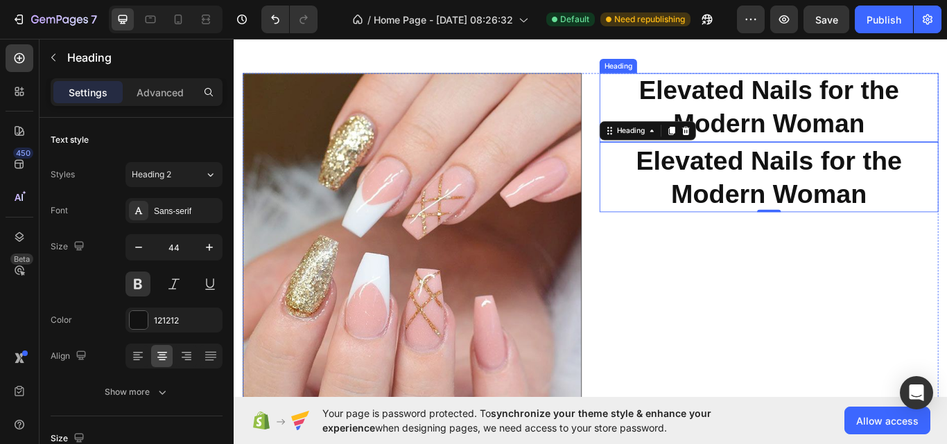
click at [863, 108] on p "Elevated Nails for the Modern Woman" at bounding box center [857, 120] width 392 height 78
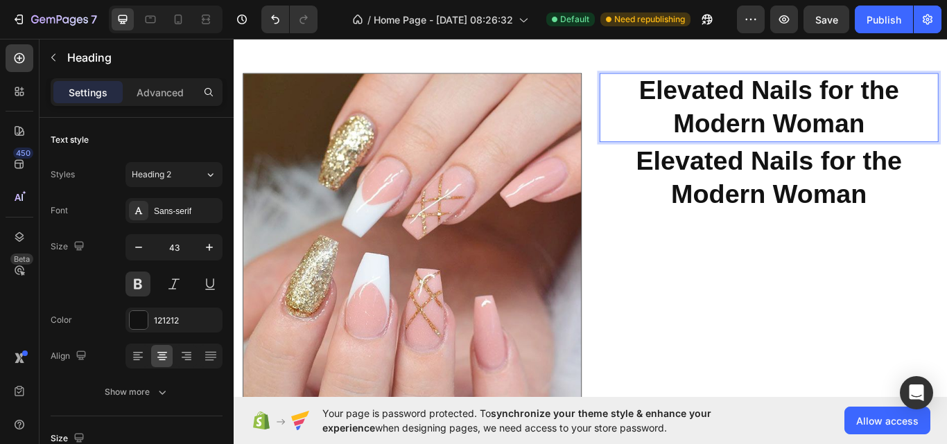
click at [946, 137] on p "Elevated Nails for the Modern Woman" at bounding box center [857, 120] width 392 height 78
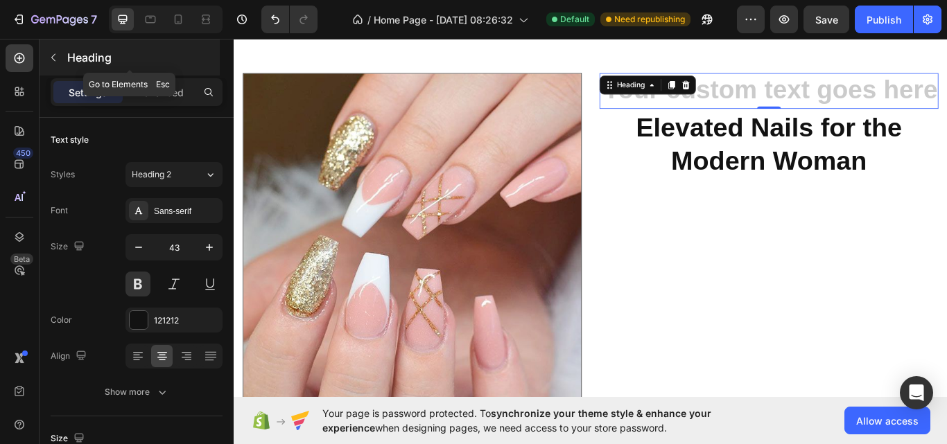
click at [51, 57] on icon "button" at bounding box center [53, 57] width 11 height 11
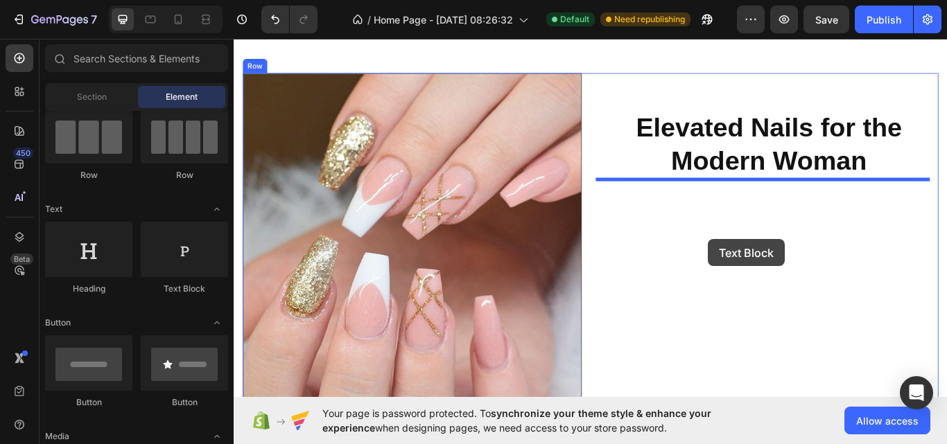
drag, startPoint x: 415, startPoint y: 303, endPoint x: 786, endPoint y: 273, distance: 372.6
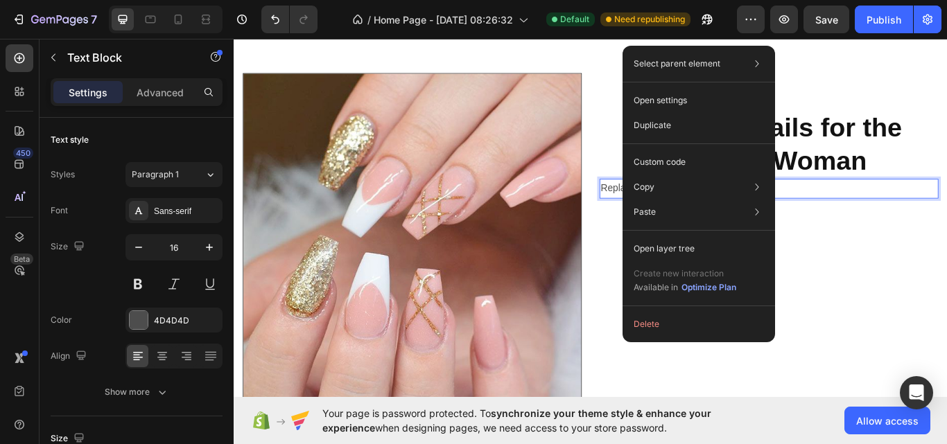
click at [669, 205] on div "Replace this text with your content" at bounding box center [857, 214] width 395 height 23
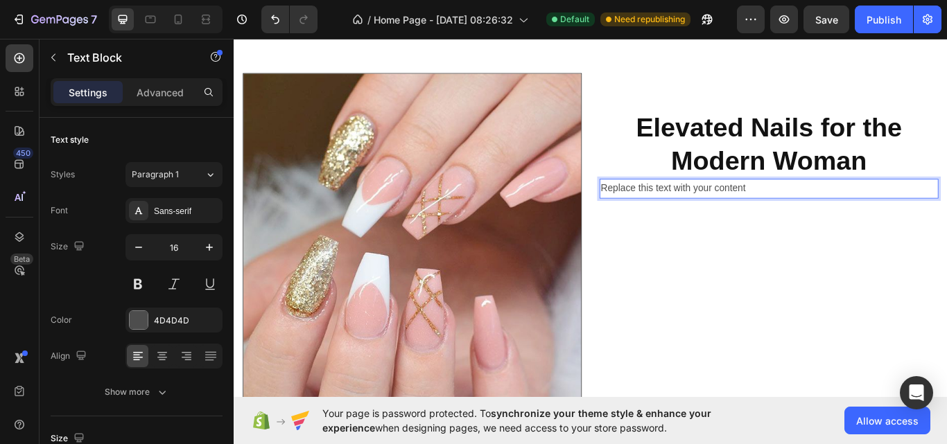
click at [669, 213] on p "Replace this text with your content" at bounding box center [857, 214] width 392 height 20
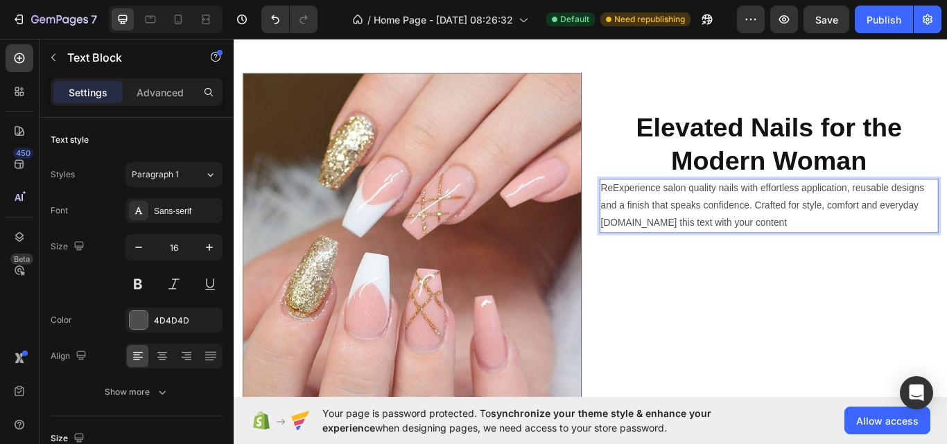
click at [892, 249] on p "ReExperience salon quality nails with effortless application, reusable designs …" at bounding box center [857, 234] width 392 height 60
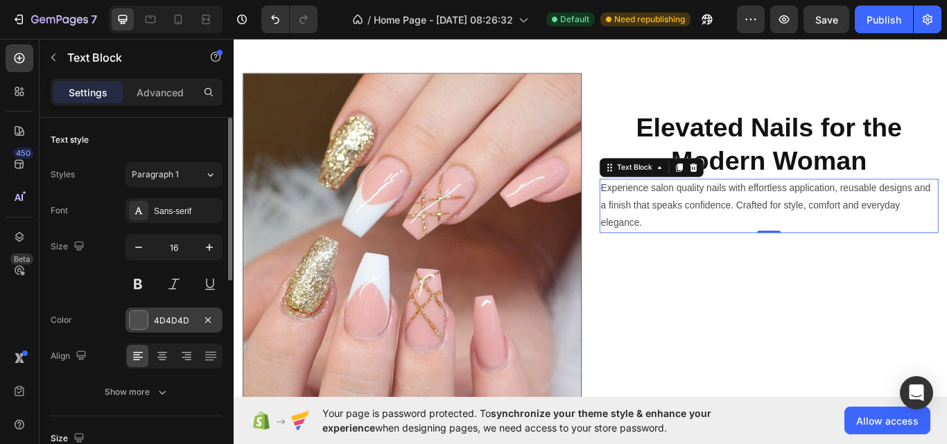
click at [134, 318] on div at bounding box center [139, 320] width 18 height 18
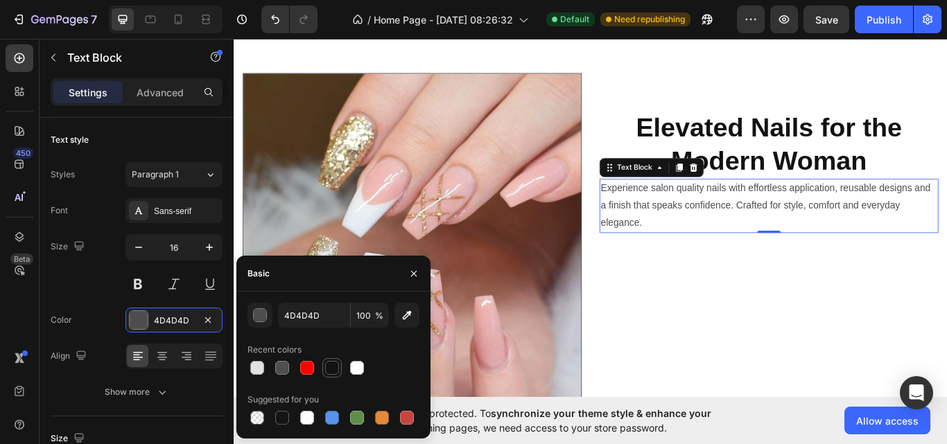
click at [333, 370] on div at bounding box center [332, 368] width 14 height 14
type input "121212"
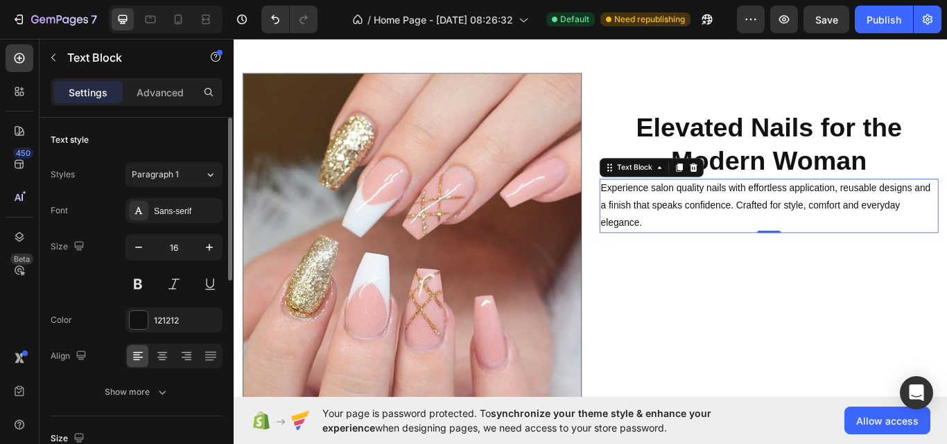
click at [103, 285] on div "Size 16" at bounding box center [137, 265] width 172 height 62
click at [209, 245] on icon "button" at bounding box center [209, 247] width 14 height 14
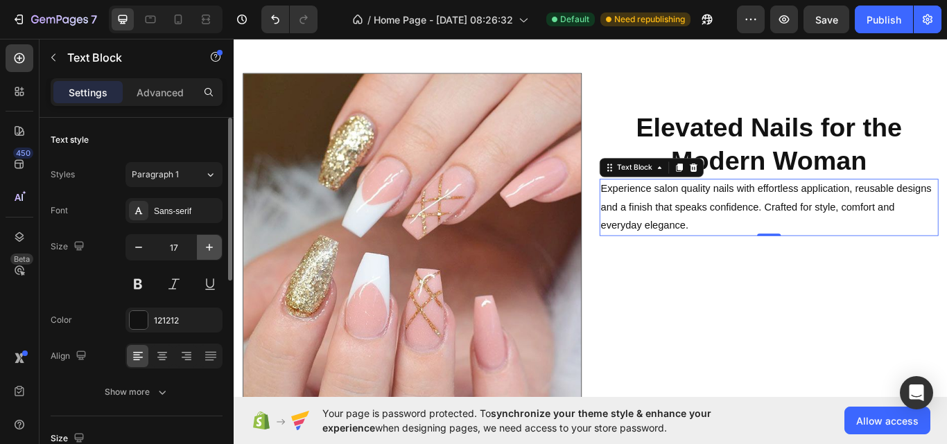
click at [209, 245] on icon "button" at bounding box center [209, 247] width 14 height 14
type input "18"
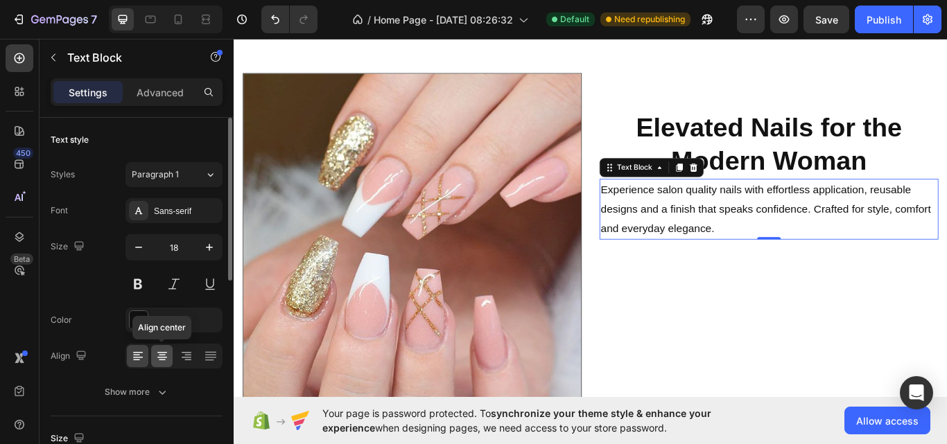
click at [170, 360] on div at bounding box center [161, 356] width 21 height 22
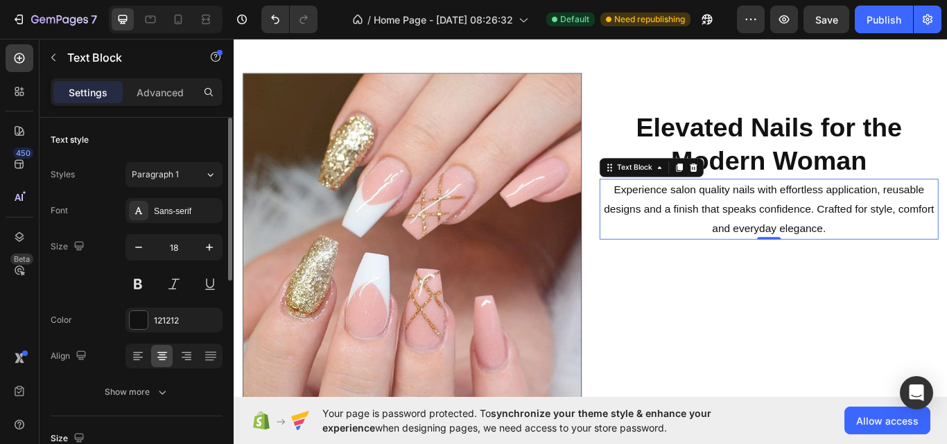
click at [81, 315] on div "Color 121212" at bounding box center [137, 320] width 172 height 25
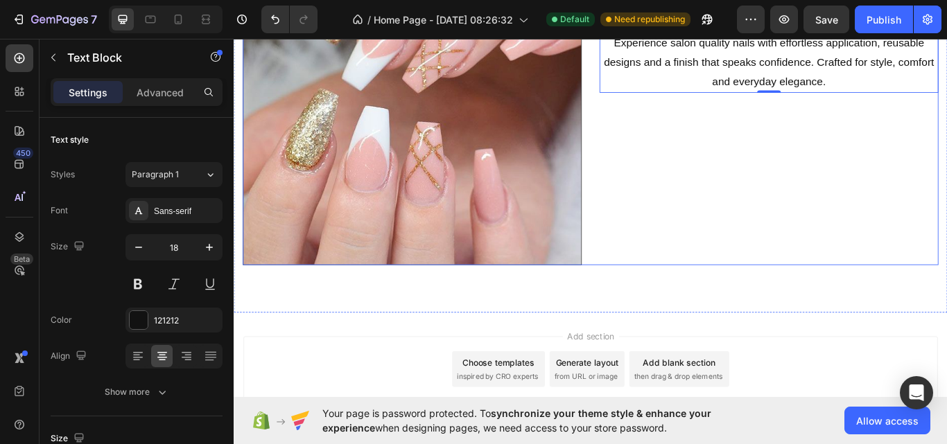
scroll to position [2111, 0]
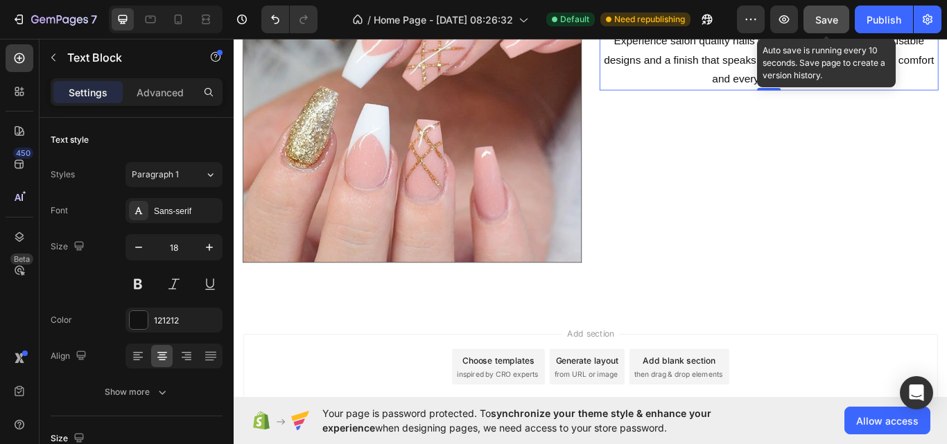
click at [836, 19] on span "Save" at bounding box center [826, 20] width 23 height 12
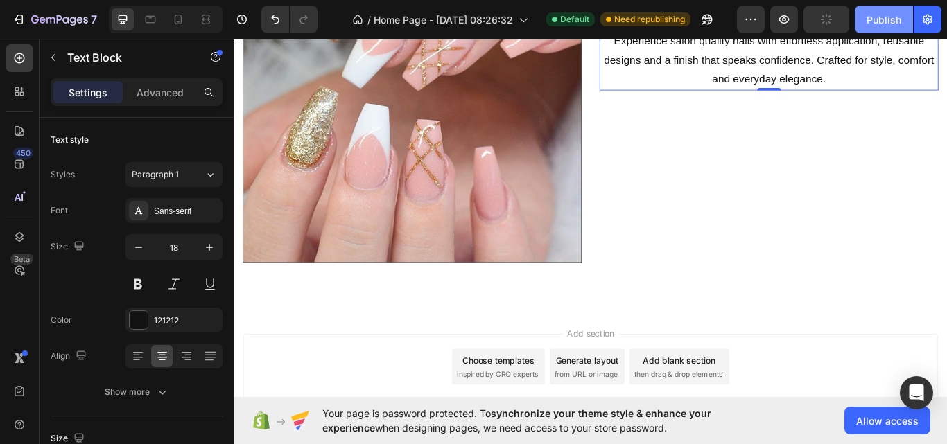
click at [888, 17] on div "Publish" at bounding box center [883, 19] width 35 height 15
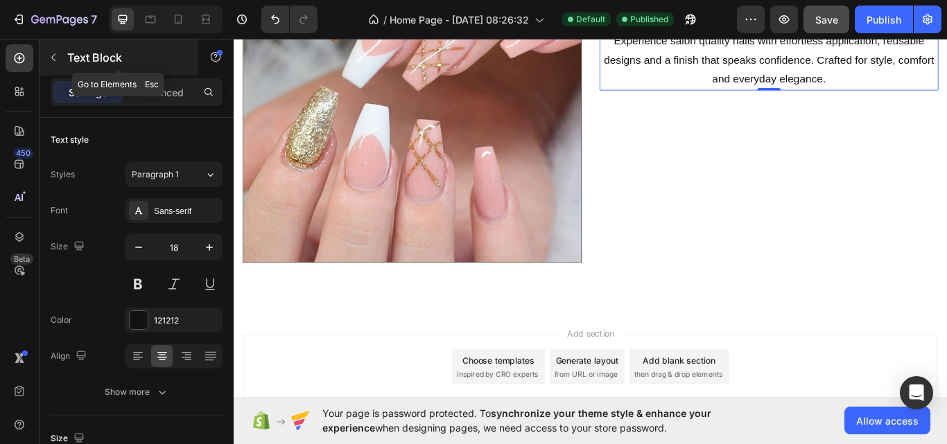
click at [52, 64] on button "button" at bounding box center [53, 57] width 22 height 22
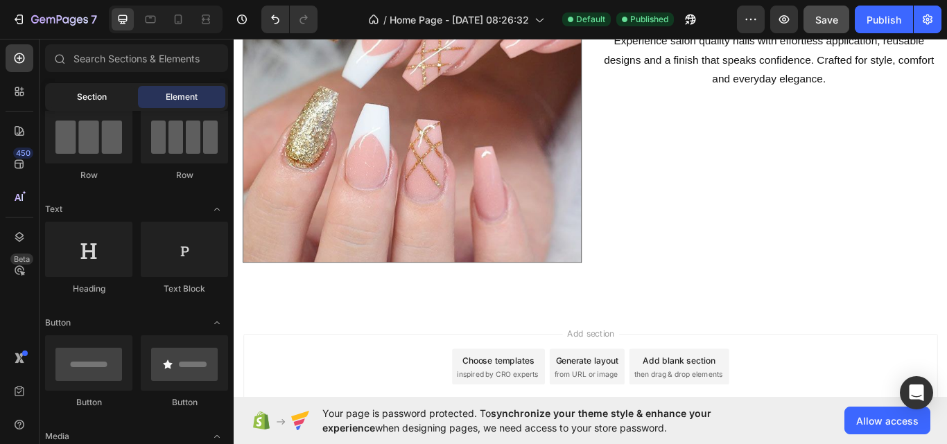
click at [100, 100] on span "Section" at bounding box center [92, 97] width 30 height 12
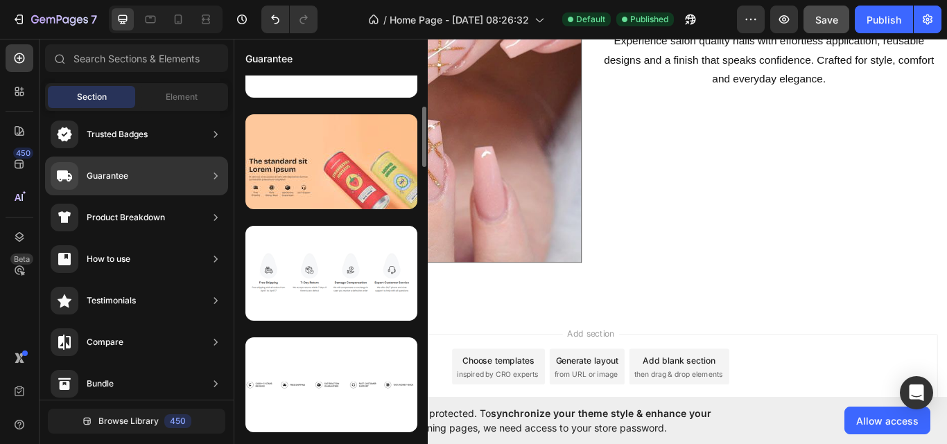
scroll to position [188, 0]
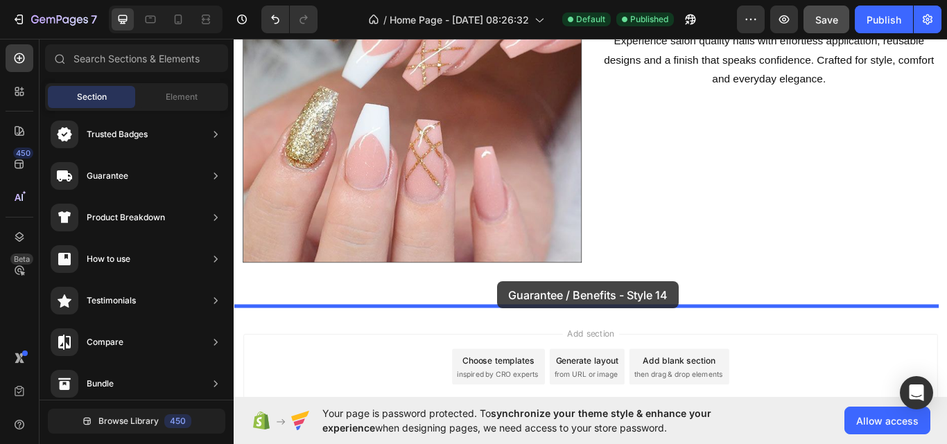
drag, startPoint x: 558, startPoint y: 326, endPoint x: 540, endPoint y: 322, distance: 17.7
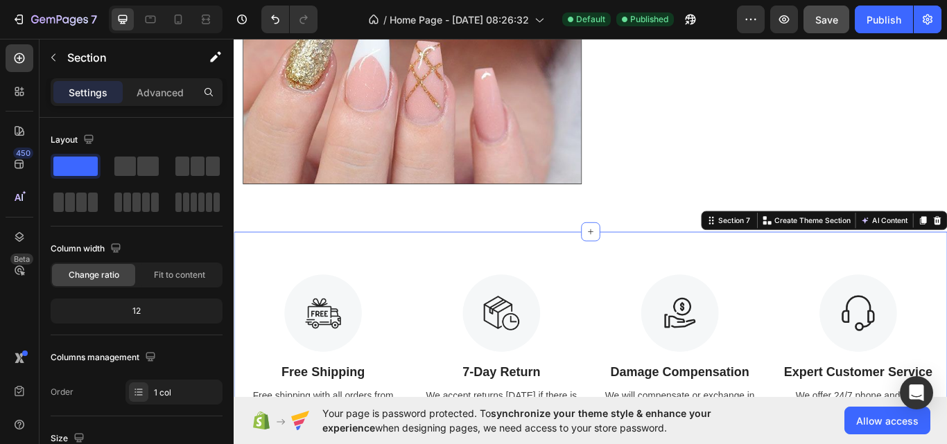
scroll to position [2377, 0]
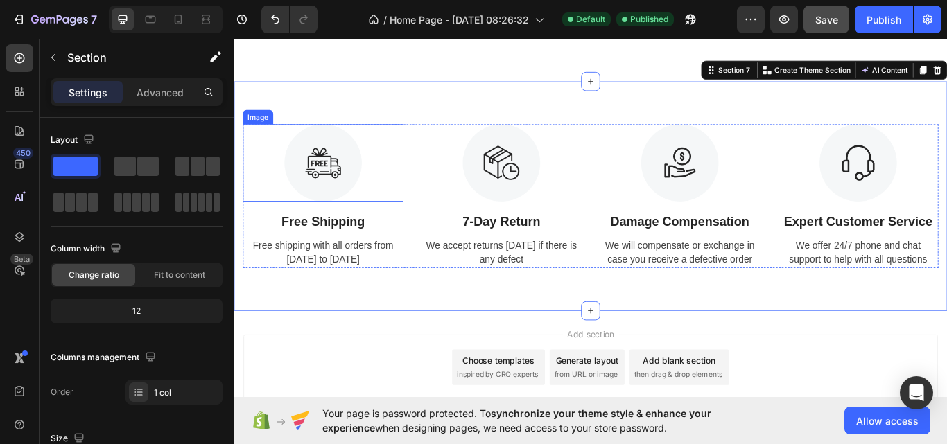
click at [336, 168] on img at bounding box center [337, 184] width 90 height 90
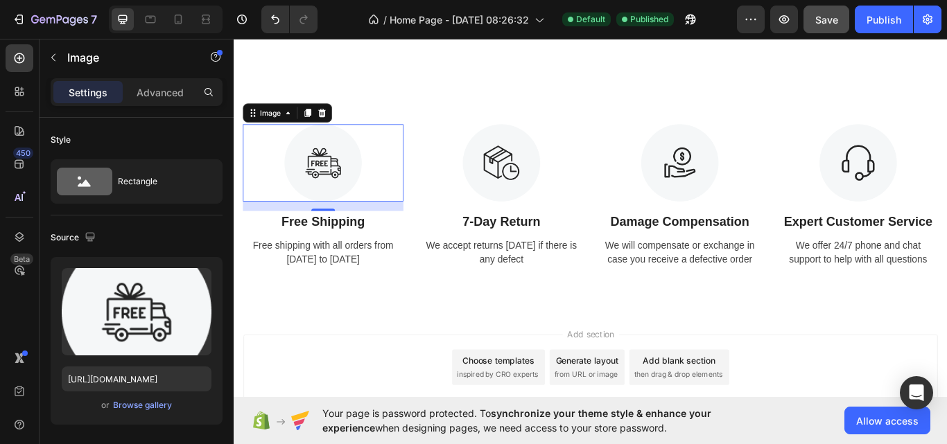
click at [398, 357] on div "Add section Choose templates inspired by CRO experts Generate layout from URL o…" at bounding box center [650, 442] width 832 height 170
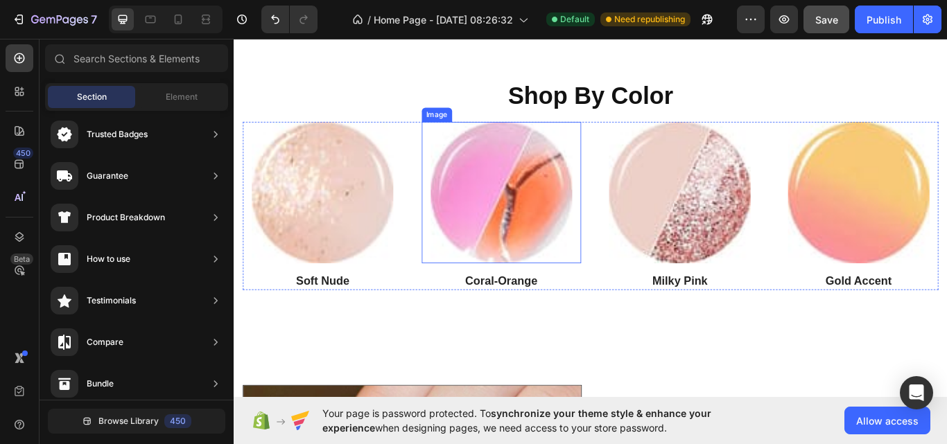
scroll to position [1572, 0]
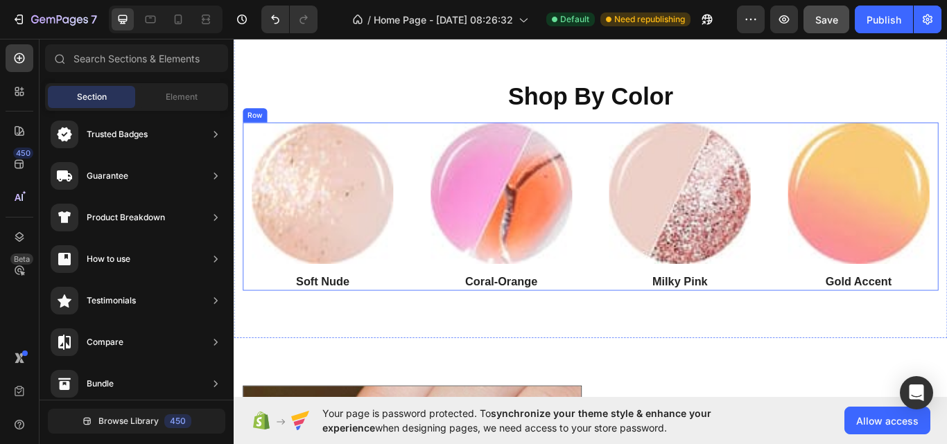
click at [648, 306] on div "Image Soft Nude Heading Image Coral-Orange Heading Image Milky Pink Heading Ima…" at bounding box center [649, 235] width 811 height 196
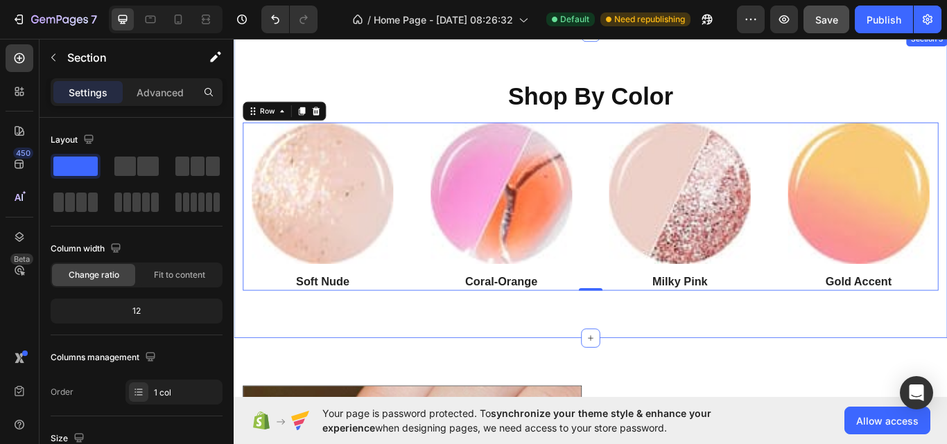
click at [649, 349] on div "Shop By Color Heading Image Soft Nude Heading Image Coral-Orange Heading Image …" at bounding box center [650, 210] width 832 height 357
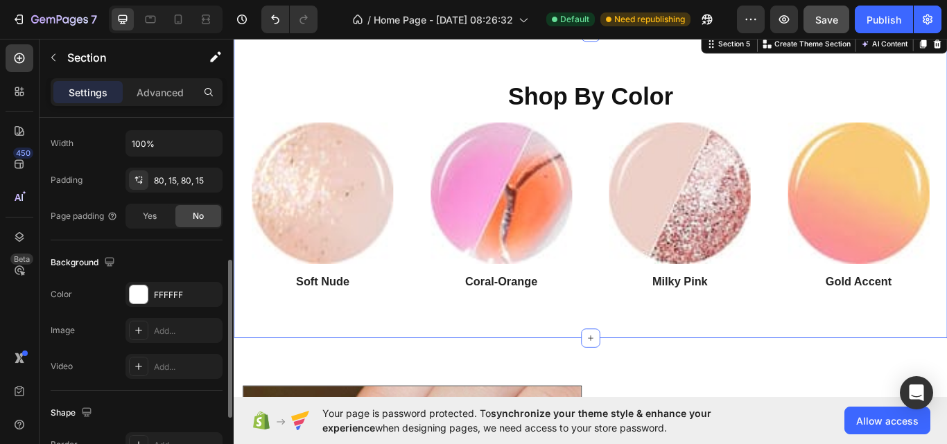
scroll to position [335, 0]
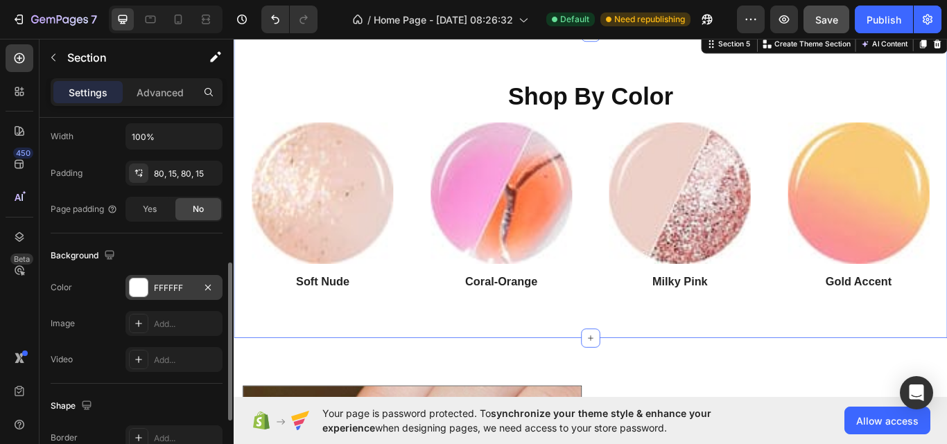
click at [142, 290] on div at bounding box center [139, 288] width 18 height 18
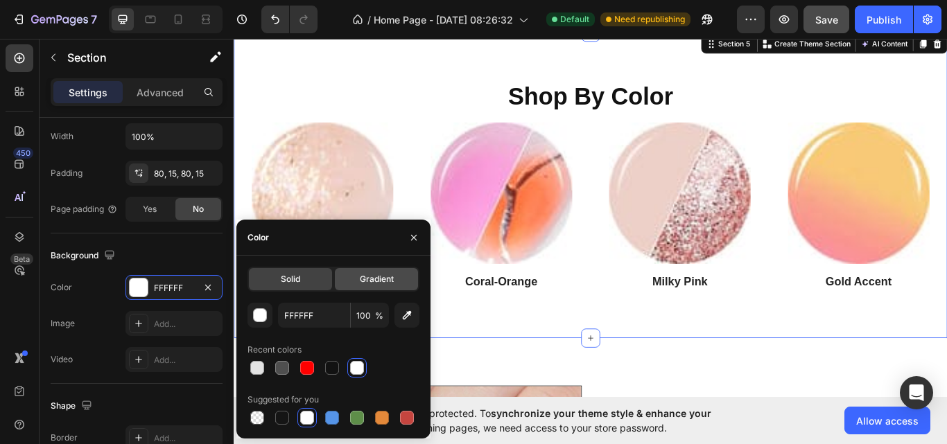
click at [385, 281] on span "Gradient" at bounding box center [377, 279] width 34 height 12
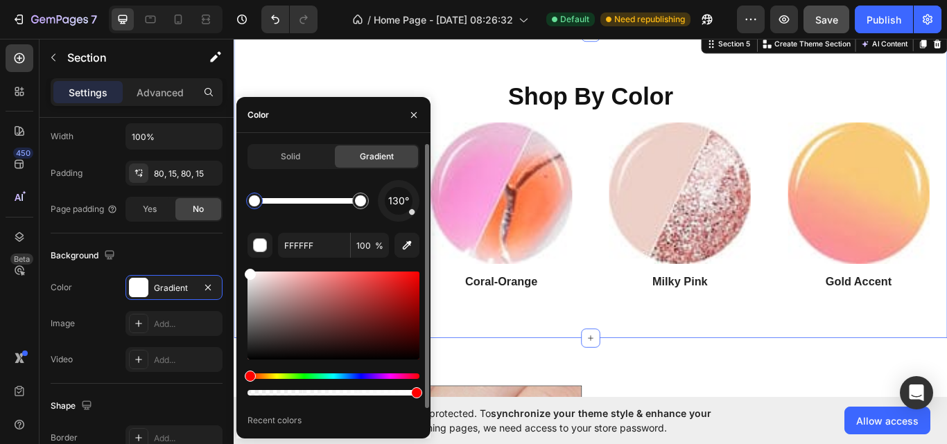
click at [385, 375] on div "Hue" at bounding box center [333, 376] width 172 height 6
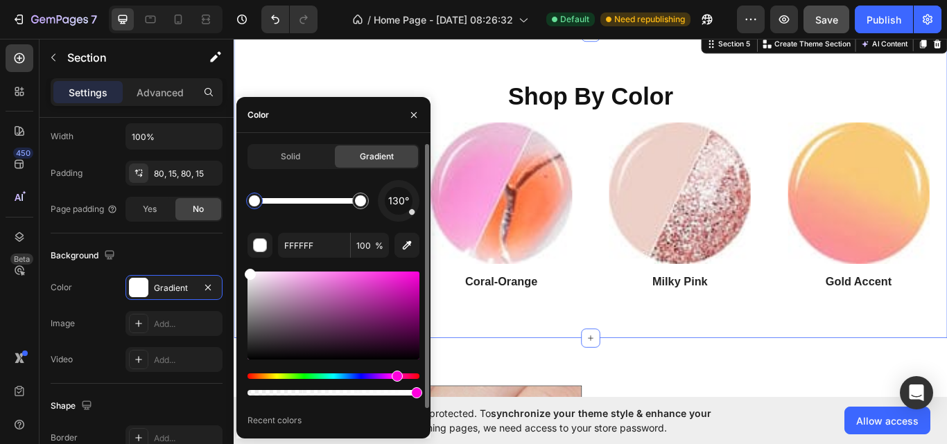
click at [395, 375] on div "Hue" at bounding box center [333, 376] width 172 height 6
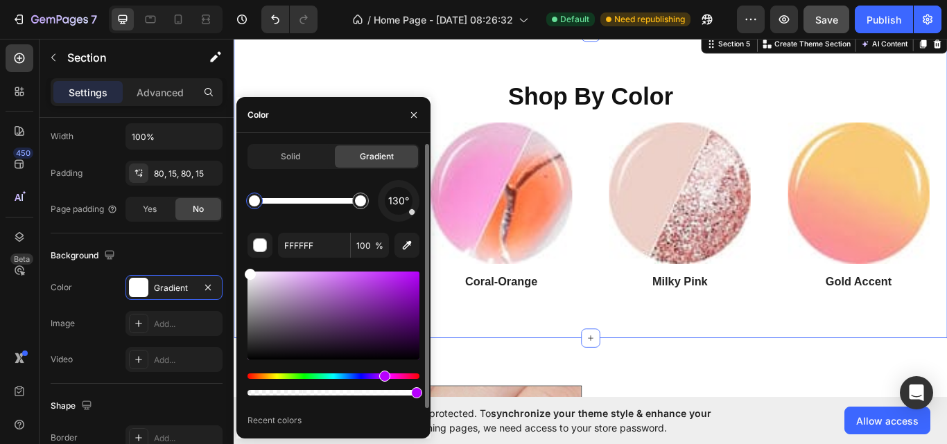
click at [383, 377] on div "Hue" at bounding box center [333, 376] width 172 height 6
click at [397, 375] on div "Hue" at bounding box center [333, 376] width 172 height 6
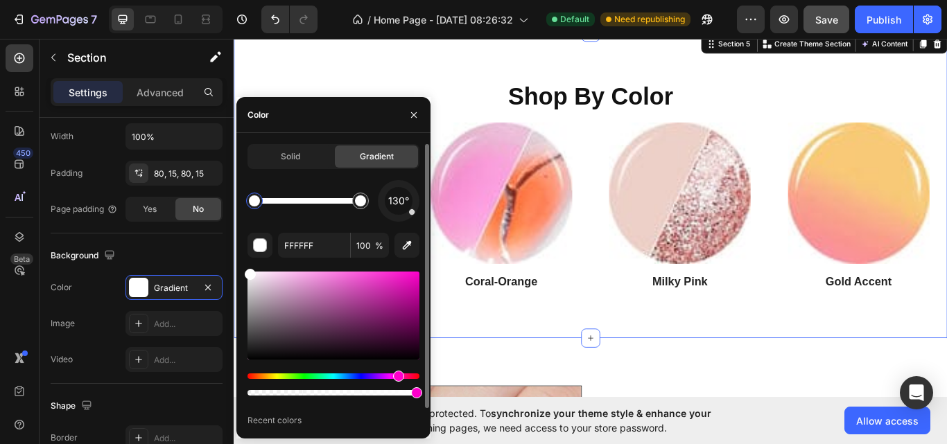
click at [402, 375] on div "Hue" at bounding box center [398, 376] width 11 height 11
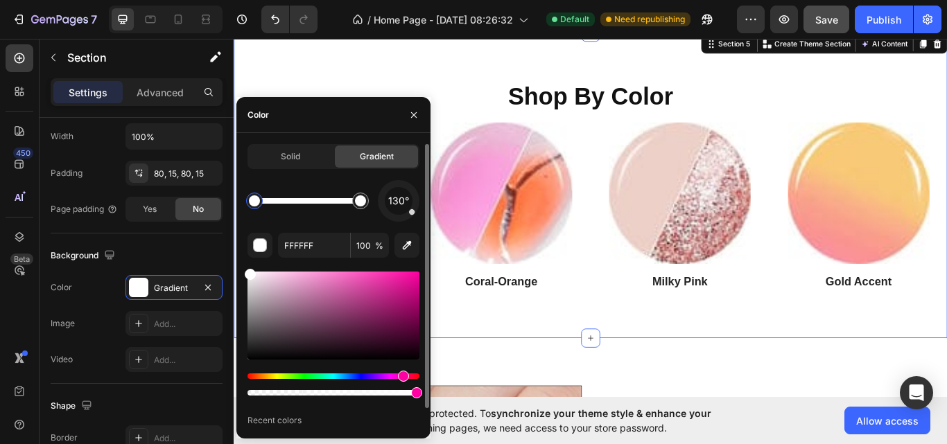
click at [369, 316] on div at bounding box center [333, 316] width 172 height 88
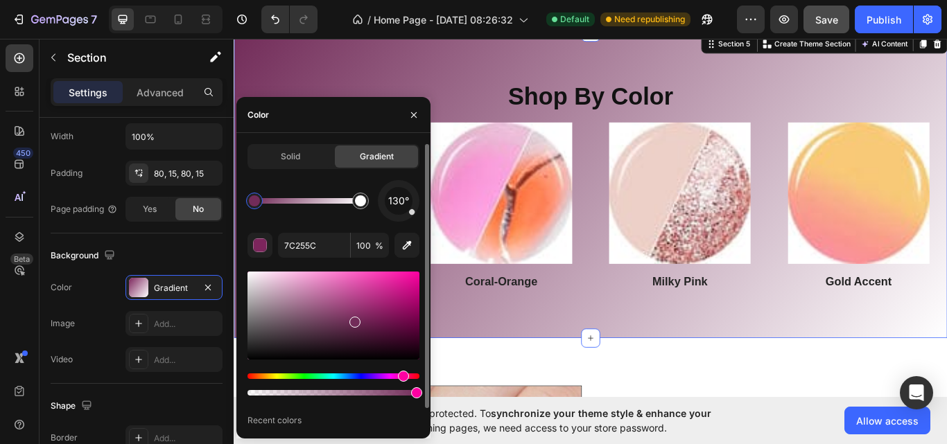
click at [353, 319] on div at bounding box center [333, 316] width 172 height 88
click at [344, 307] on div at bounding box center [333, 316] width 172 height 88
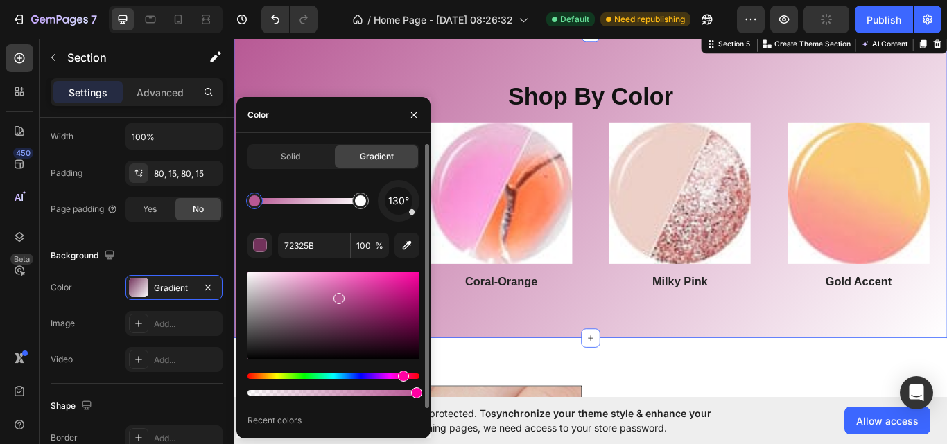
click at [338, 296] on div at bounding box center [333, 316] width 172 height 88
type input "B75894"
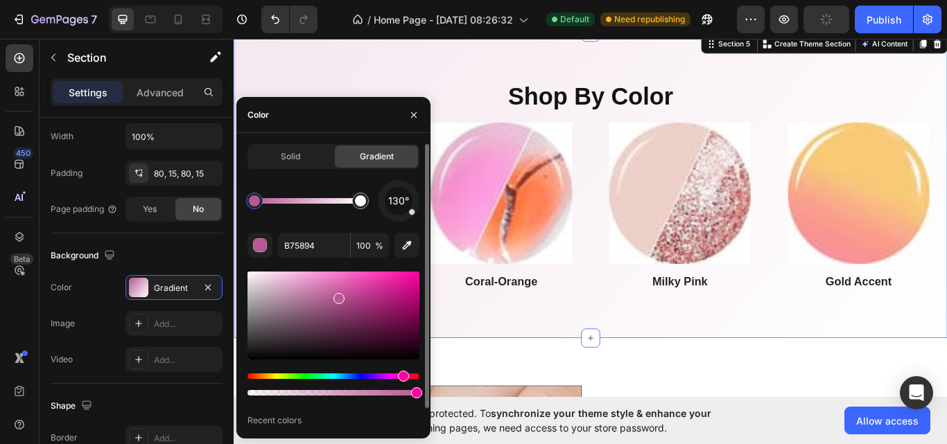
click at [272, 395] on div at bounding box center [333, 393] width 172 height 6
type input "14"
type input "F2E1EC"
type input "100"
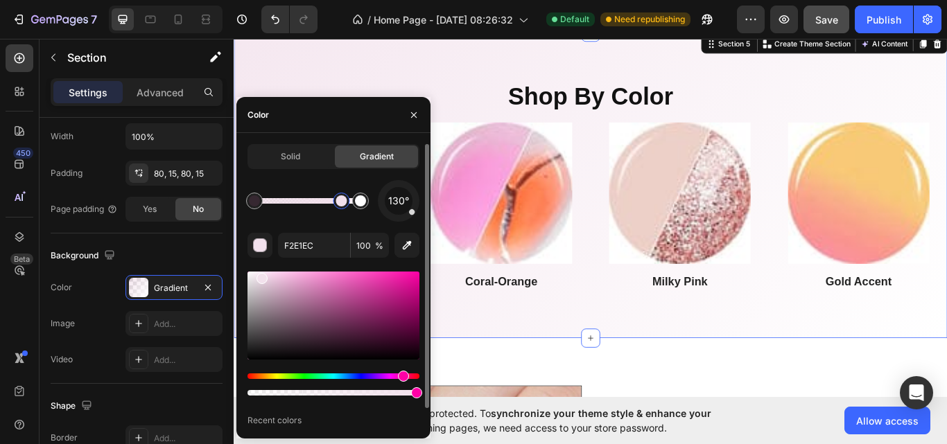
click at [342, 198] on div at bounding box center [307, 201] width 106 height 6
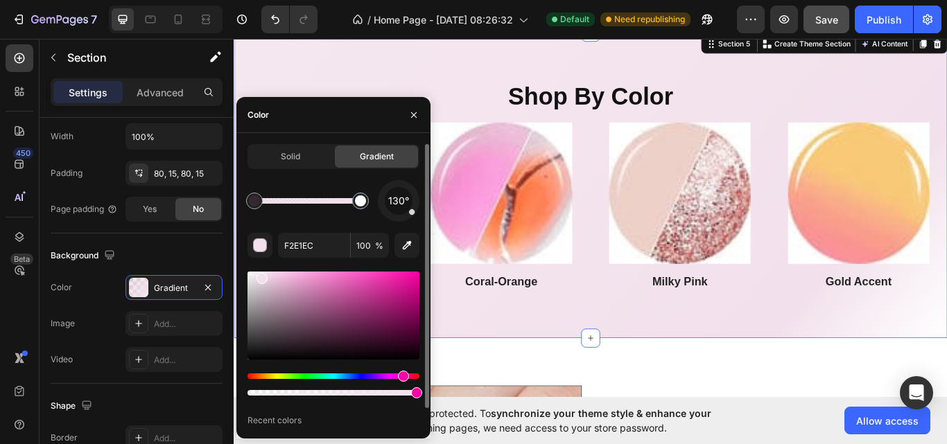
drag, startPoint x: 347, startPoint y: 200, endPoint x: 383, endPoint y: 212, distance: 37.9
click at [383, 212] on div "130°" at bounding box center [333, 201] width 172 height 42
type input "B75894"
type input "14"
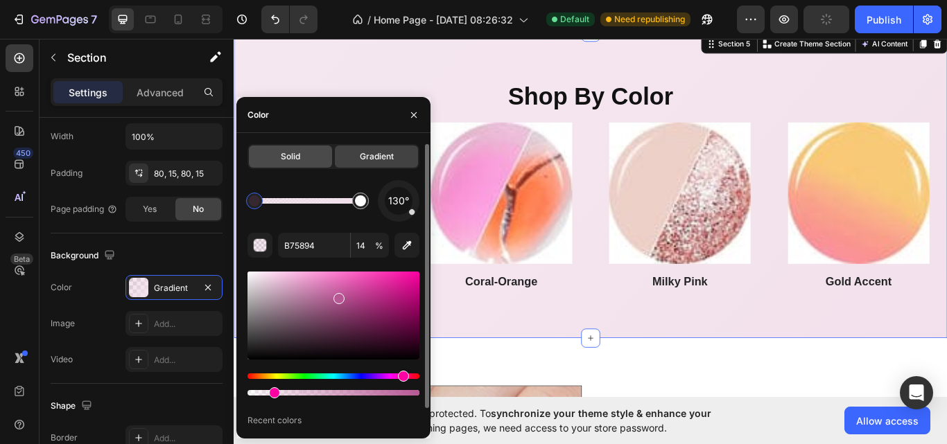
click at [292, 155] on span "Solid" at bounding box center [290, 156] width 19 height 12
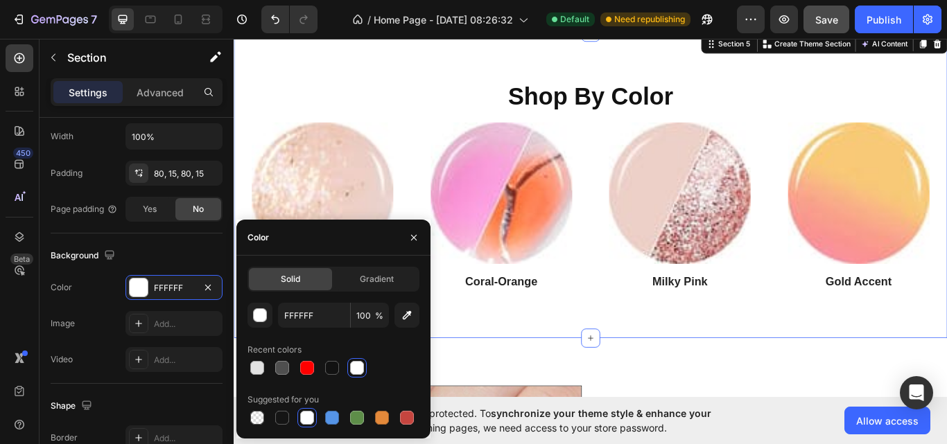
click at [360, 364] on div at bounding box center [357, 368] width 14 height 14
click at [414, 230] on button "button" at bounding box center [414, 238] width 22 height 22
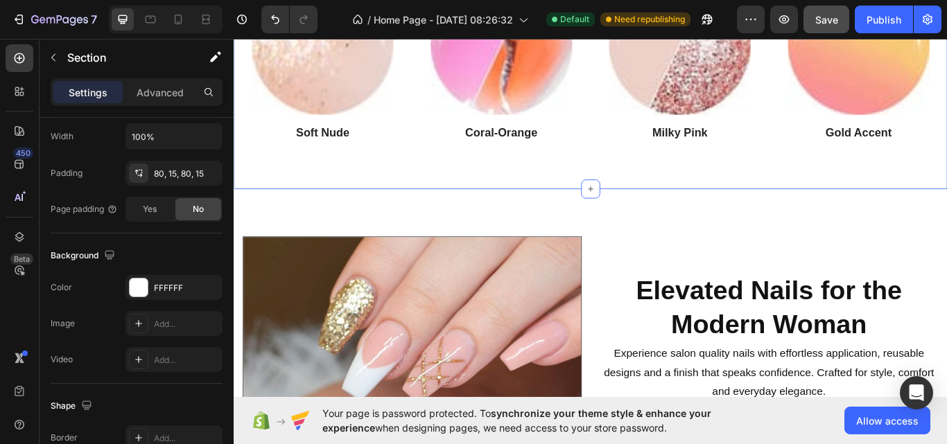
scroll to position [1749, 0]
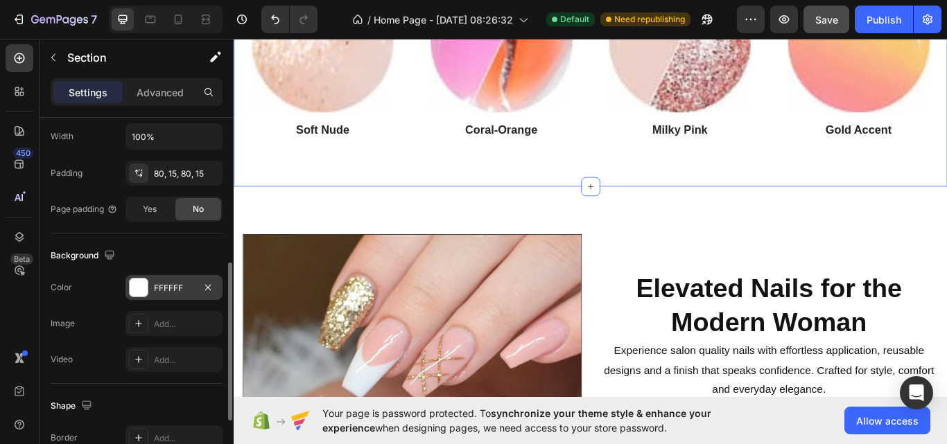
click at [168, 291] on div "FFFFFF" at bounding box center [174, 288] width 40 height 12
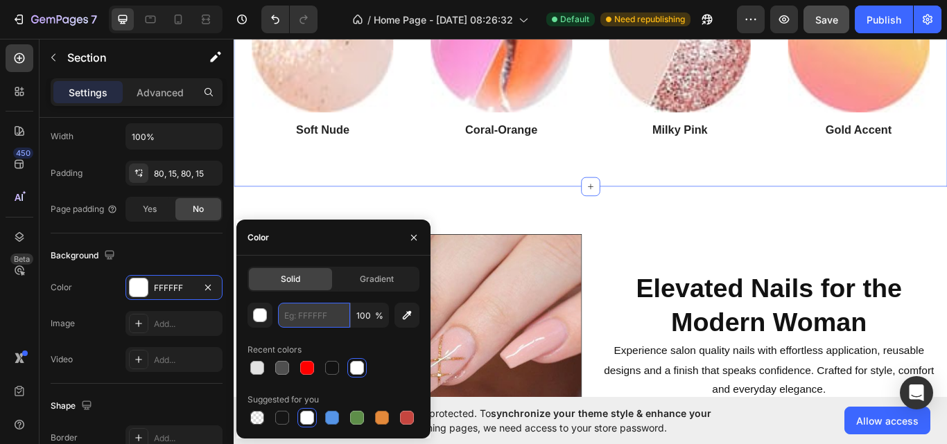
paste input "#F4C2C2"
type input "#F4C2C2"
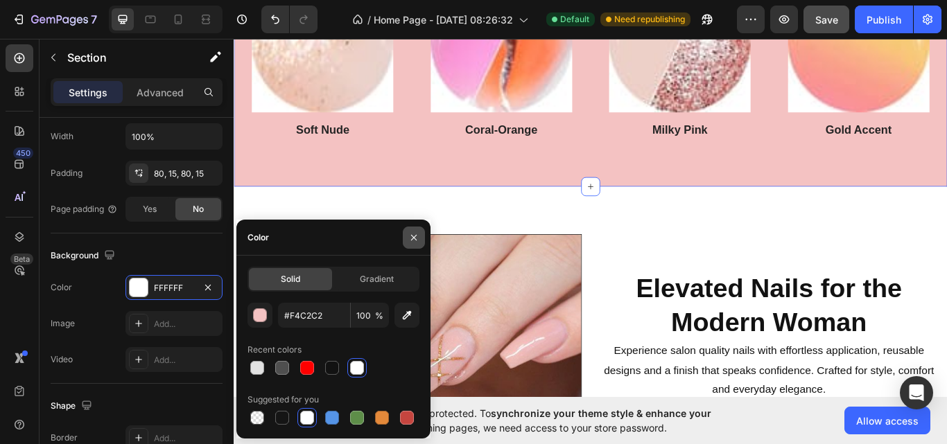
click at [411, 238] on icon "button" at bounding box center [413, 237] width 11 height 11
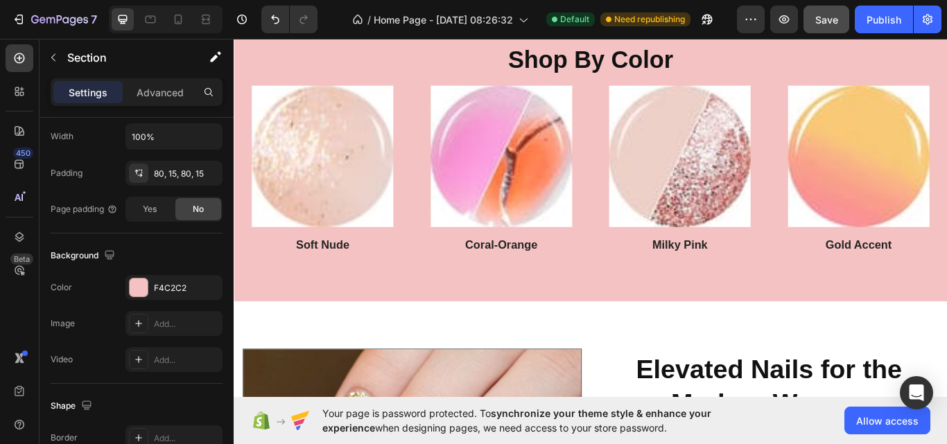
scroll to position [1616, 0]
click at [182, 277] on div "F4C2C2" at bounding box center [173, 287] width 97 height 25
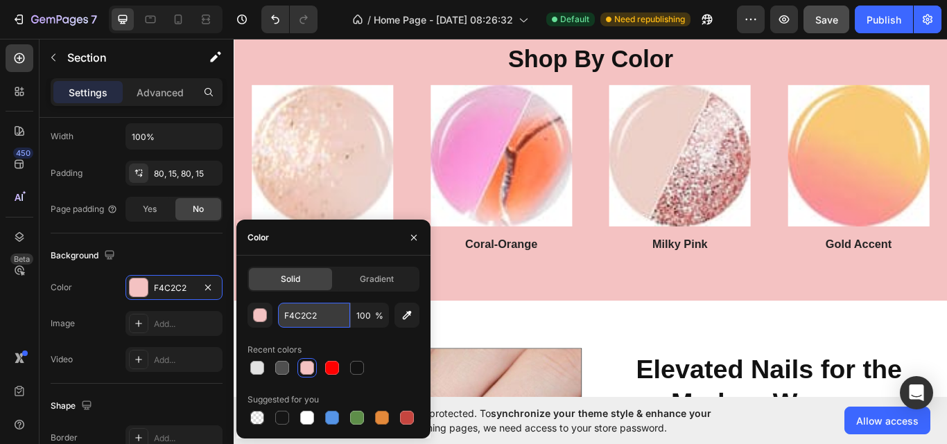
click at [328, 311] on input "F4C2C2" at bounding box center [314, 315] width 72 height 25
paste input "#F4C2C2"
click at [283, 317] on input "#F4C2C2" at bounding box center [314, 315] width 72 height 25
click at [329, 315] on input "#F4C2C2" at bounding box center [314, 315] width 72 height 25
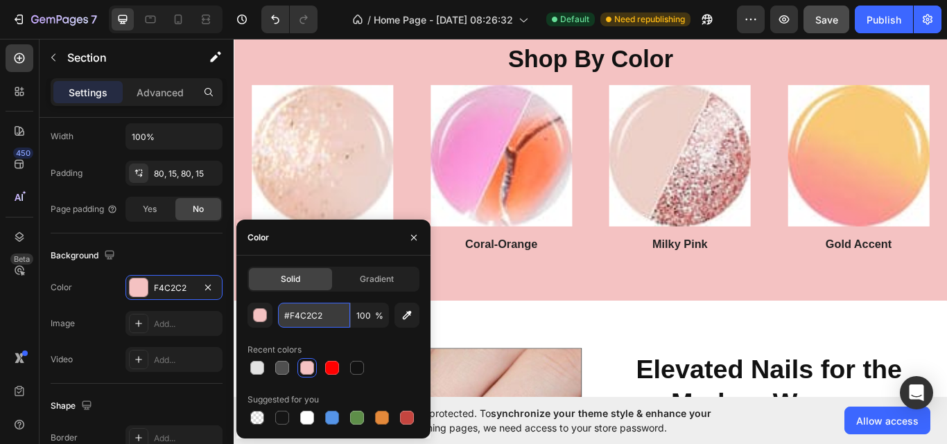
click at [329, 315] on input "#F4C2C2" at bounding box center [314, 315] width 72 height 25
type input "F4C2C2"
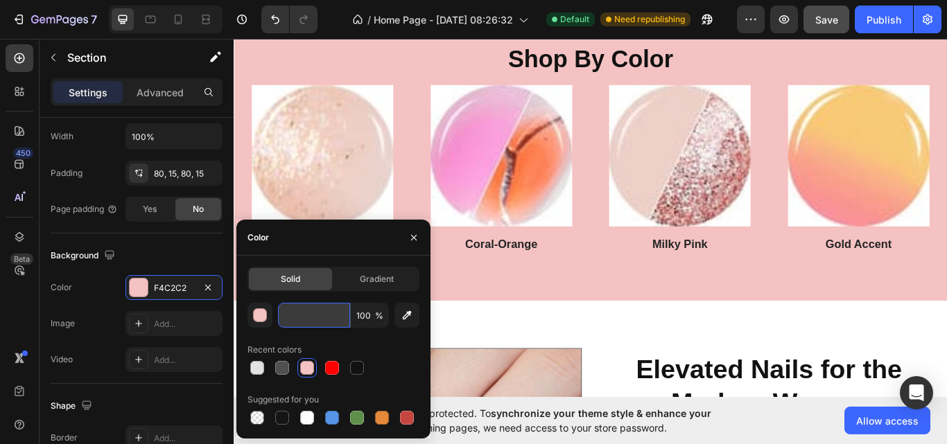
paste input "#F4C2C2"
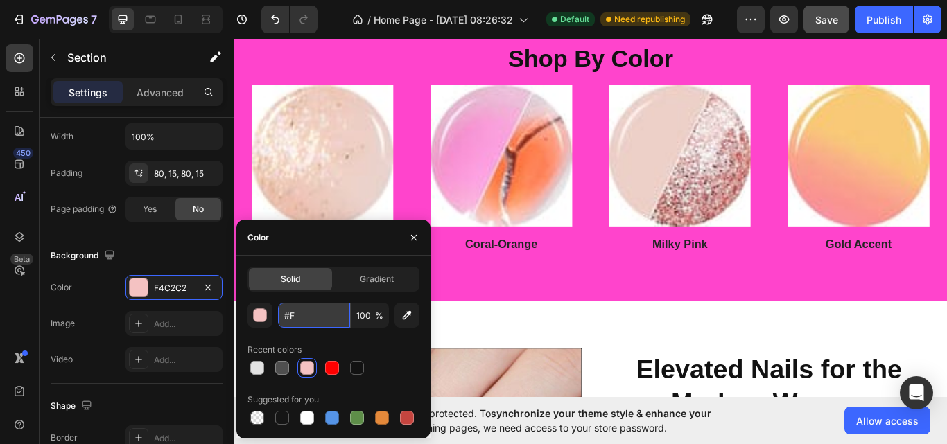
type input "#"
paste input "#F4C2C2"
type input "F4C2C2"
click at [408, 234] on icon "button" at bounding box center [413, 237] width 11 height 11
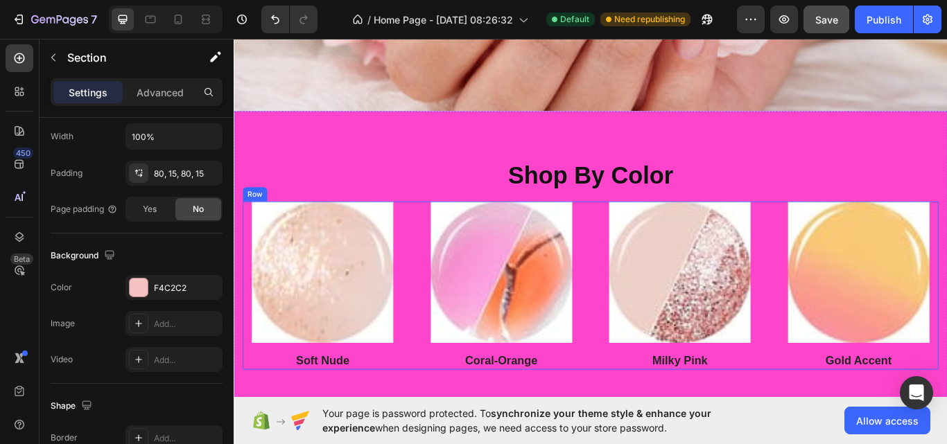
scroll to position [1538, 0]
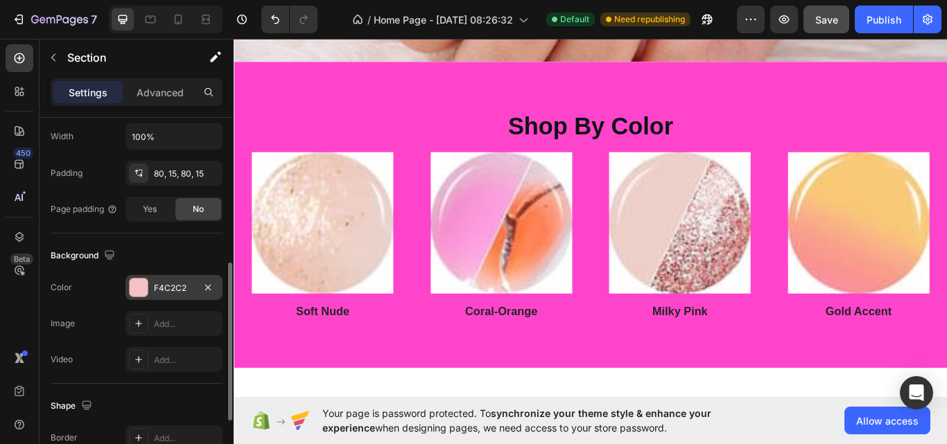
click at [172, 282] on div "F4C2C2" at bounding box center [174, 288] width 40 height 12
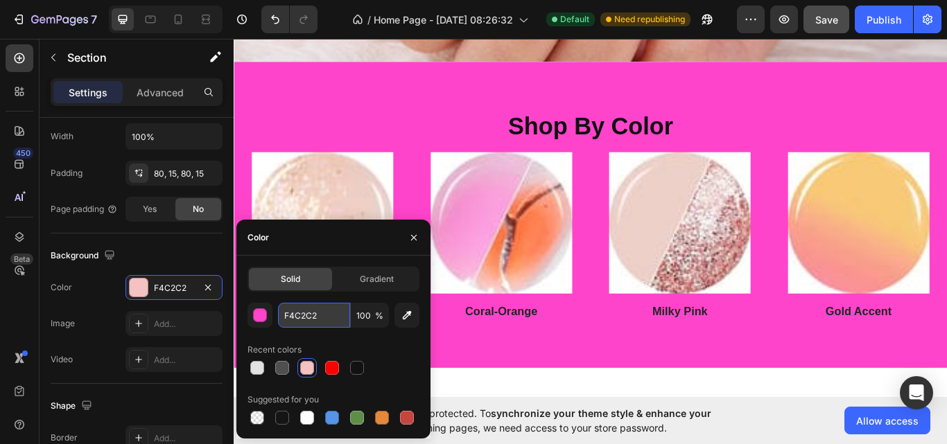
click at [323, 313] on input "F4C2C2" at bounding box center [314, 315] width 72 height 25
paste input "#FFC5D3"
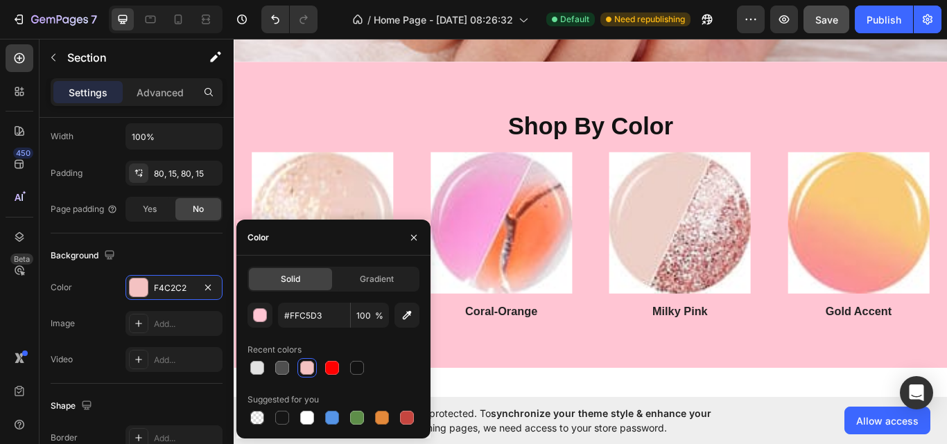
type input "FFC5D3"
click at [411, 232] on icon "button" at bounding box center [413, 237] width 11 height 11
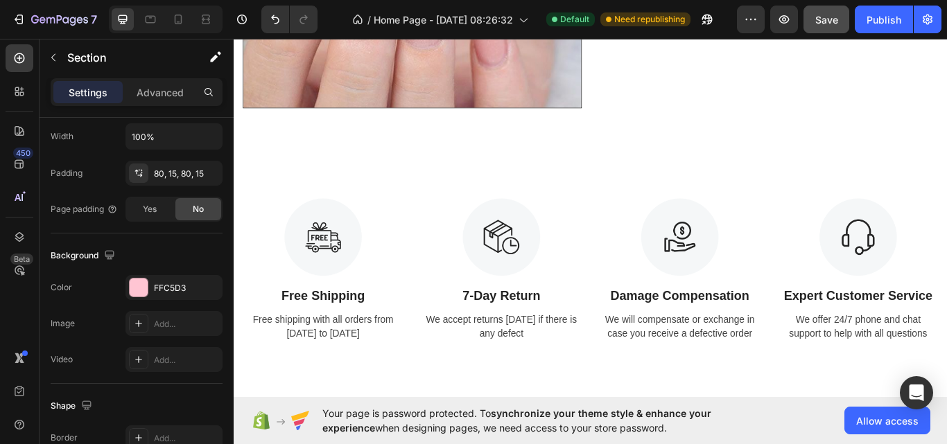
scroll to position [2292, 0]
click at [362, 290] on img at bounding box center [337, 270] width 90 height 90
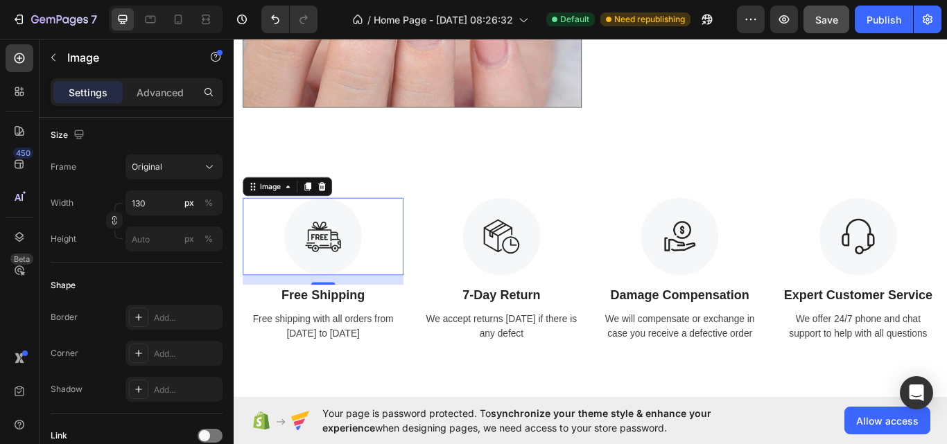
scroll to position [0, 0]
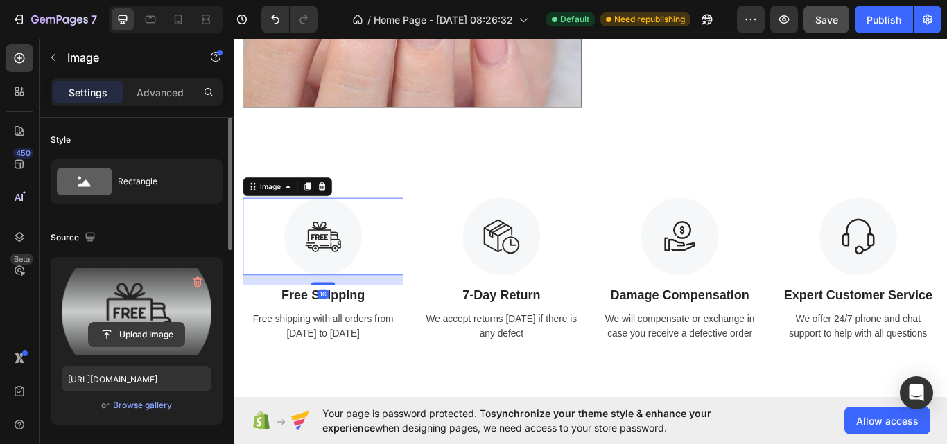
click at [165, 333] on input "file" at bounding box center [137, 335] width 96 height 24
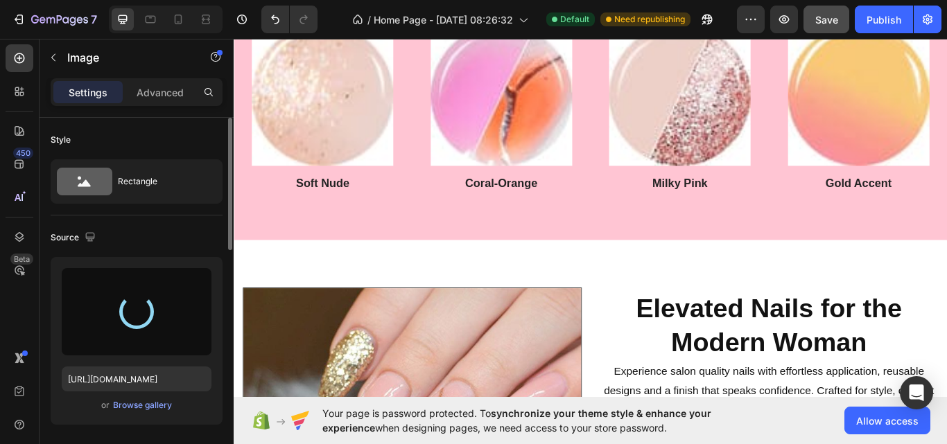
scroll to position [1640, 0]
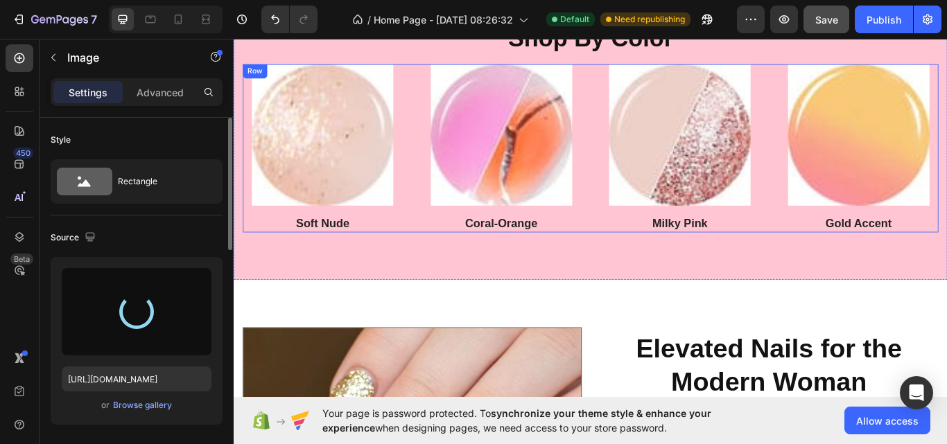
click at [440, 299] on div "Shop By Color Heading Image Soft Nude Heading Image Coral-Orange Heading Image …" at bounding box center [650, 142] width 832 height 357
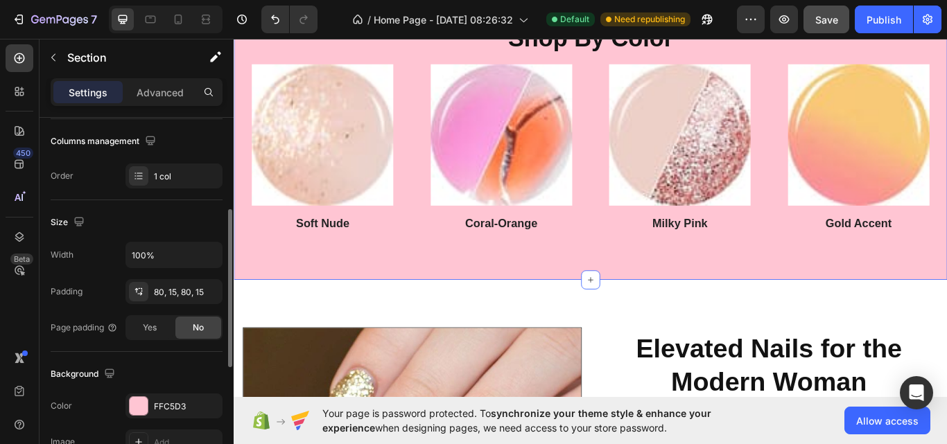
scroll to position [217, 0]
click at [167, 406] on div "FFC5D3" at bounding box center [174, 406] width 40 height 12
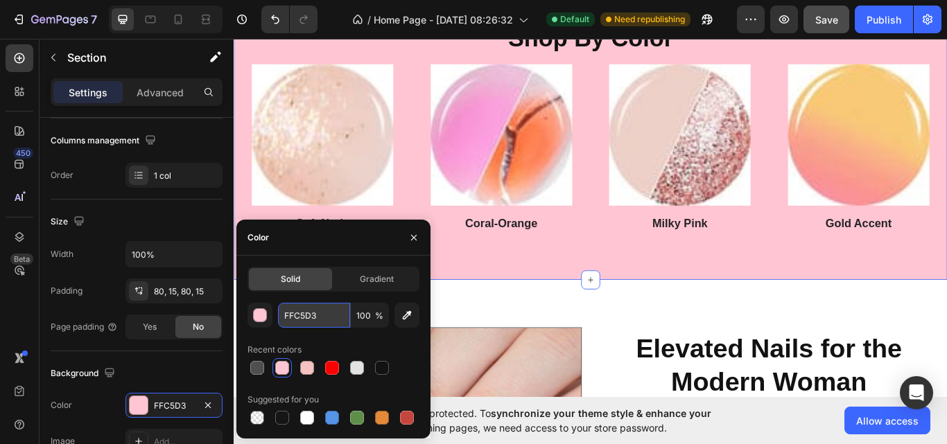
click at [326, 313] on input "FFC5D3" at bounding box center [314, 315] width 72 height 25
paste input "#FCESFS"
type input "#FCESFS"
click at [194, 221] on div "Size" at bounding box center [137, 222] width 172 height 22
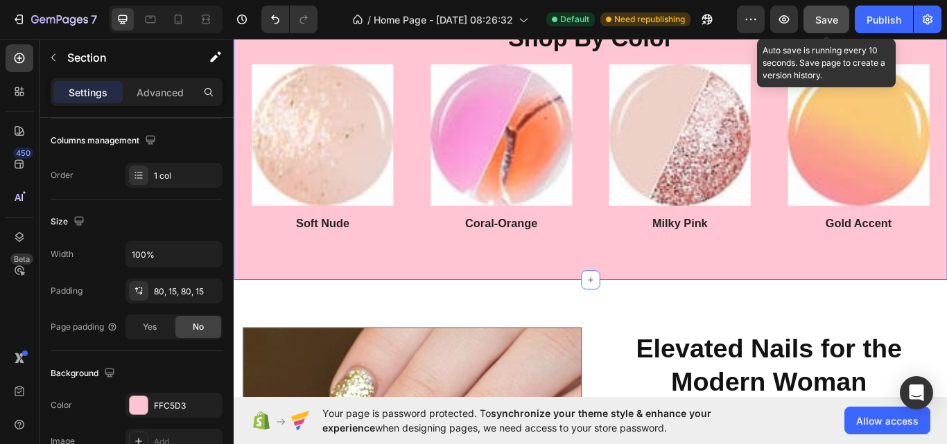
click at [820, 21] on span "Save" at bounding box center [826, 20] width 23 height 12
